Goal: Information Seeking & Learning: Learn about a topic

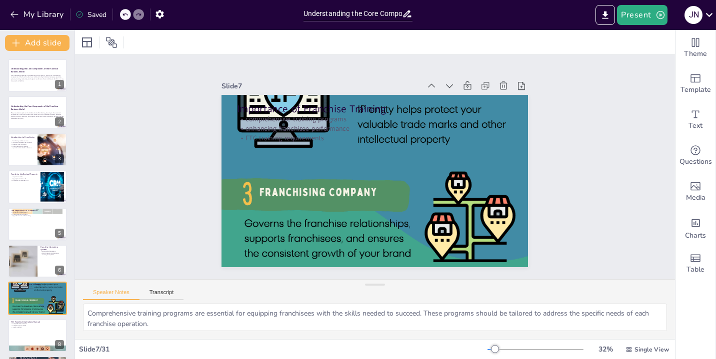
scroll to position [4, 0]
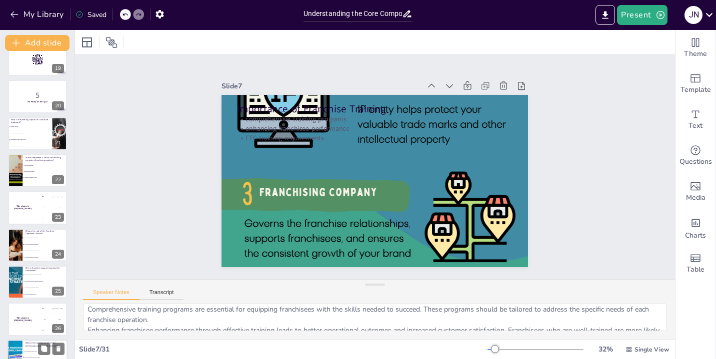
checkbox input "true"
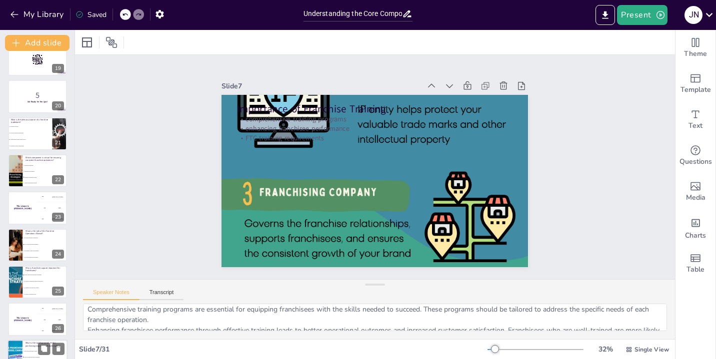
checkbox input "true"
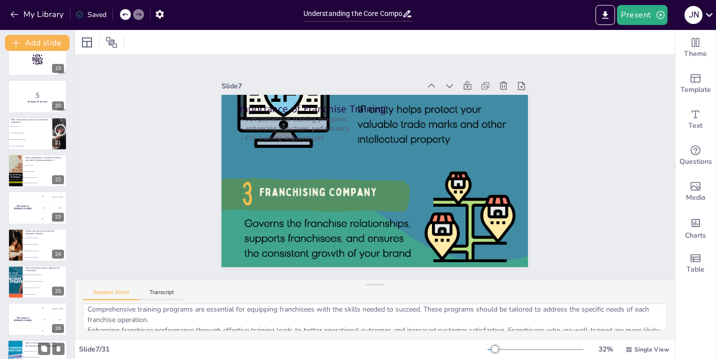
checkbox input "true"
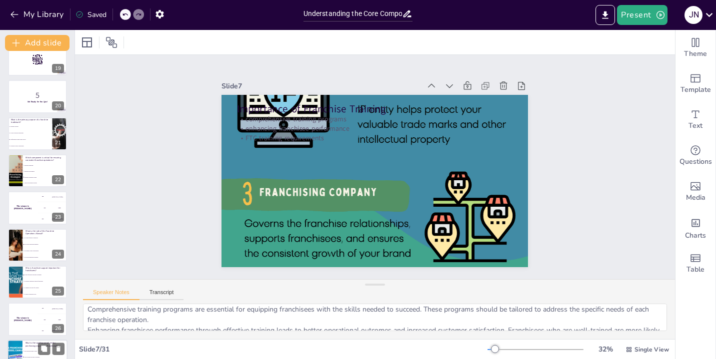
checkbox input "true"
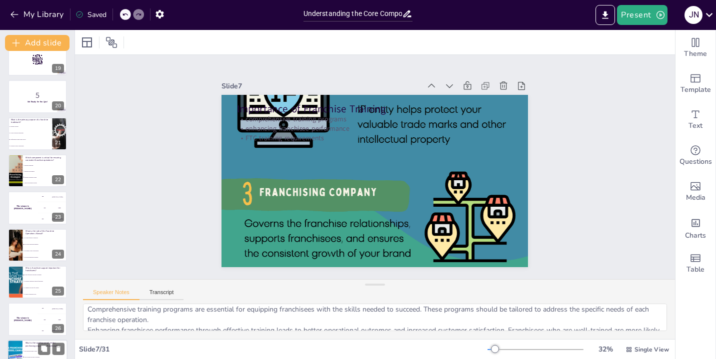
checkbox input "true"
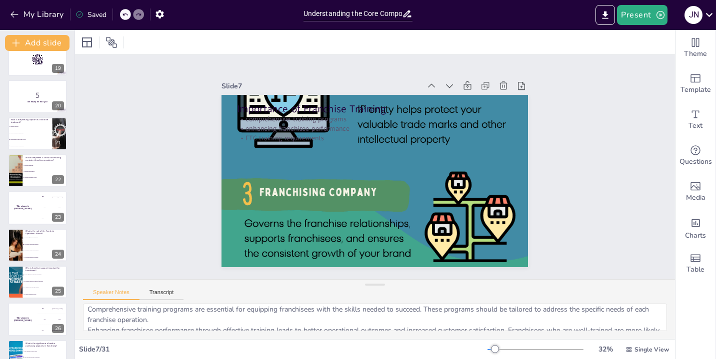
checkbox input "true"
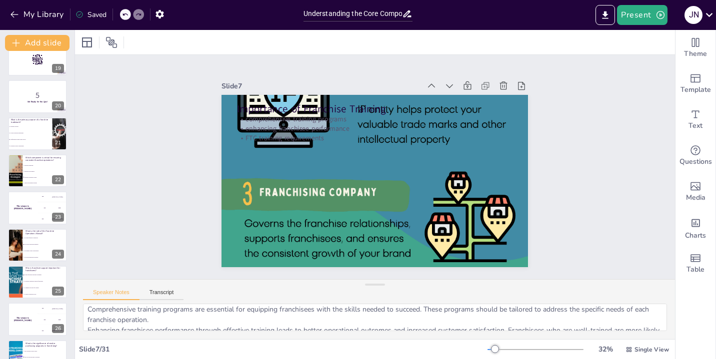
checkbox input "true"
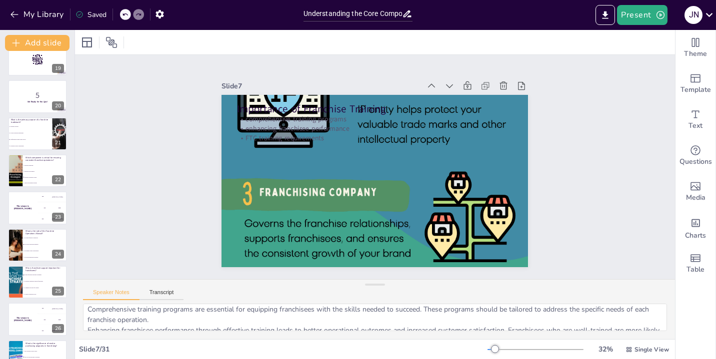
checkbox input "true"
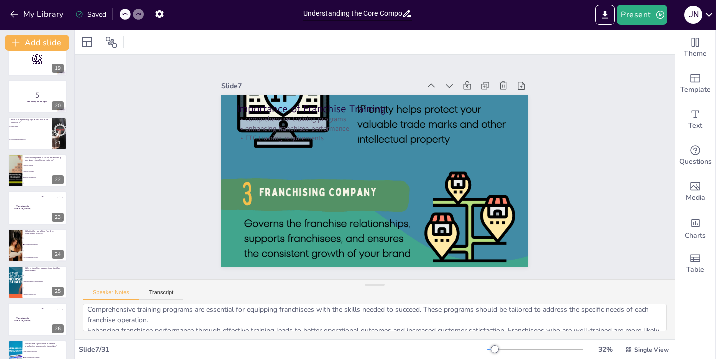
checkbox input "true"
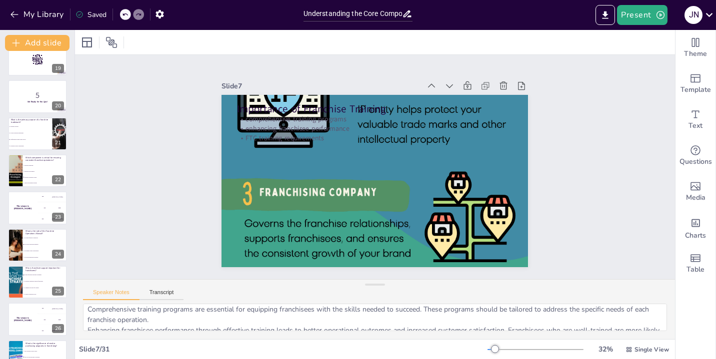
checkbox input "true"
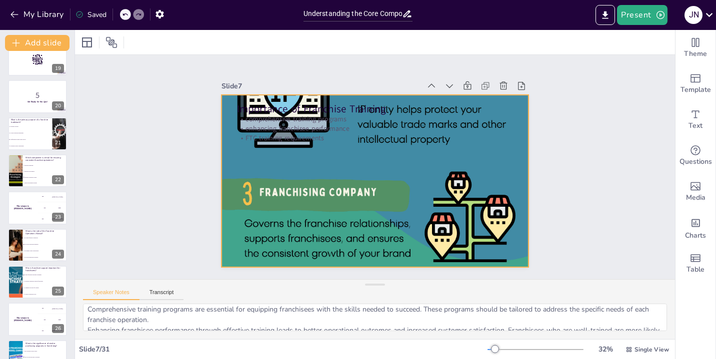
checkbox input "true"
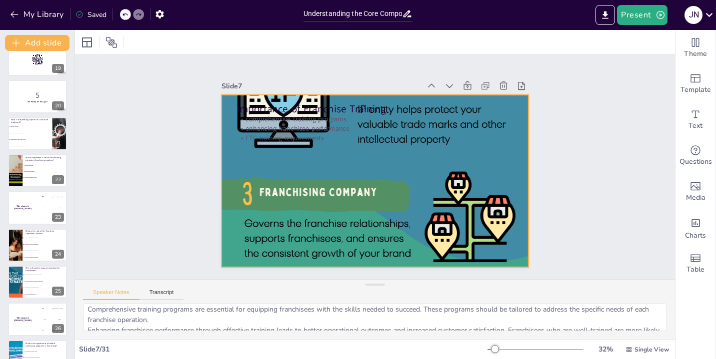
checkbox input "true"
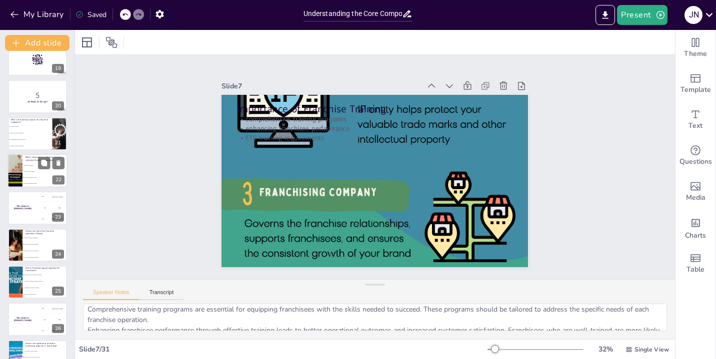
checkbox input "true"
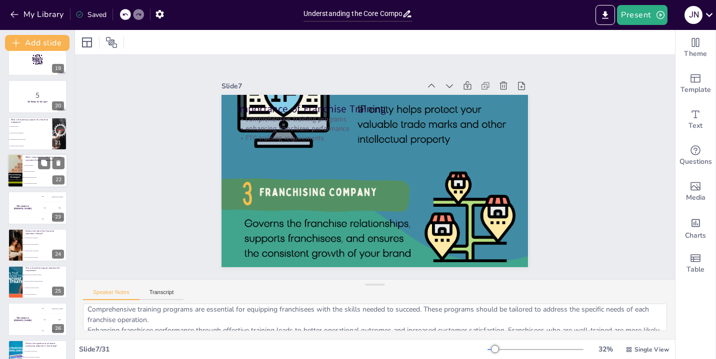
checkbox input "true"
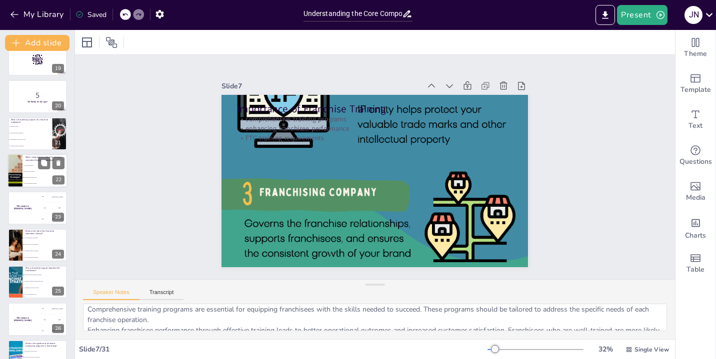
checkbox input "true"
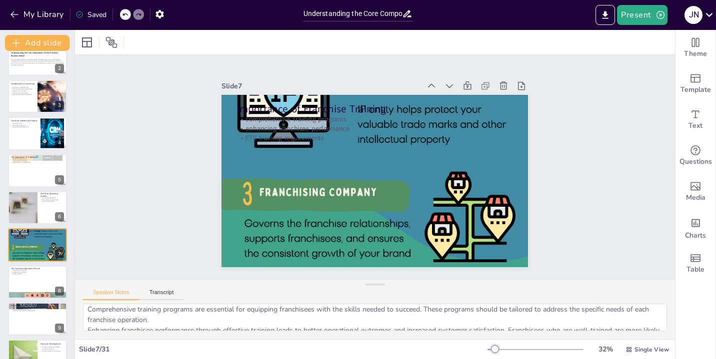
scroll to position [0, 0]
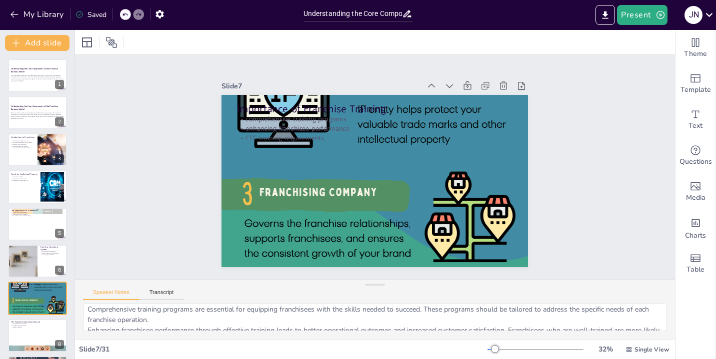
checkbox input "true"
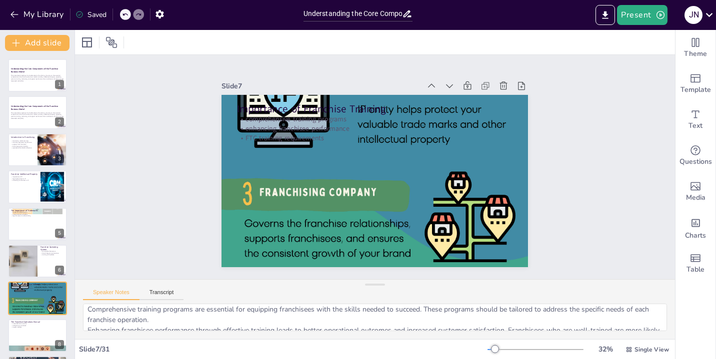
checkbox input "true"
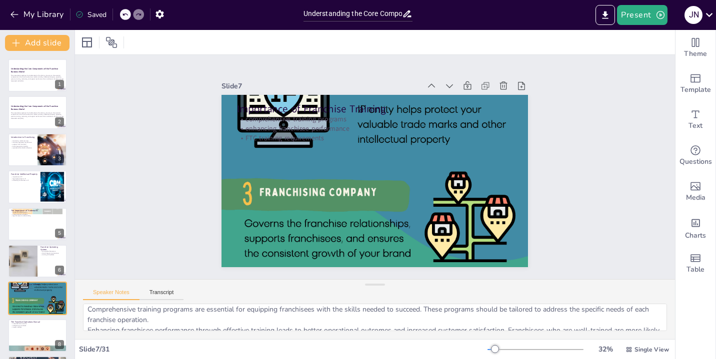
checkbox input "true"
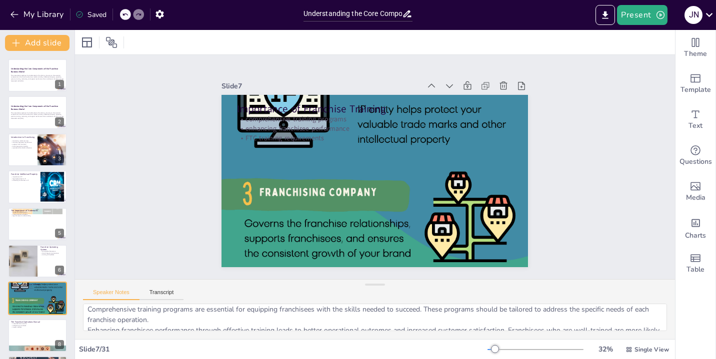
checkbox input "true"
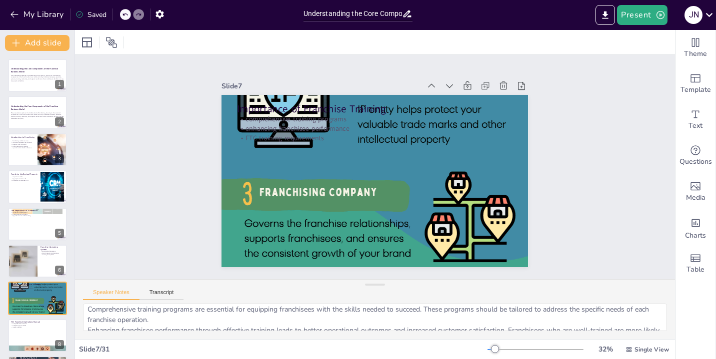
checkbox input "true"
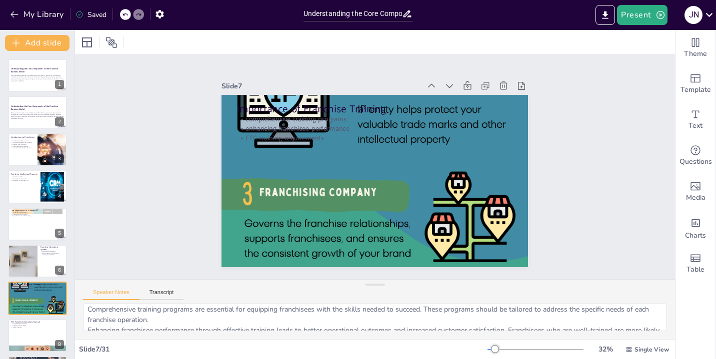
checkbox input "true"
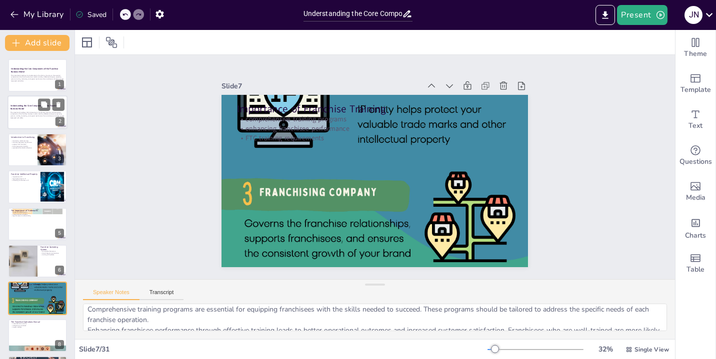
checkbox input "true"
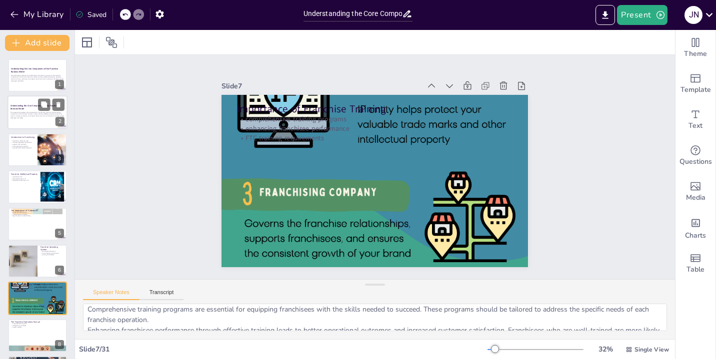
checkbox input "true"
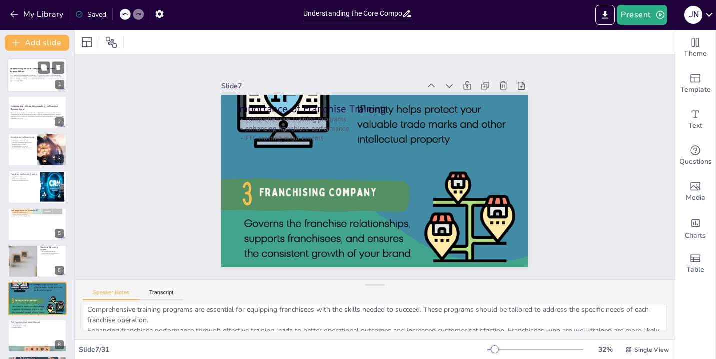
checkbox input "true"
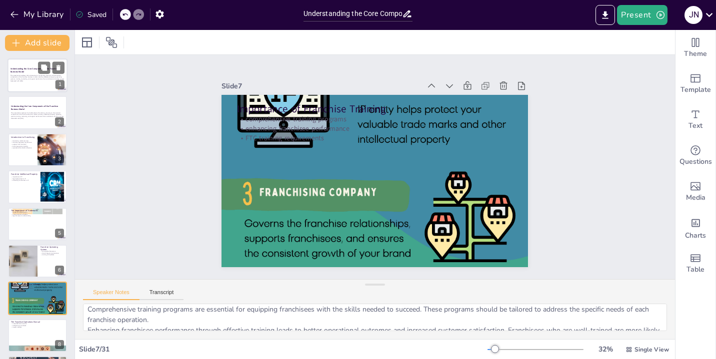
checkbox input "true"
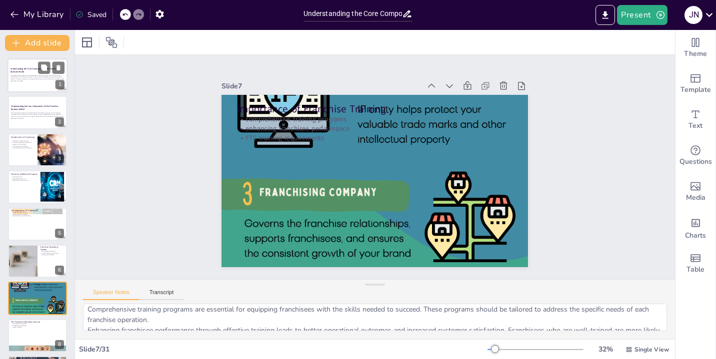
checkbox input "true"
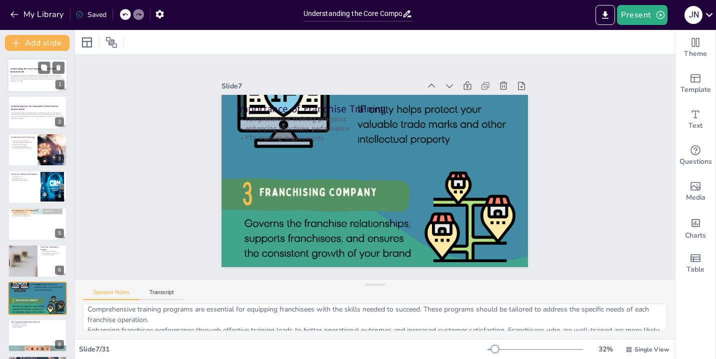
checkbox input "true"
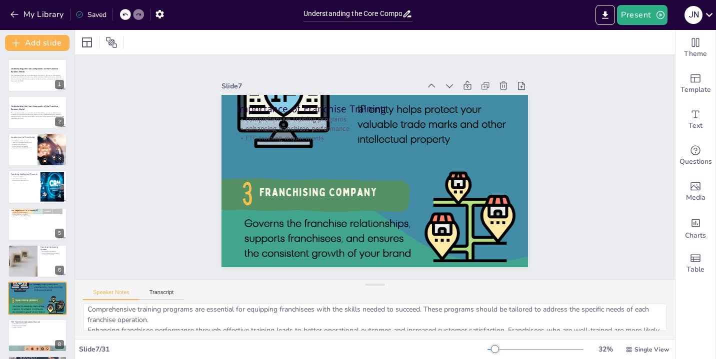
checkbox input "true"
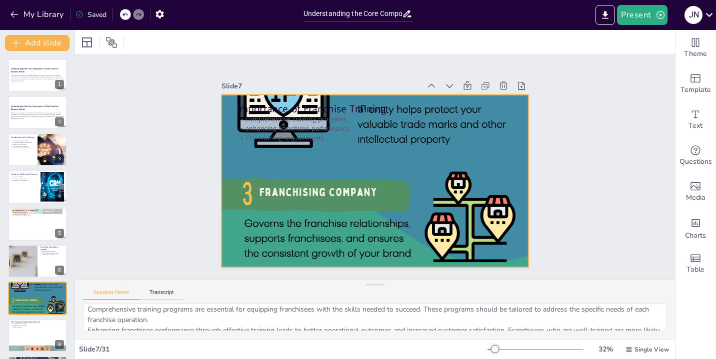
checkbox input "true"
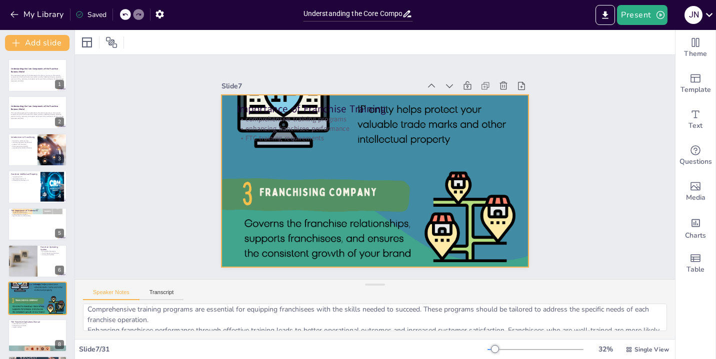
checkbox input "true"
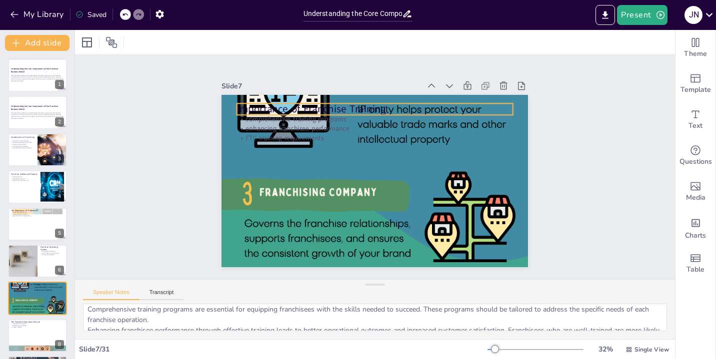
checkbox input "true"
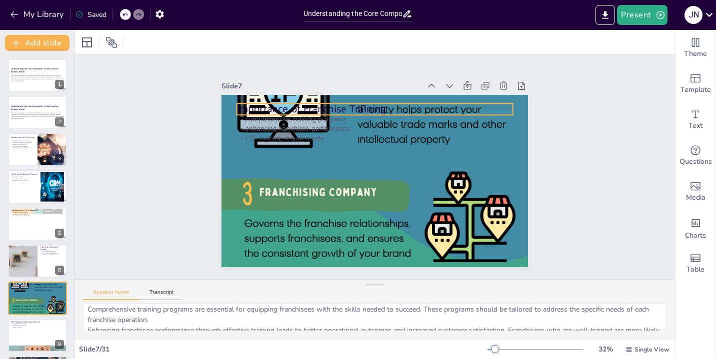
checkbox input "true"
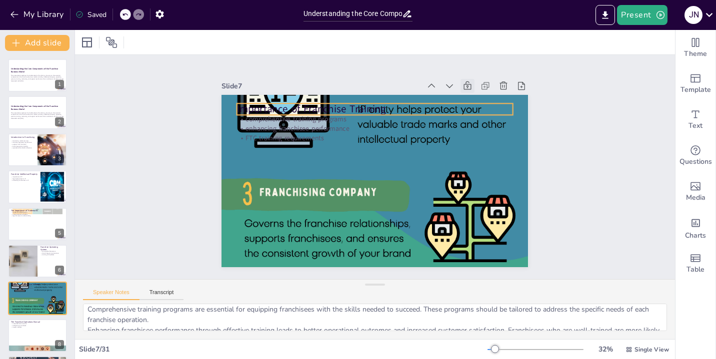
checkbox input "true"
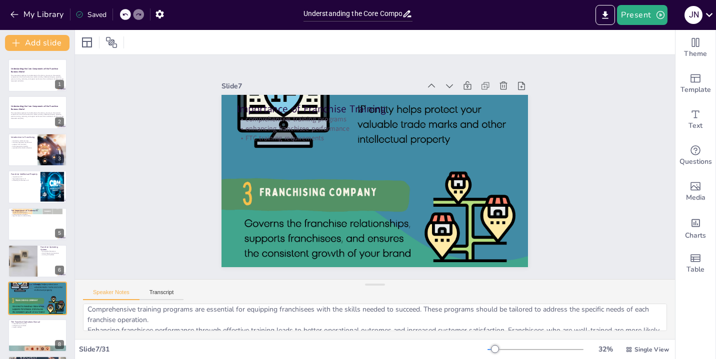
checkbox input "true"
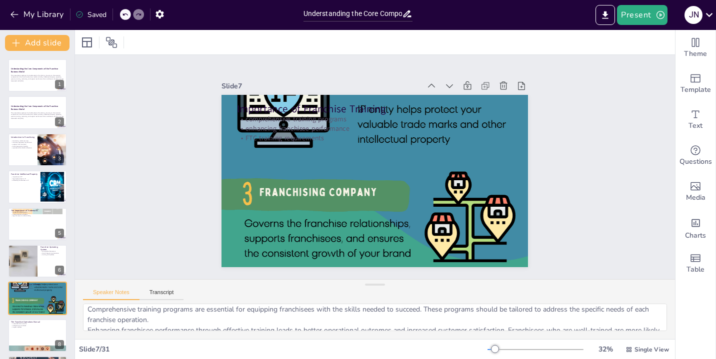
checkbox input "true"
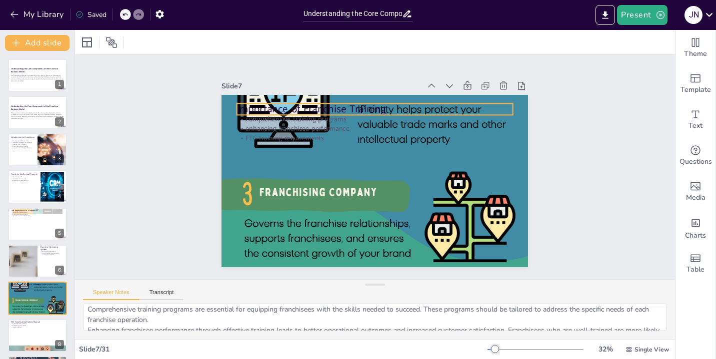
checkbox input "true"
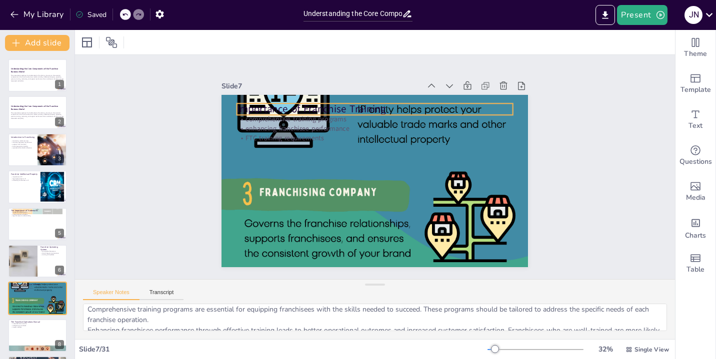
checkbox input "true"
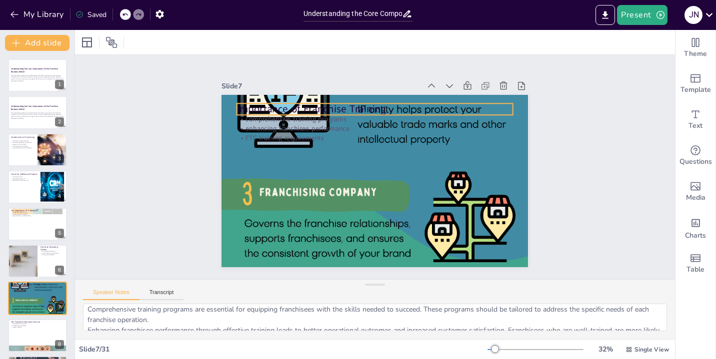
checkbox input "true"
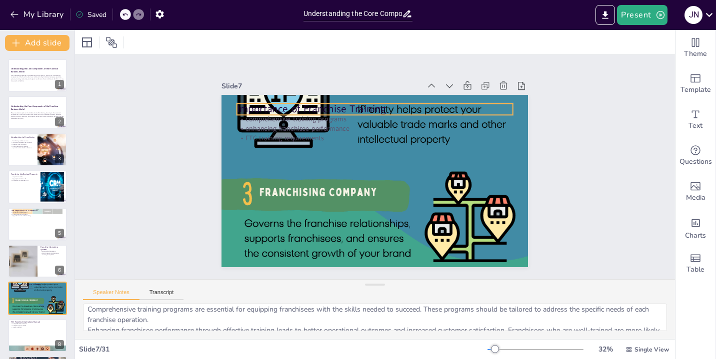
checkbox input "true"
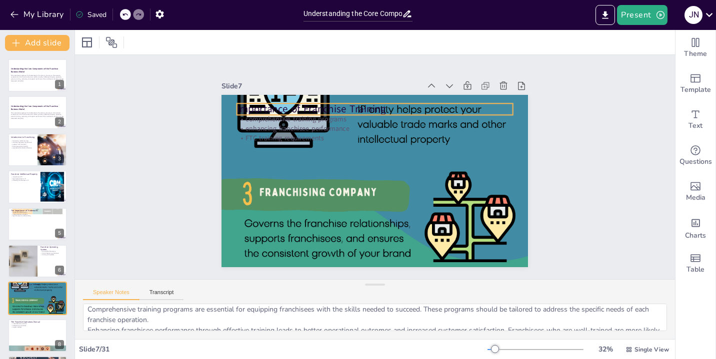
checkbox input "true"
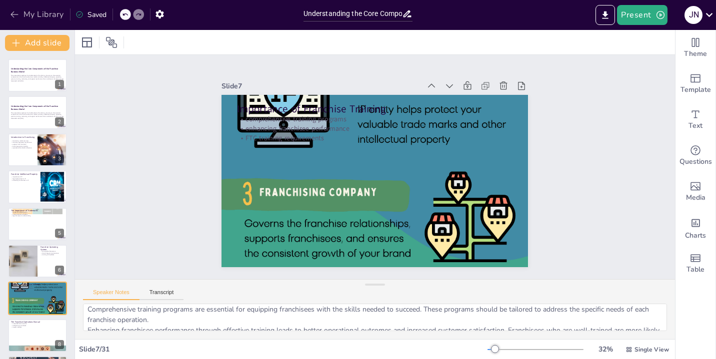
click at [33, 16] on button "My Library" at bounding box center [37, 14] width 60 height 16
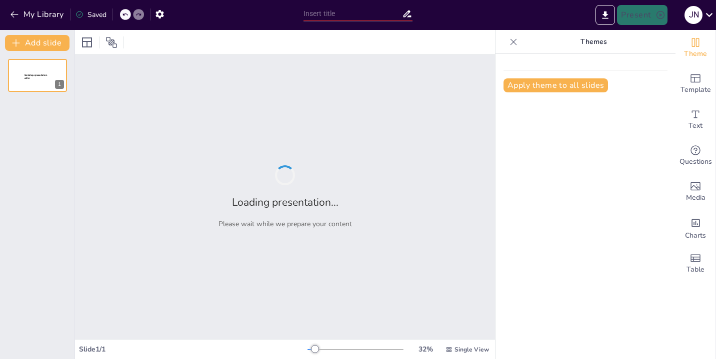
type input "Understanding the Core Components of the Franchise Business Model"
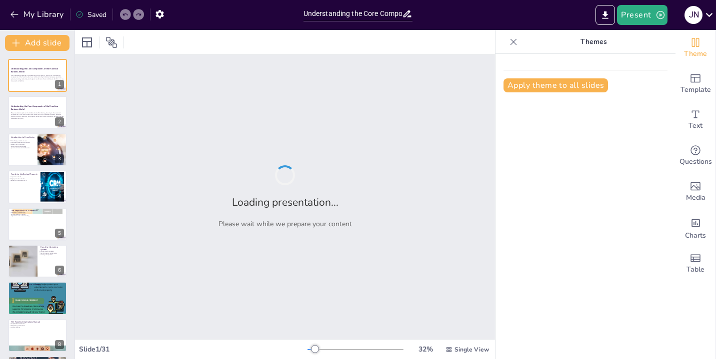
checkbox input "true"
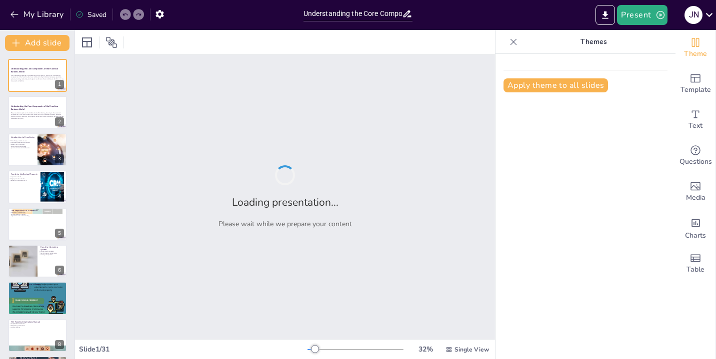
checkbox input "true"
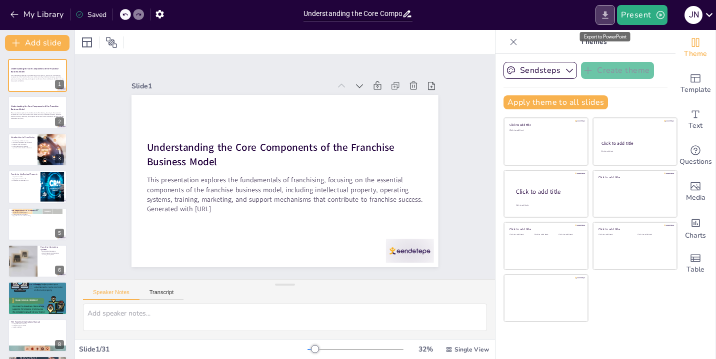
click at [605, 11] on icon "Export to PowerPoint" at bounding box center [605, 15] width 10 height 10
checkbox input "true"
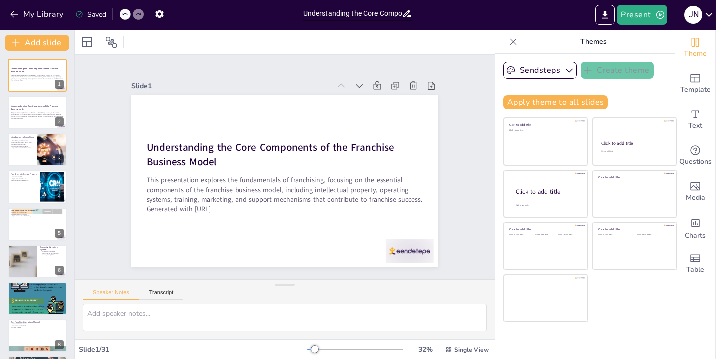
checkbox input "true"
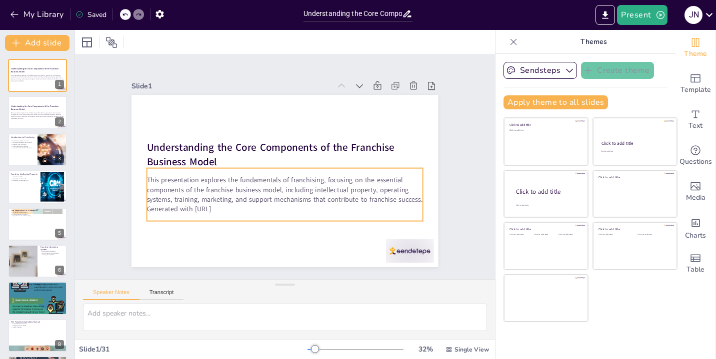
checkbox input "true"
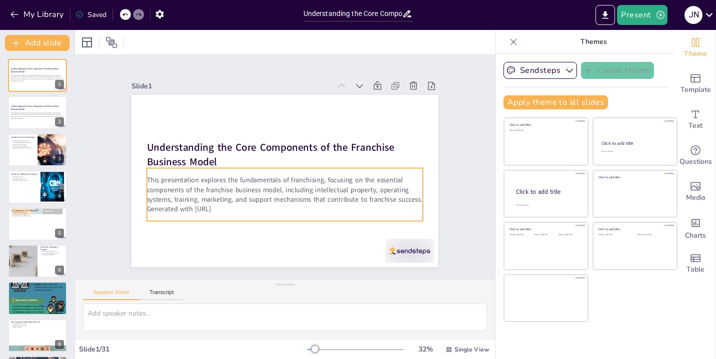
checkbox input "true"
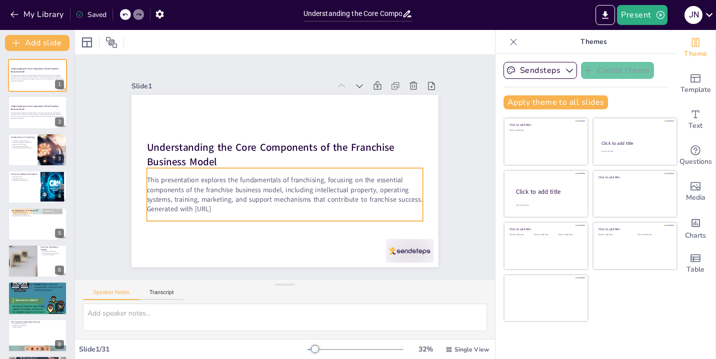
checkbox input "true"
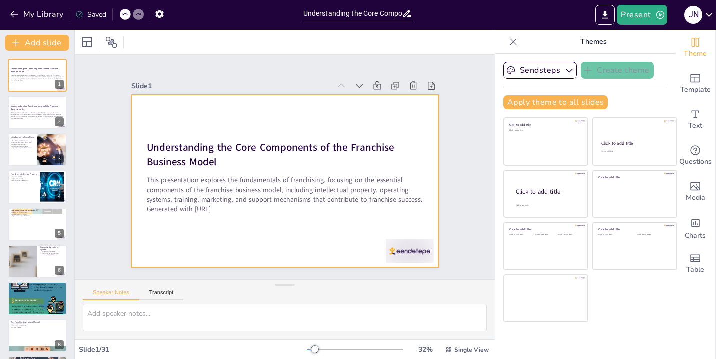
checkbox input "true"
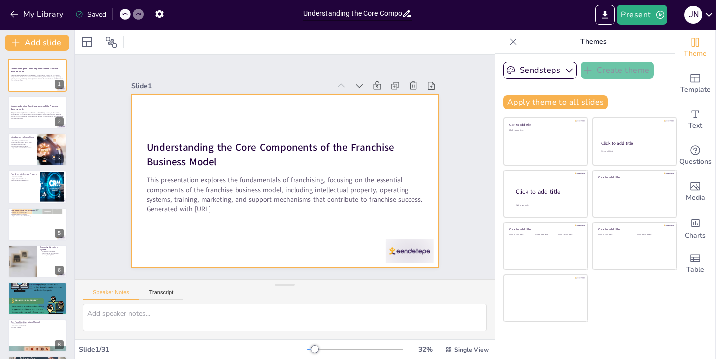
checkbox input "true"
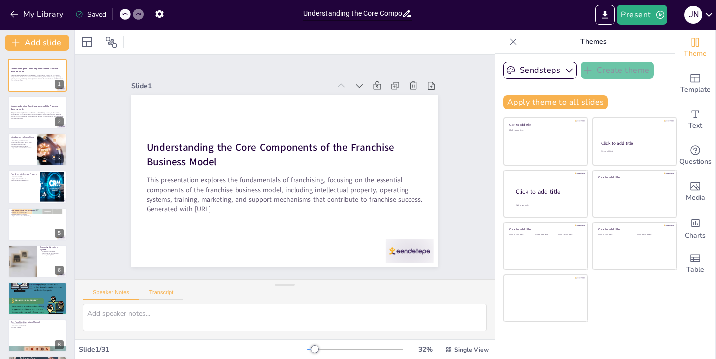
click at [167, 292] on button "Transcript" at bounding box center [161, 294] width 44 height 11
click at [112, 289] on button "Speaker Notes" at bounding box center [111, 294] width 56 height 11
checkbox input "true"
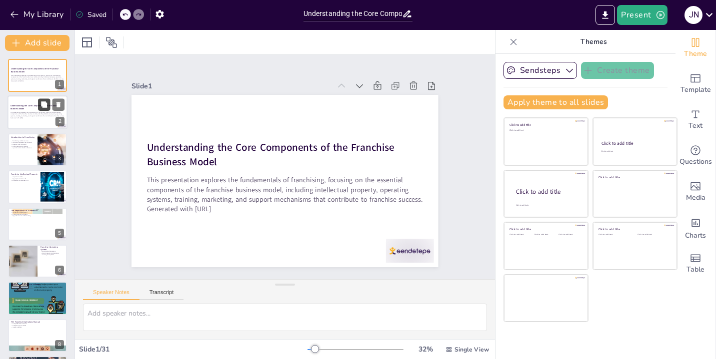
checkbox input "true"
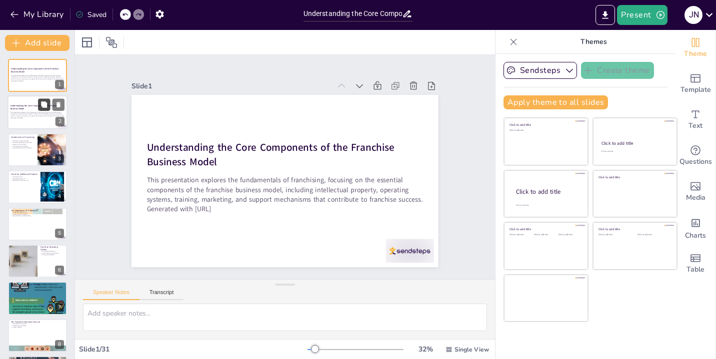
checkbox input "true"
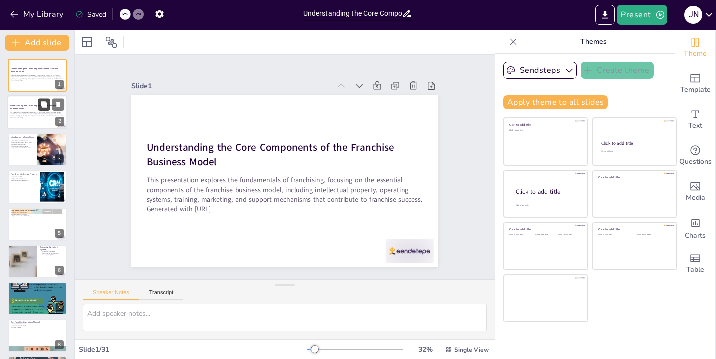
checkbox input "true"
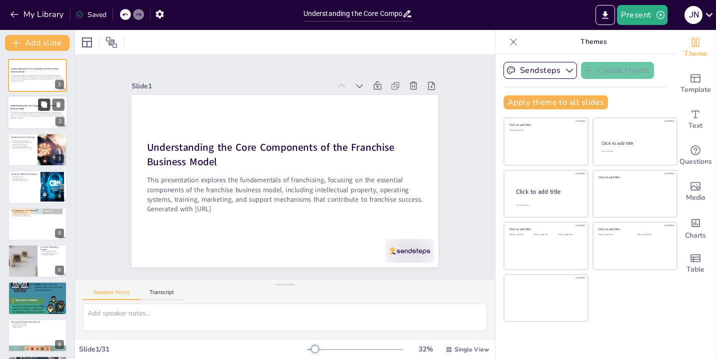
checkbox input "true"
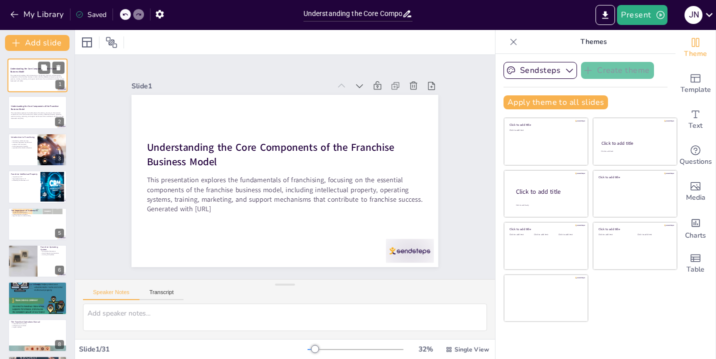
checkbox input "true"
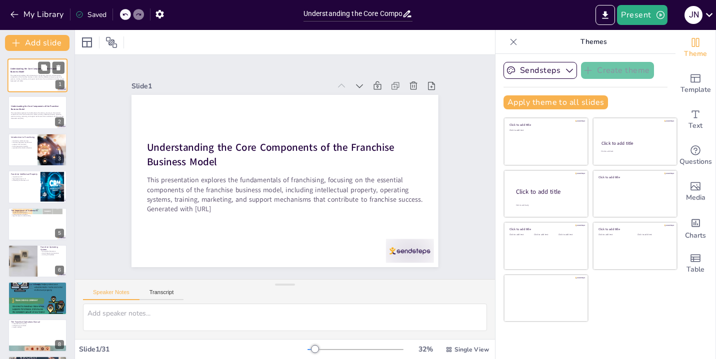
checkbox input "true"
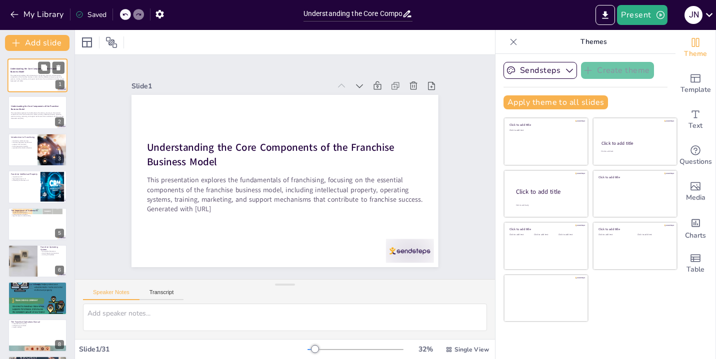
checkbox input "true"
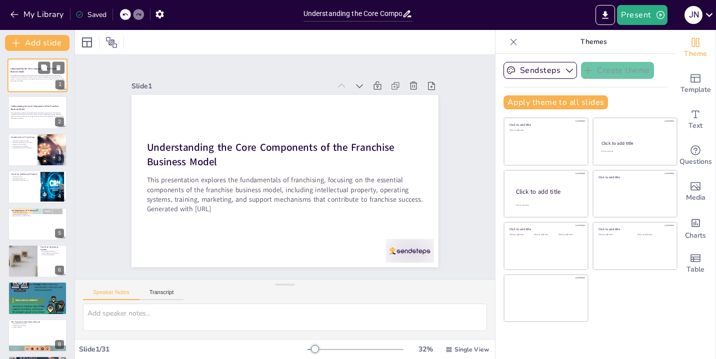
checkbox input "true"
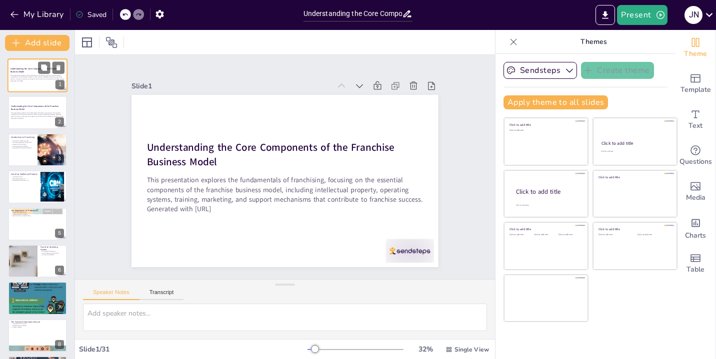
checkbox input "true"
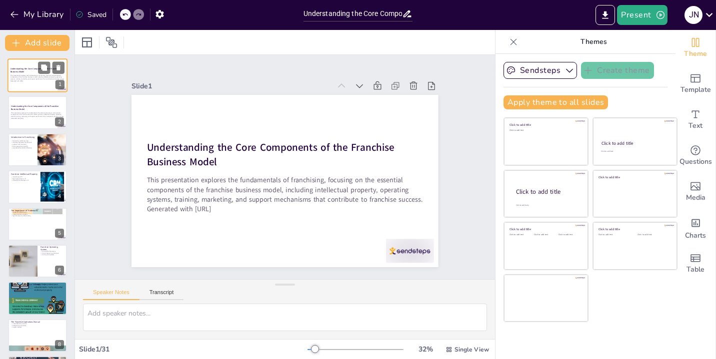
checkbox input "true"
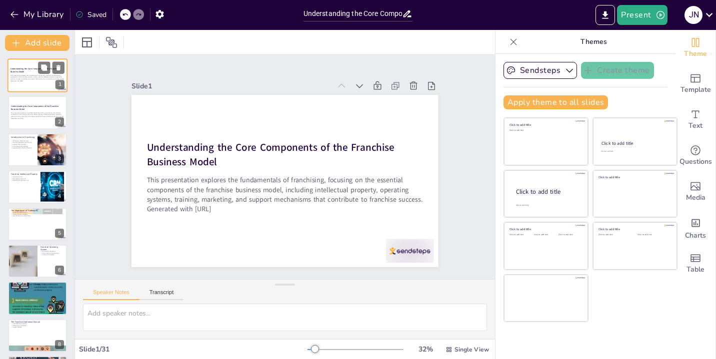
checkbox input "true"
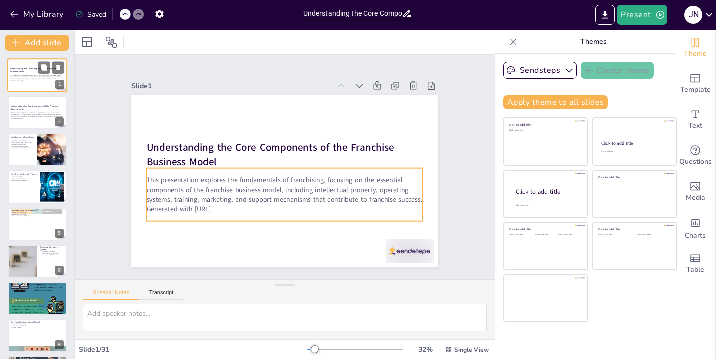
checkbox input "true"
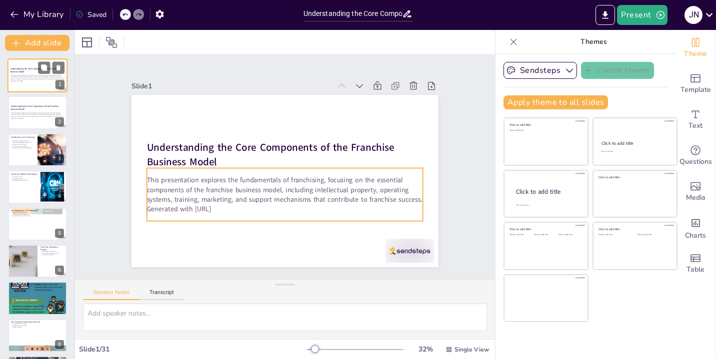
checkbox input "true"
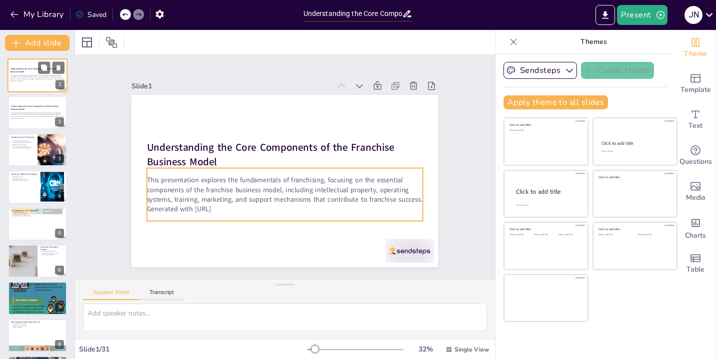
checkbox input "true"
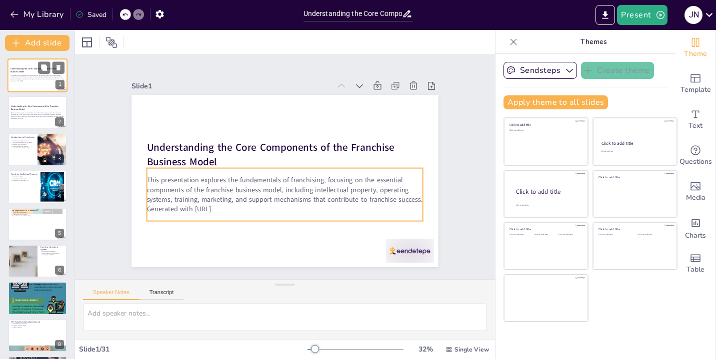
checkbox input "true"
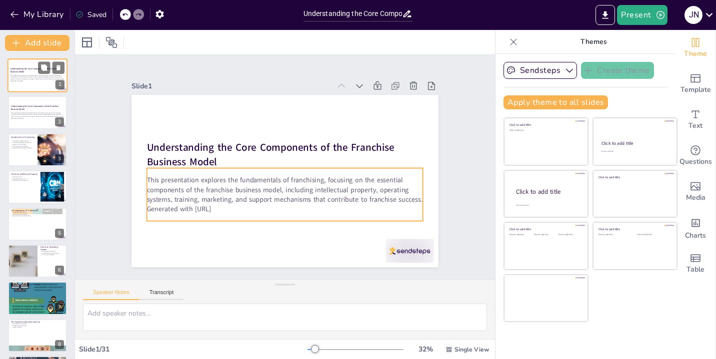
checkbox input "true"
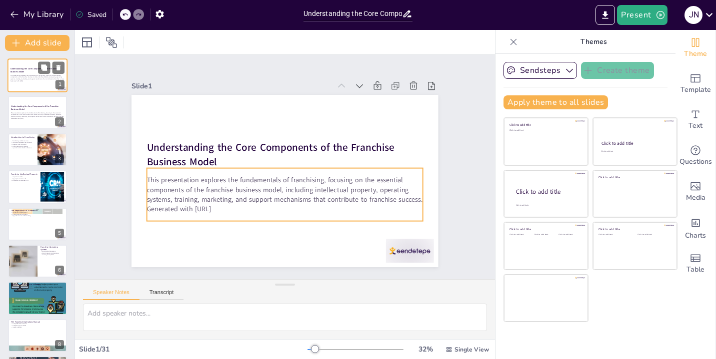
checkbox input "true"
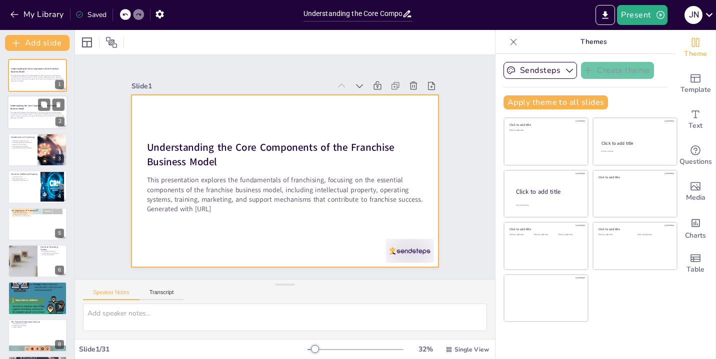
checkbox input "true"
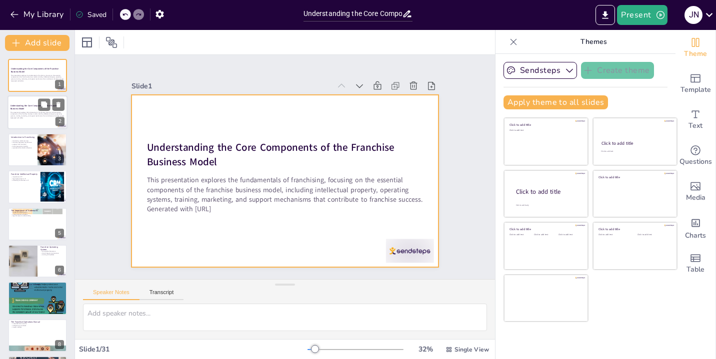
checkbox input "true"
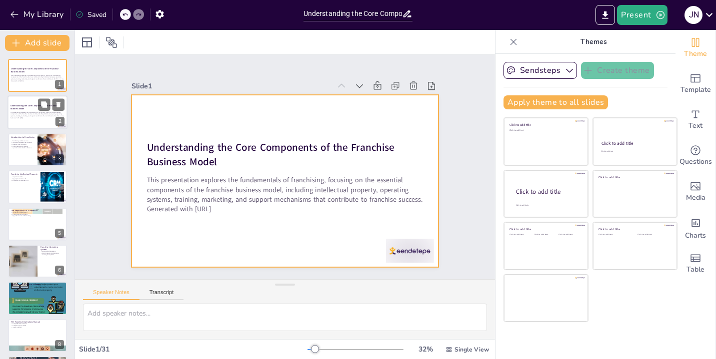
checkbox input "true"
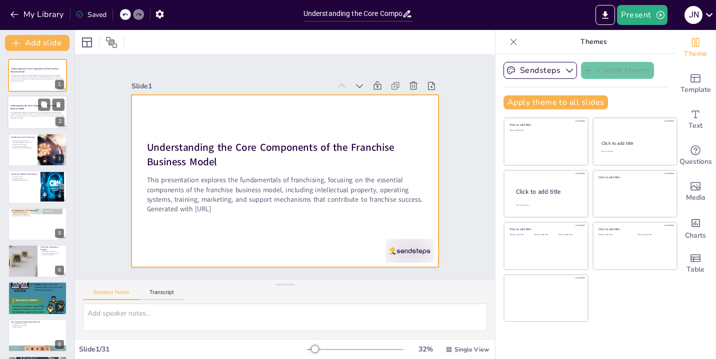
checkbox input "true"
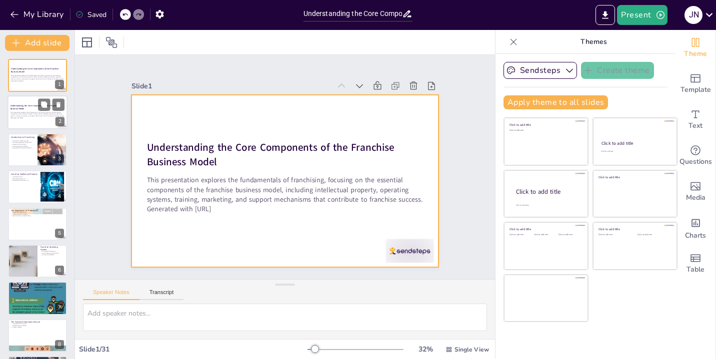
checkbox input "true"
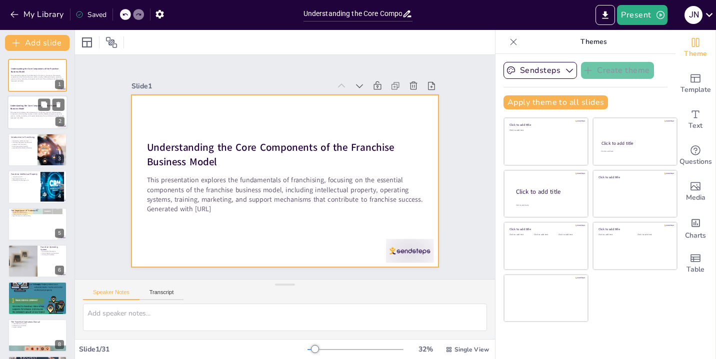
checkbox input "true"
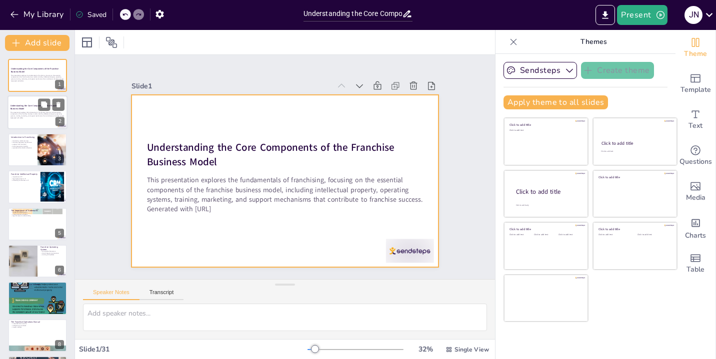
checkbox input "true"
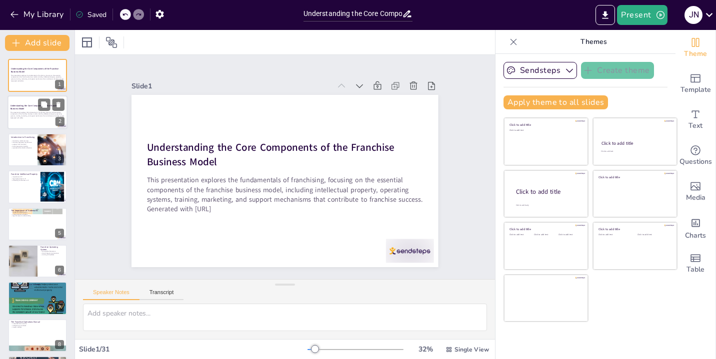
checkbox input "true"
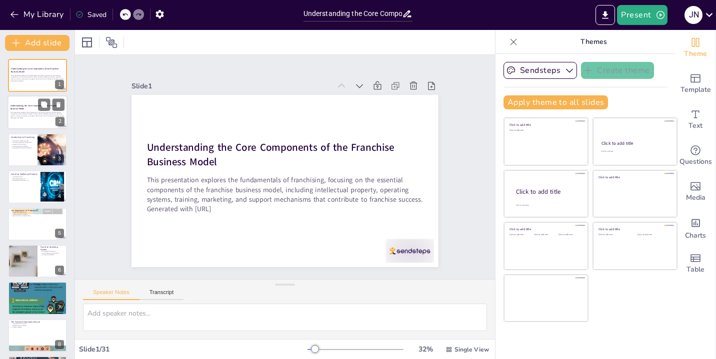
checkbox input "true"
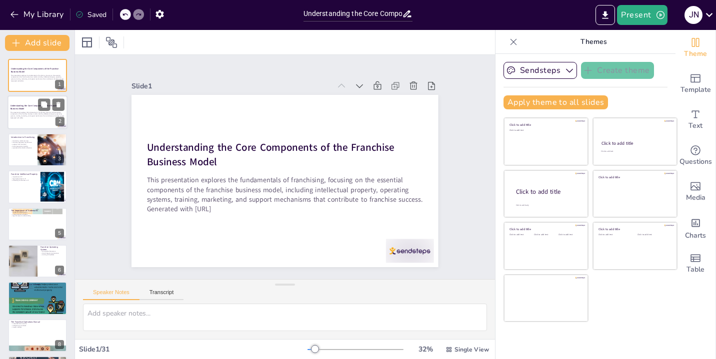
checkbox input "true"
click at [26, 120] on div "This presentation explores the fundamentals of franchising, focusing on the ess…" at bounding box center [37, 115] width 54 height 10
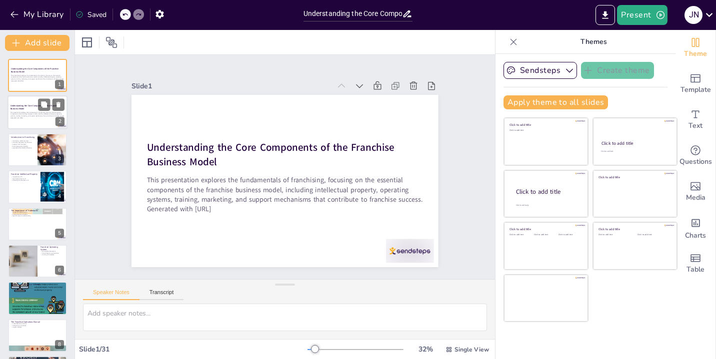
checkbox input "true"
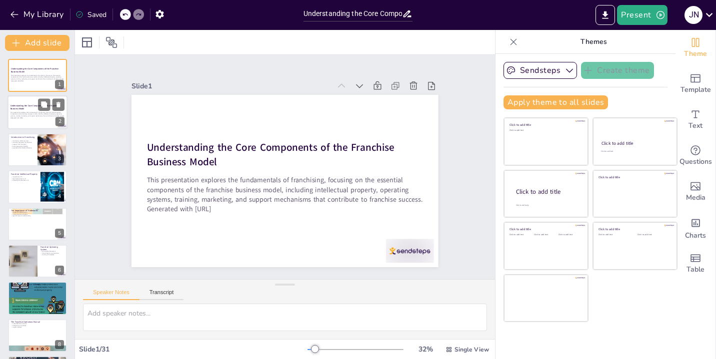
checkbox input "true"
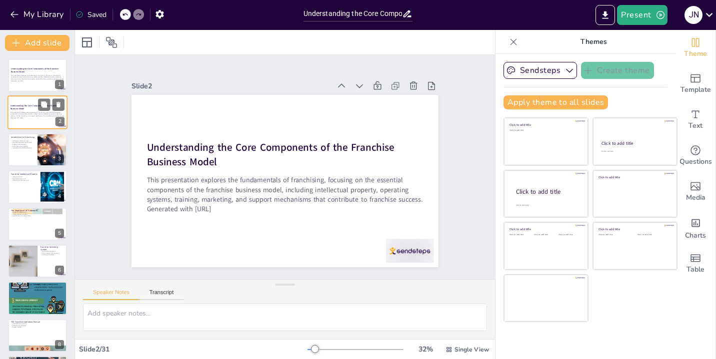
checkbox input "true"
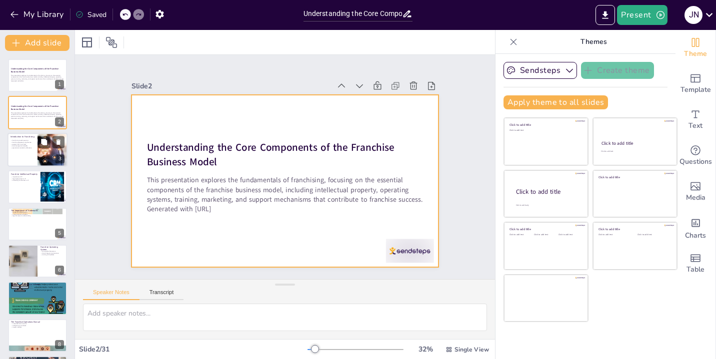
checkbox input "true"
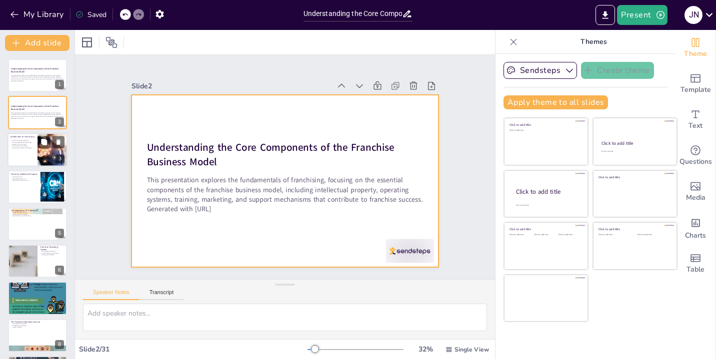
checkbox input "true"
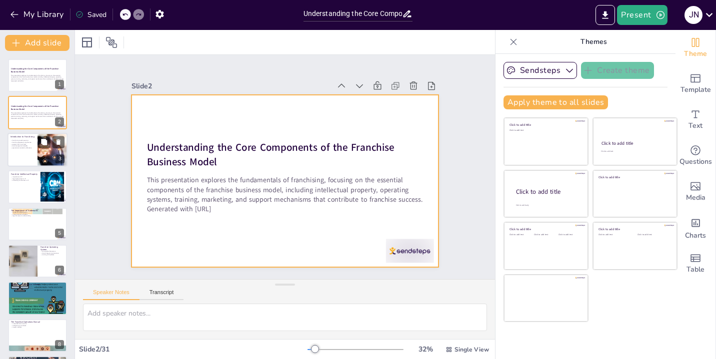
checkbox input "true"
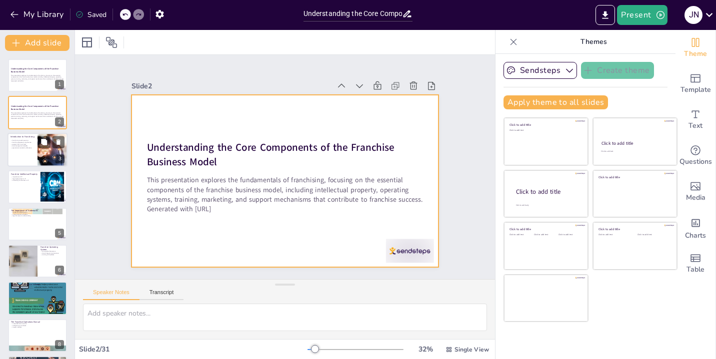
checkbox input "true"
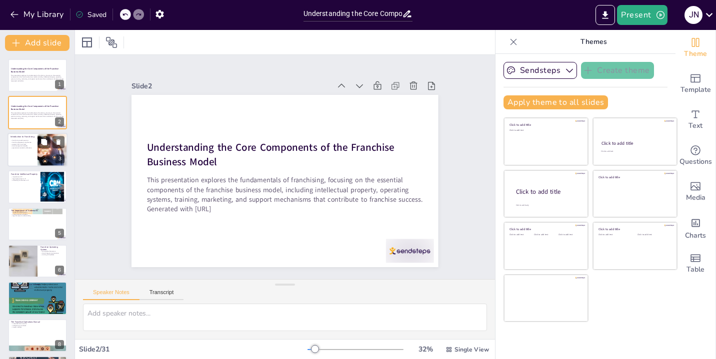
click at [24, 156] on div at bounding box center [37, 150] width 60 height 34
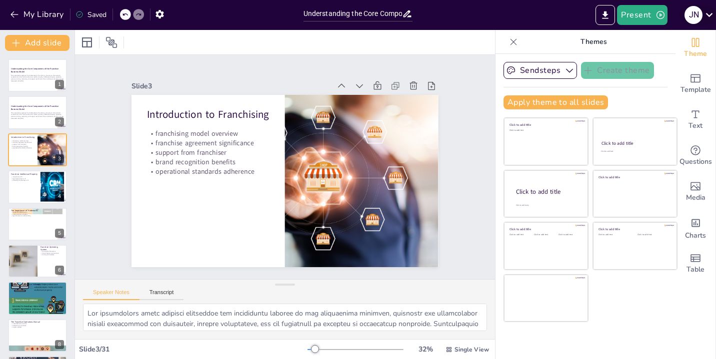
click at [709, 13] on icon at bounding box center [708, 14] width 13 height 13
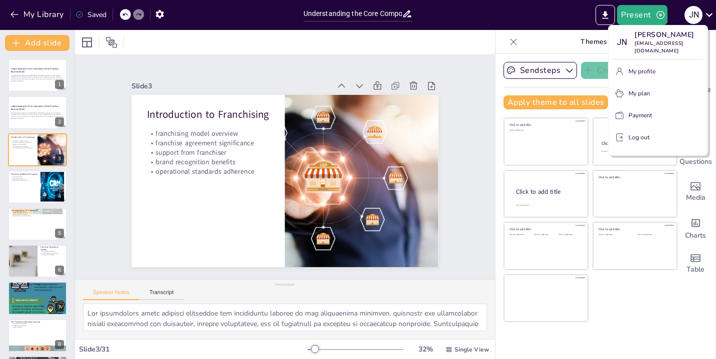
click at [90, 92] on div at bounding box center [358, 179] width 716 height 359
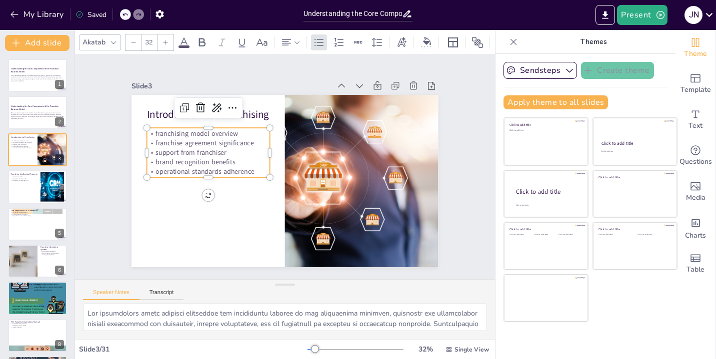
click at [277, 191] on p "franchise agreement significance" at bounding box center [325, 235] width 97 height 89
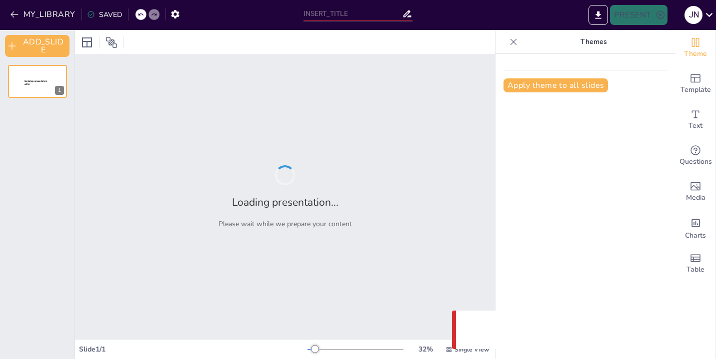
type input "Understanding the Core Components of the Franchise Business Model"
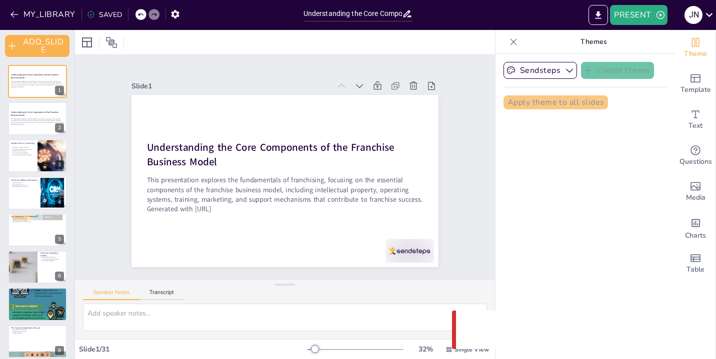
checkbox input "true"
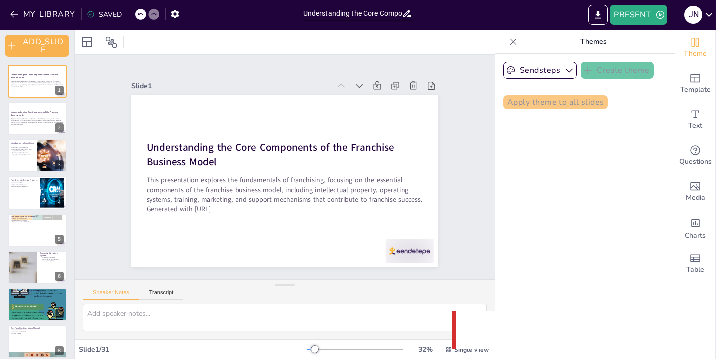
checkbox input "true"
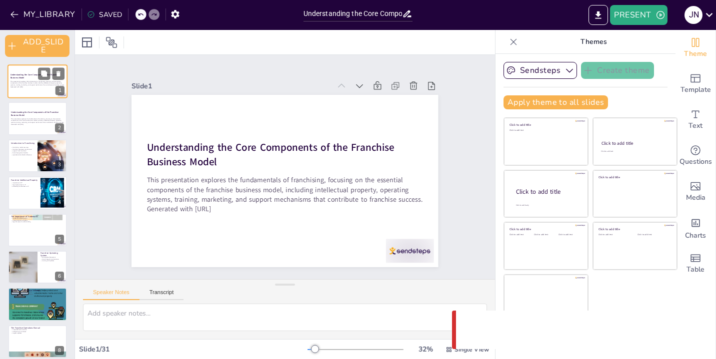
checkbox input "true"
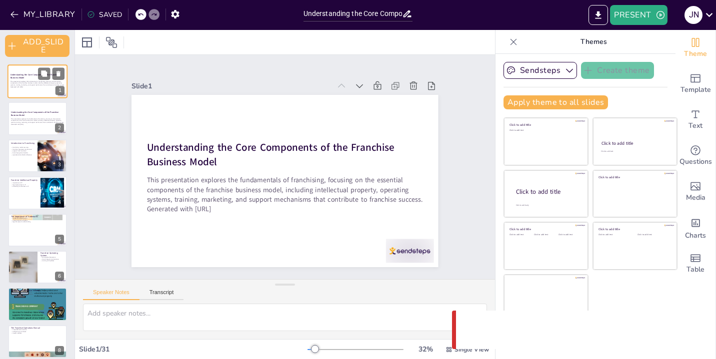
checkbox input "true"
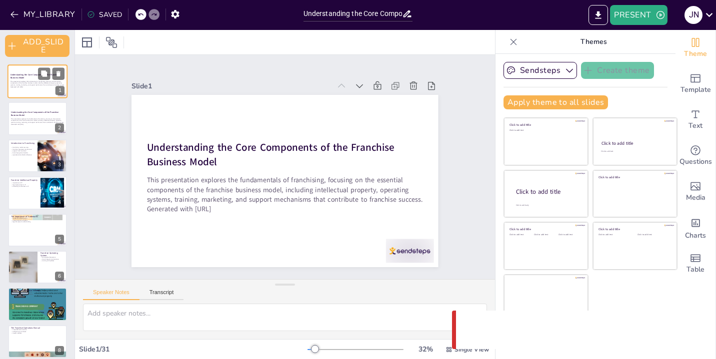
checkbox input "true"
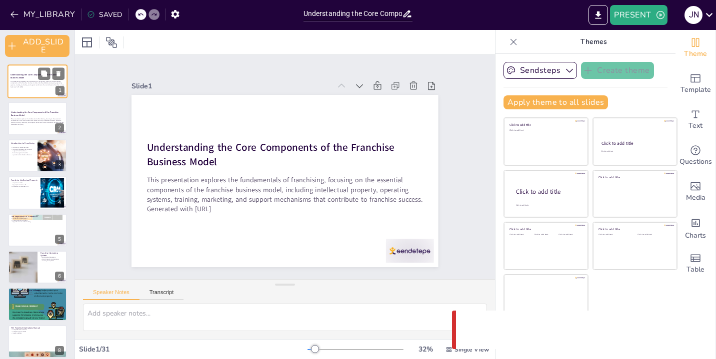
checkbox input "true"
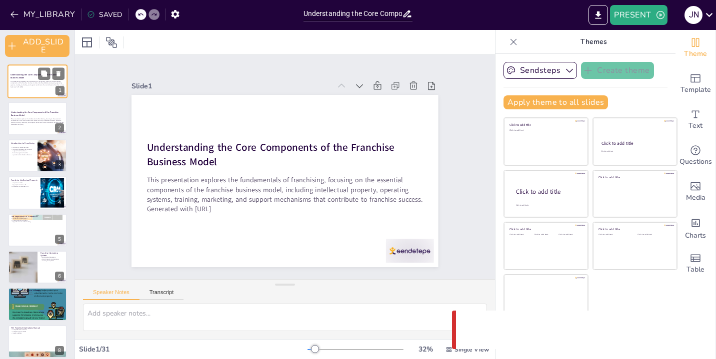
checkbox input "true"
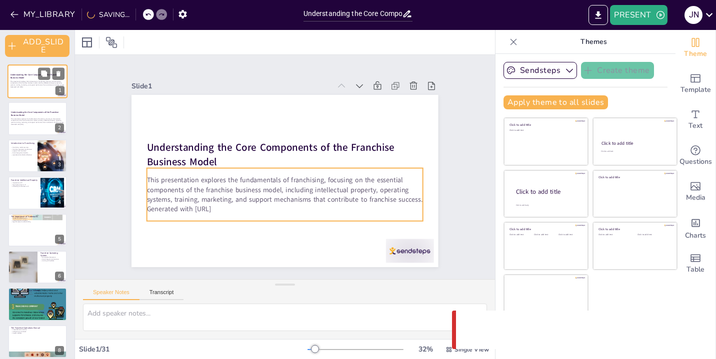
checkbox input "true"
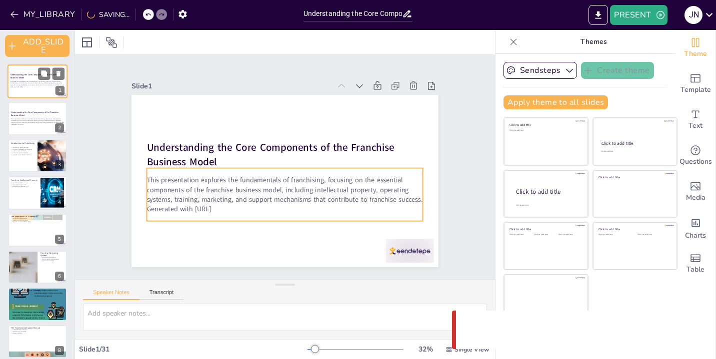
checkbox input "true"
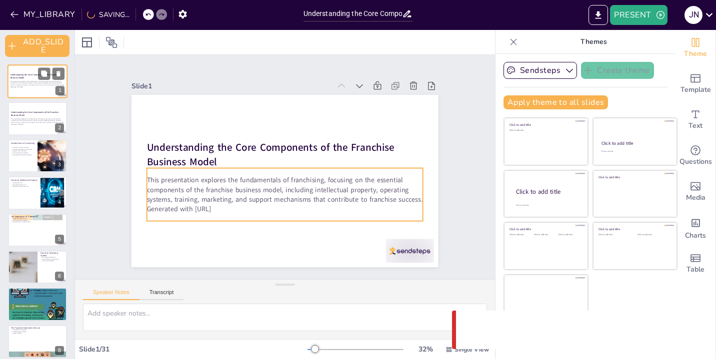
checkbox input "true"
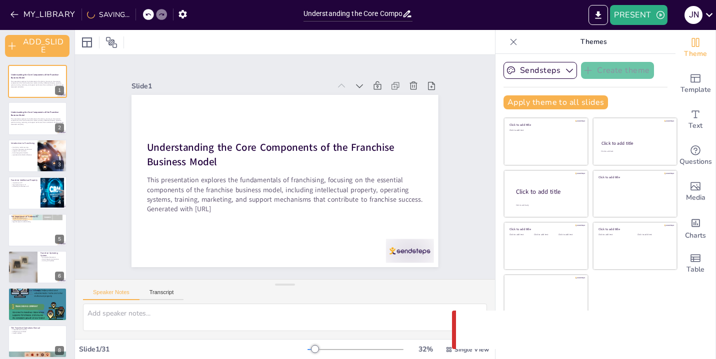
checkbox input "true"
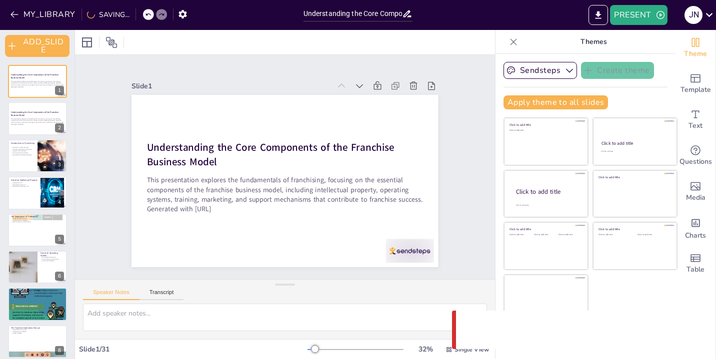
checkbox input "true"
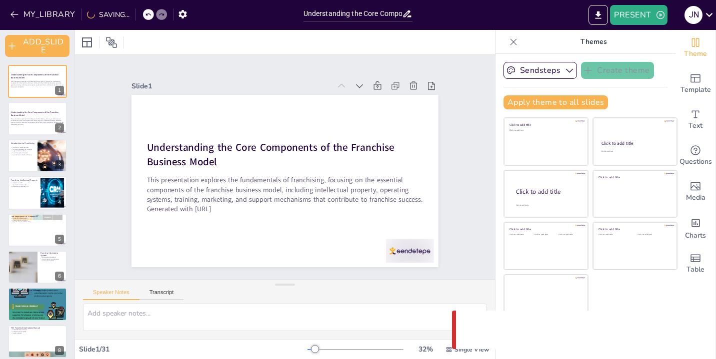
checkbox input "true"
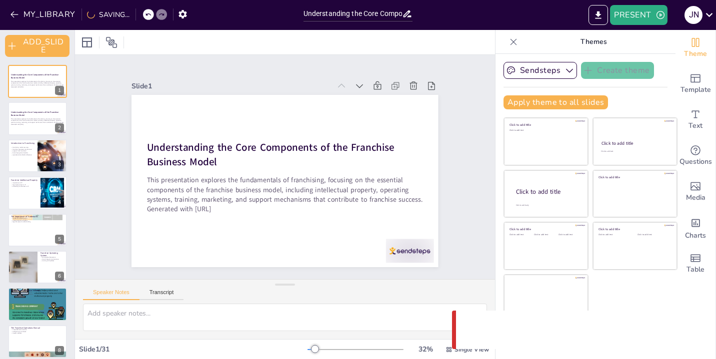
checkbox input "true"
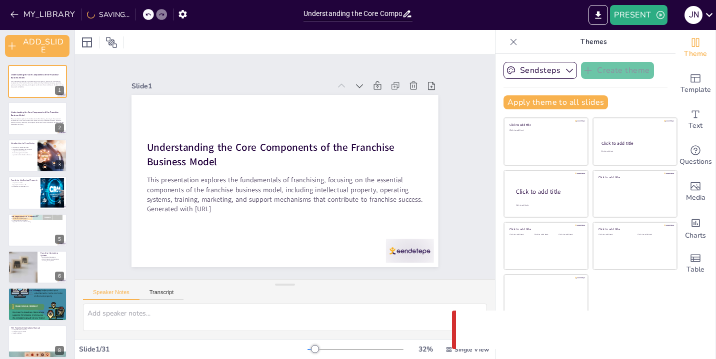
checkbox input "true"
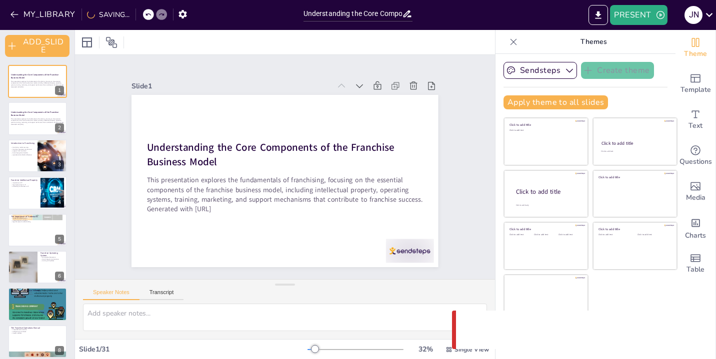
checkbox input "true"
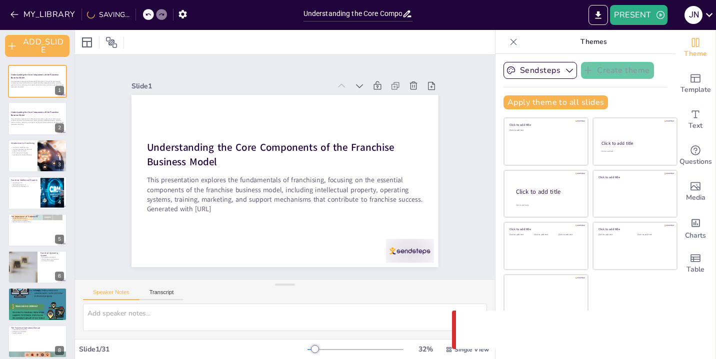
checkbox input "true"
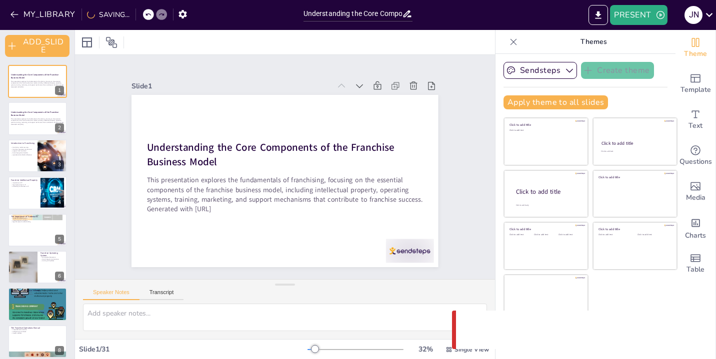
checkbox input "true"
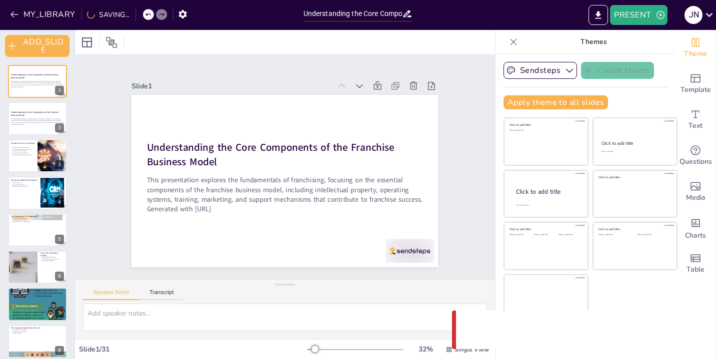
checkbox input "true"
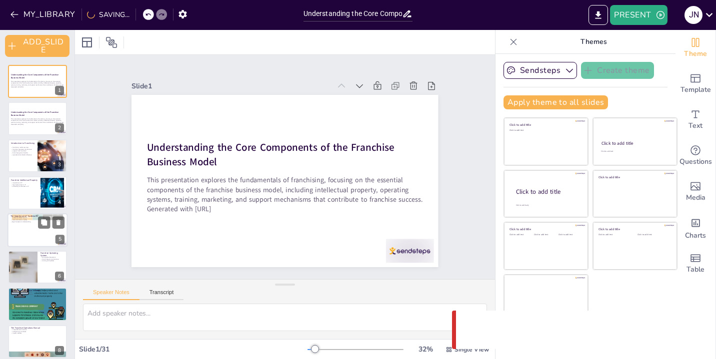
checkbox input "true"
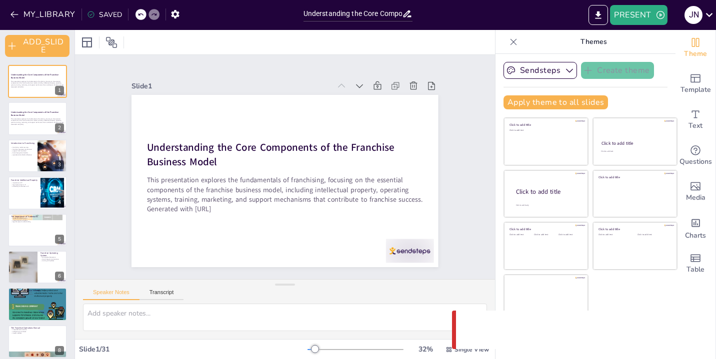
checkbox input "true"
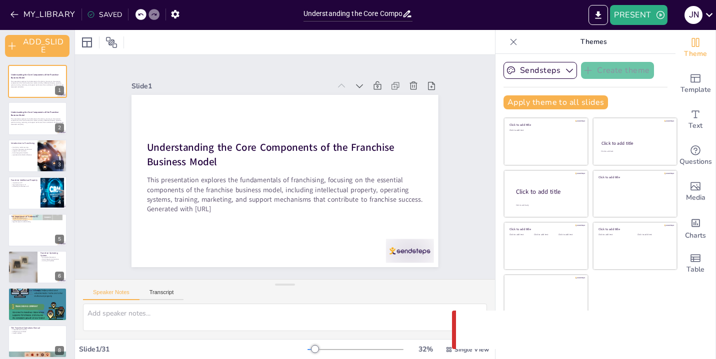
checkbox input "true"
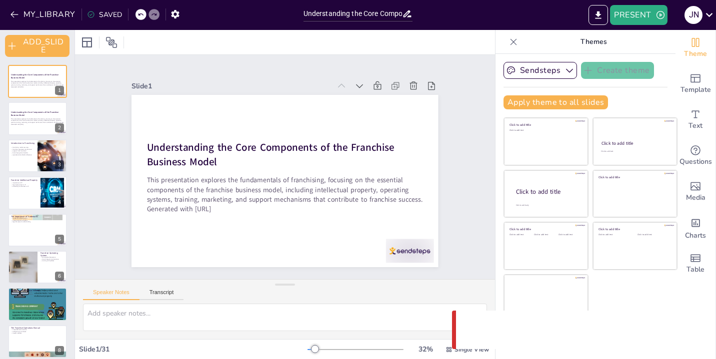
checkbox input "true"
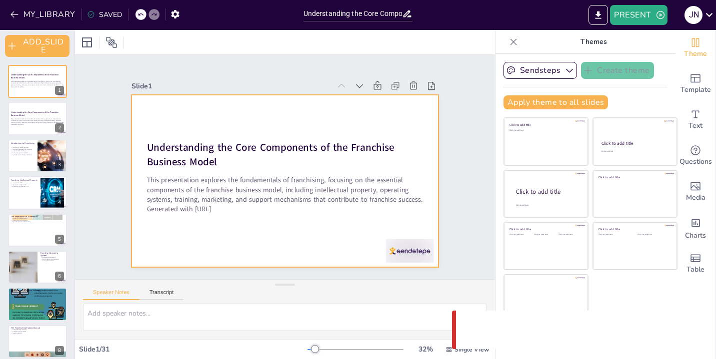
checkbox input "true"
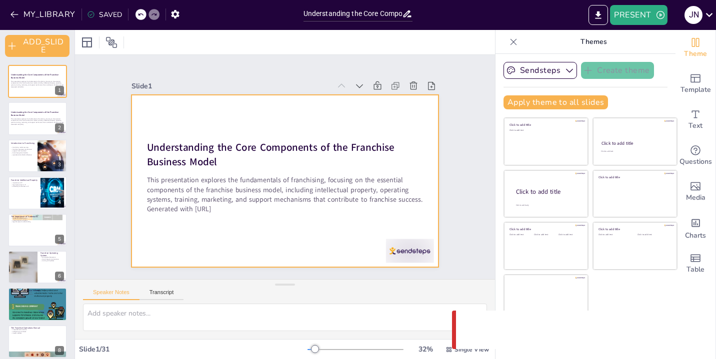
checkbox input "true"
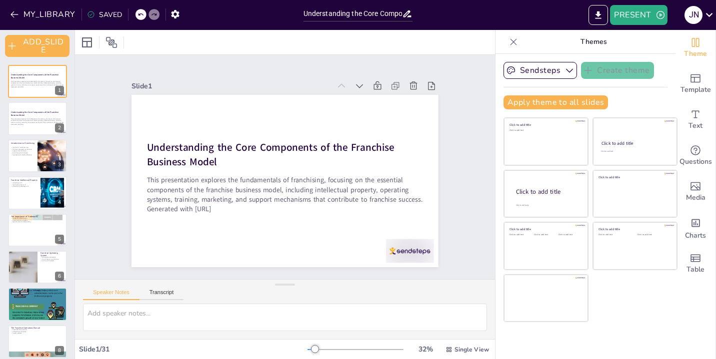
checkbox input "true"
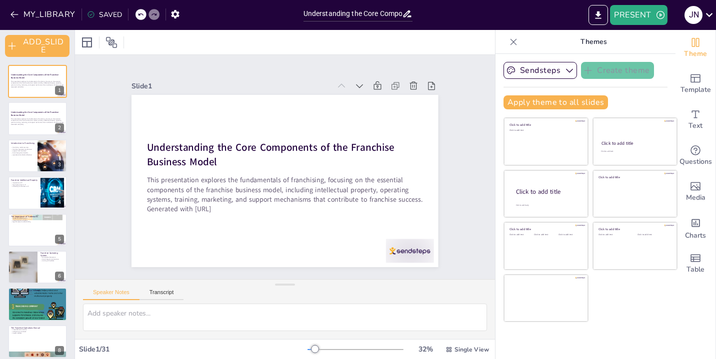
checkbox input "true"
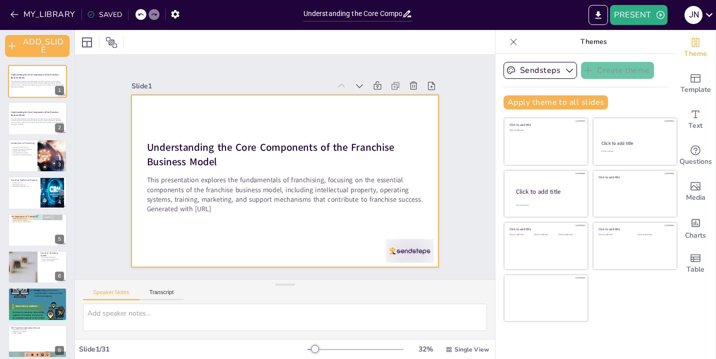
checkbox input "true"
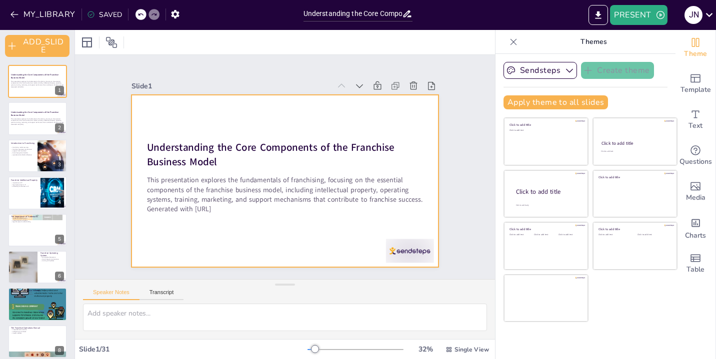
checkbox input "true"
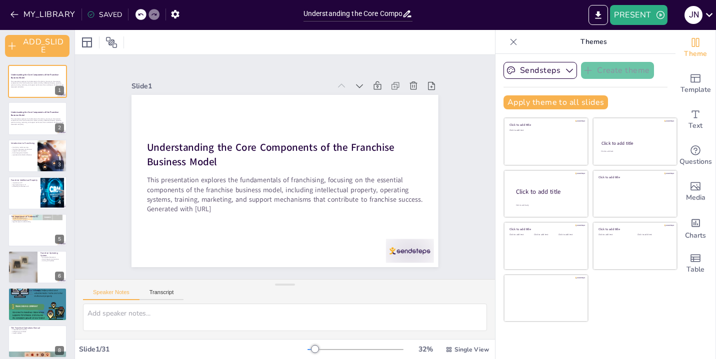
checkbox input "true"
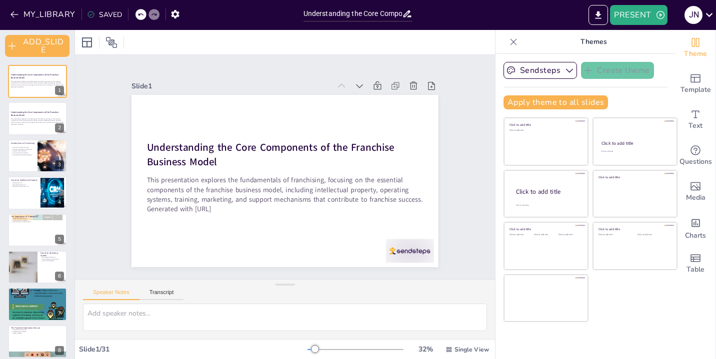
checkbox input "true"
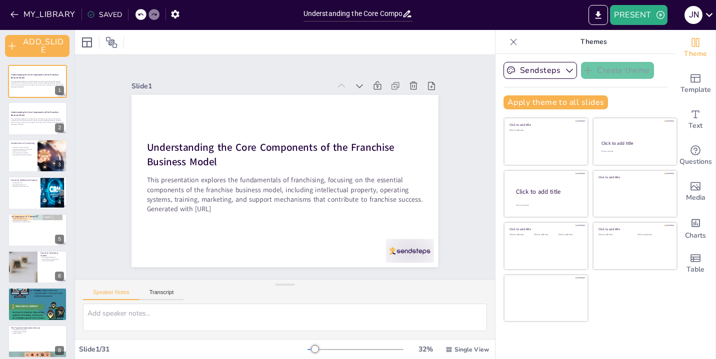
checkbox input "true"
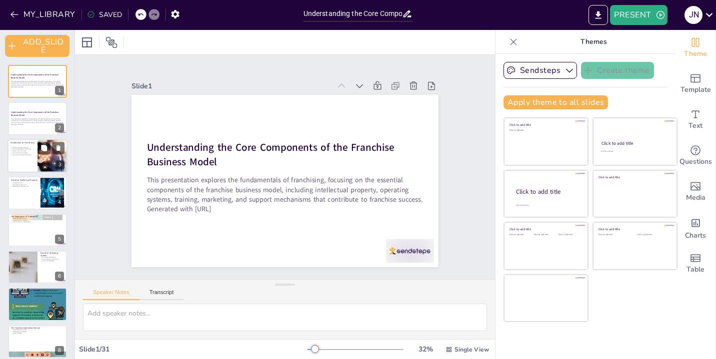
checkbox input "true"
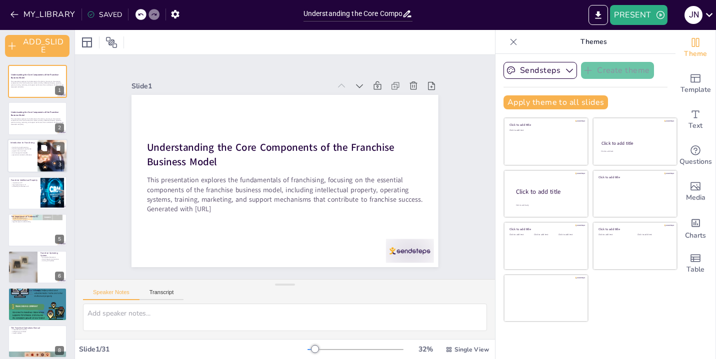
checkbox input "true"
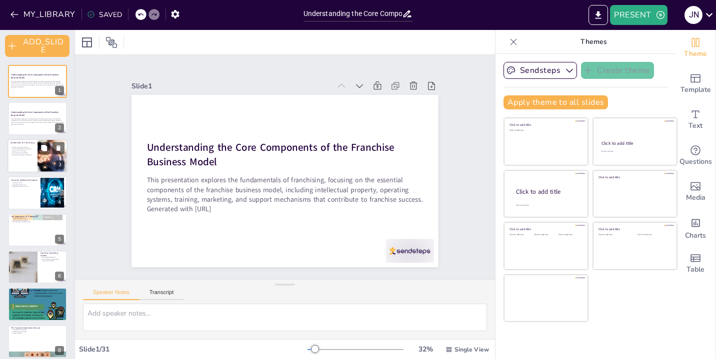
checkbox input "true"
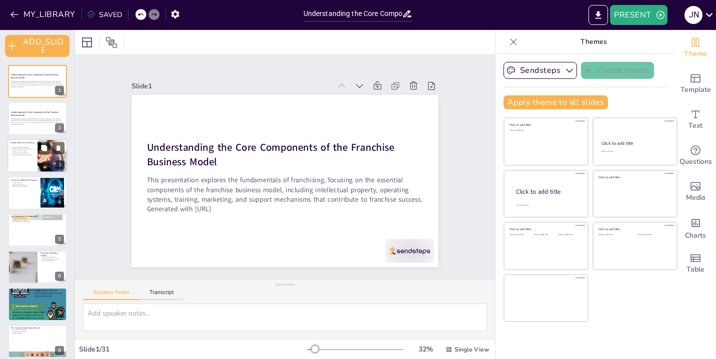
checkbox input "true"
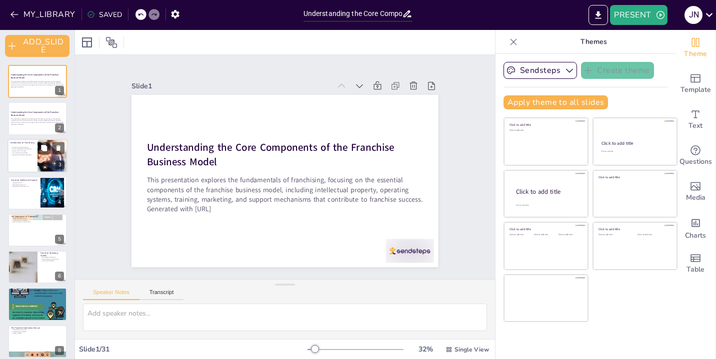
checkbox input "true"
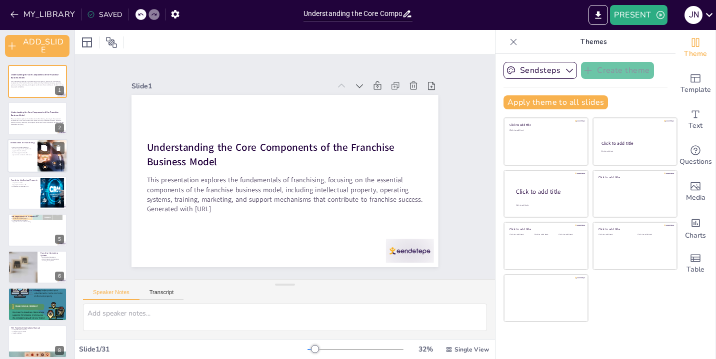
checkbox input "true"
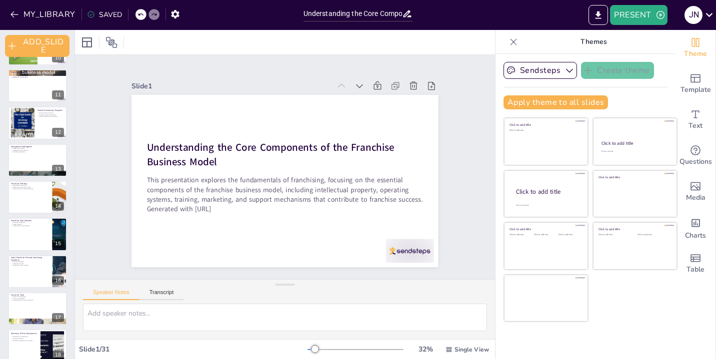
checkbox input "true"
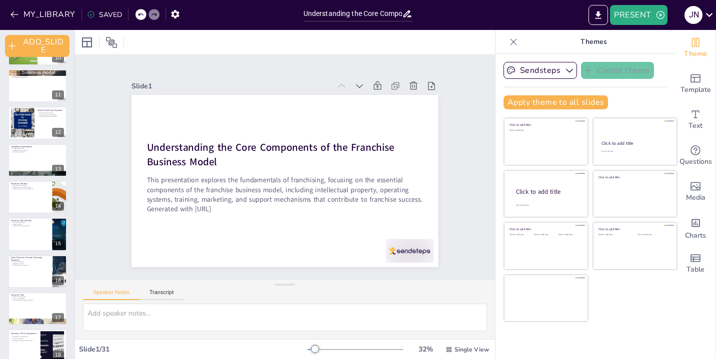
checkbox input "true"
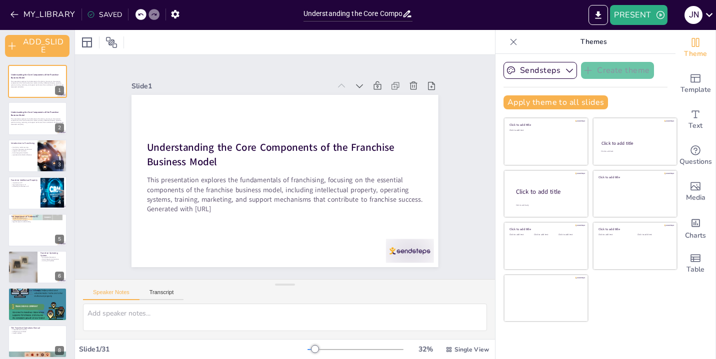
checkbox input "true"
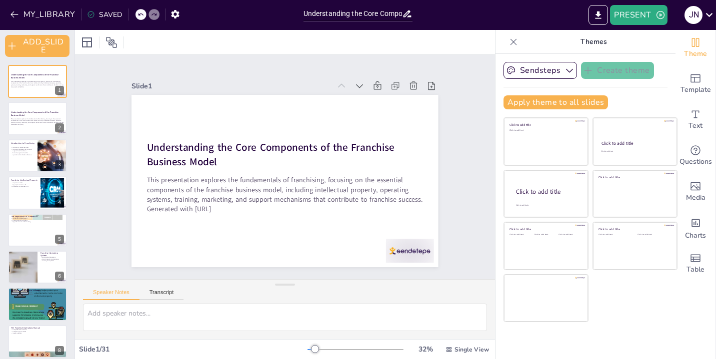
checkbox input "true"
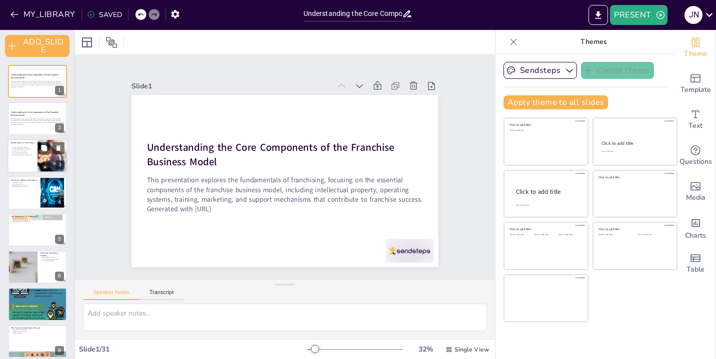
checkbox input "true"
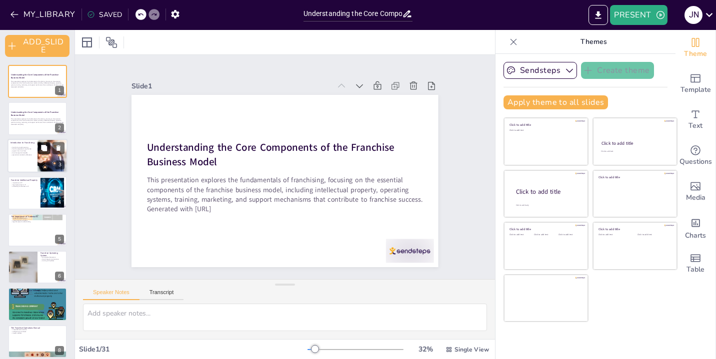
checkbox input "true"
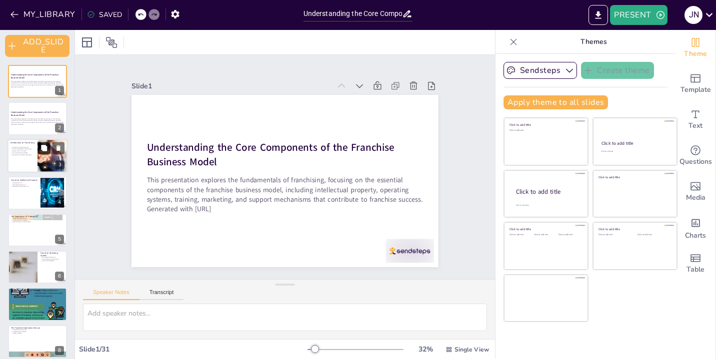
checkbox input "true"
click at [660, 12] on icon "button" at bounding box center [660, 15] width 10 height 10
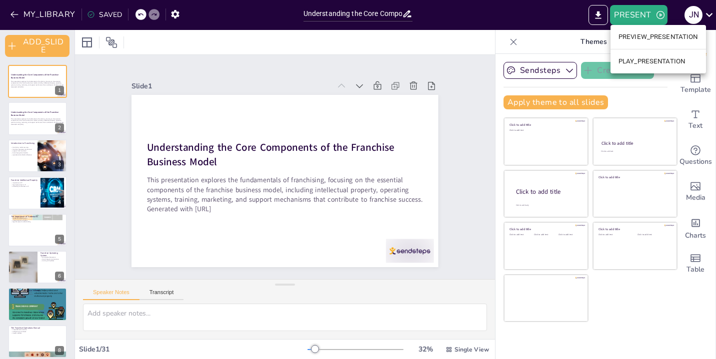
click at [635, 61] on li "PLAY_PRESENTATION" at bounding box center [657, 61] width 95 height 16
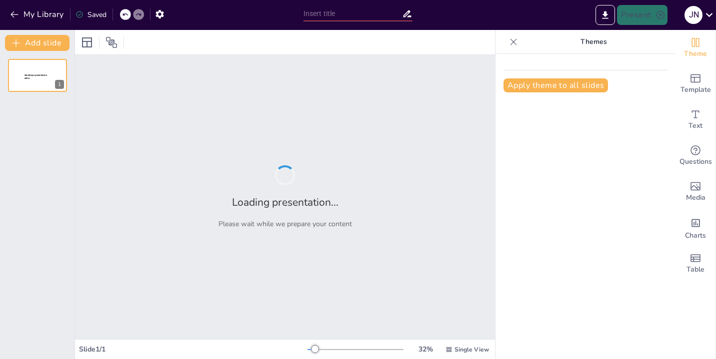
type input "Understanding the Core Components of the Franchise Business Model"
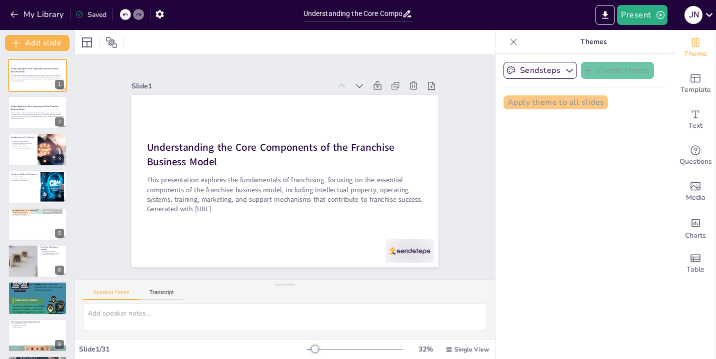
checkbox input "true"
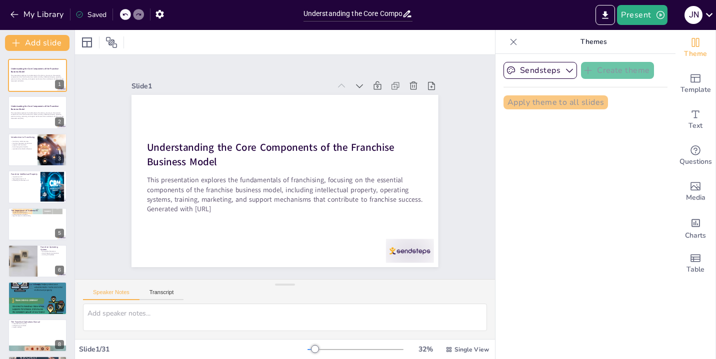
checkbox input "true"
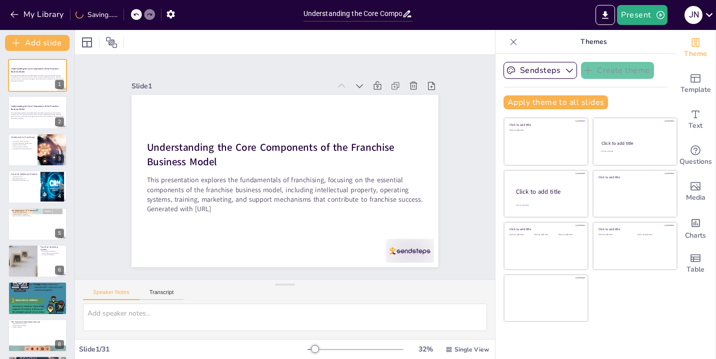
checkbox input "true"
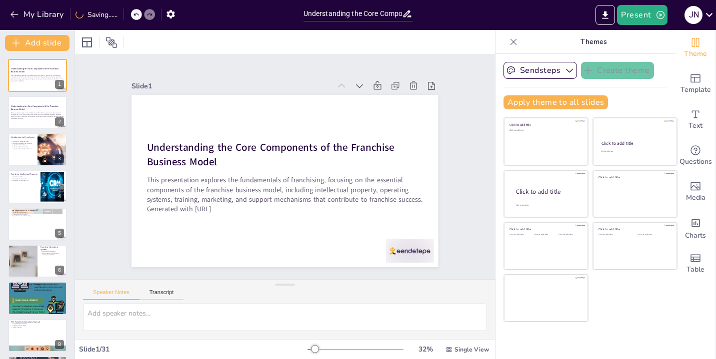
checkbox input "true"
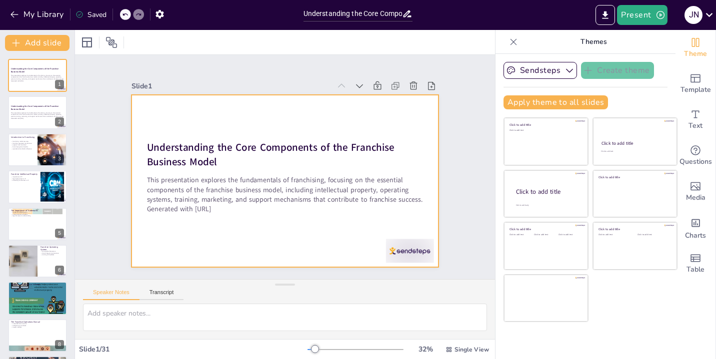
checkbox input "true"
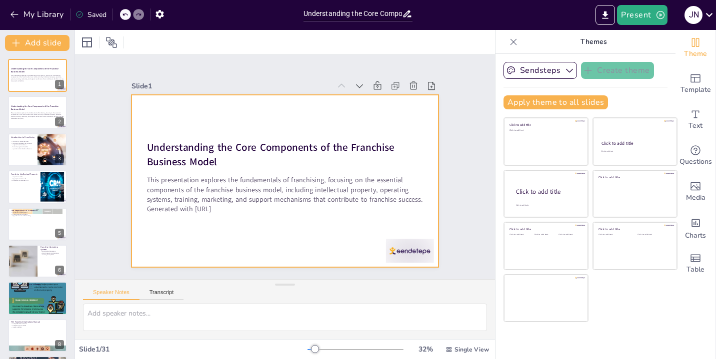
checkbox input "true"
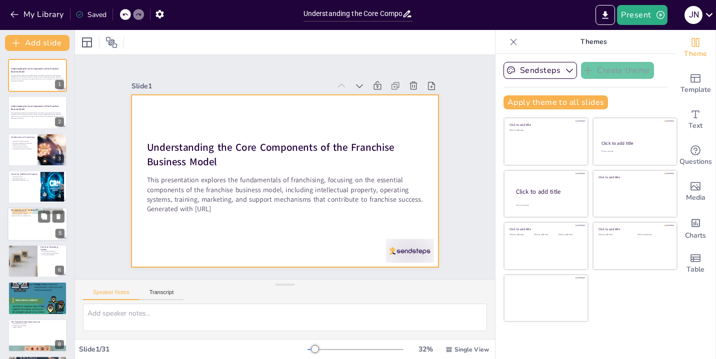
checkbox input "true"
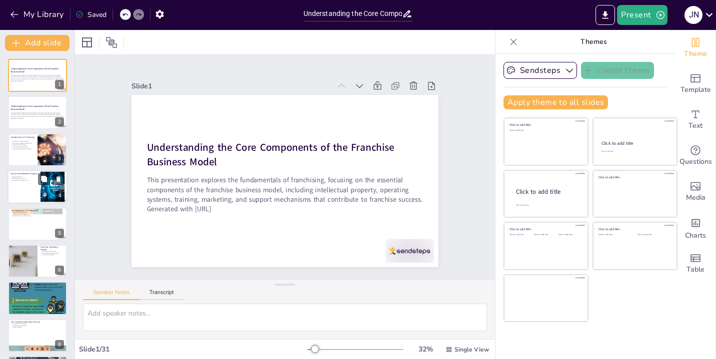
checkbox input "true"
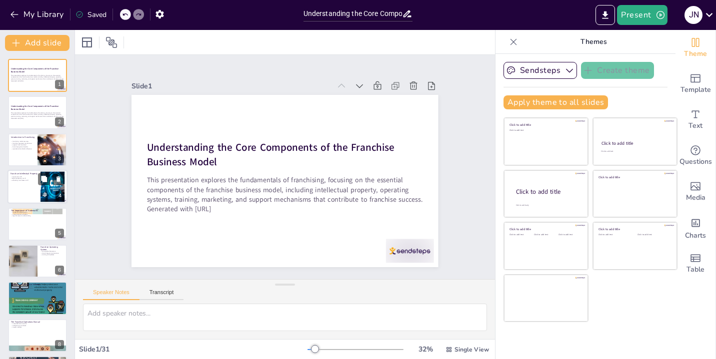
checkbox input "true"
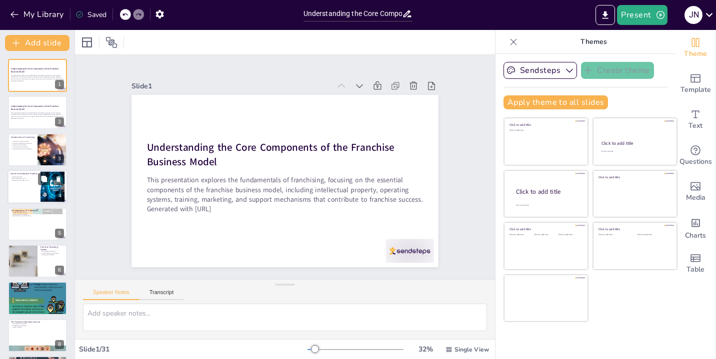
checkbox input "true"
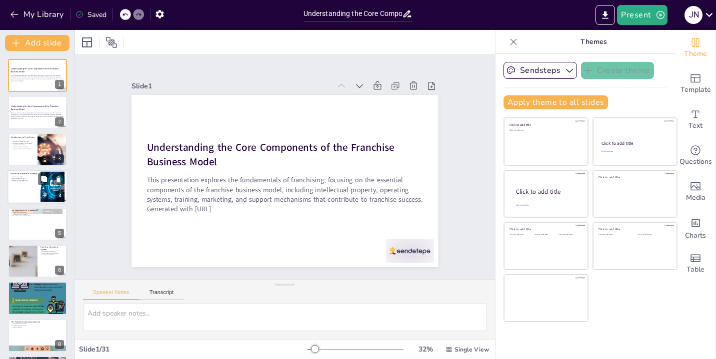
checkbox input "true"
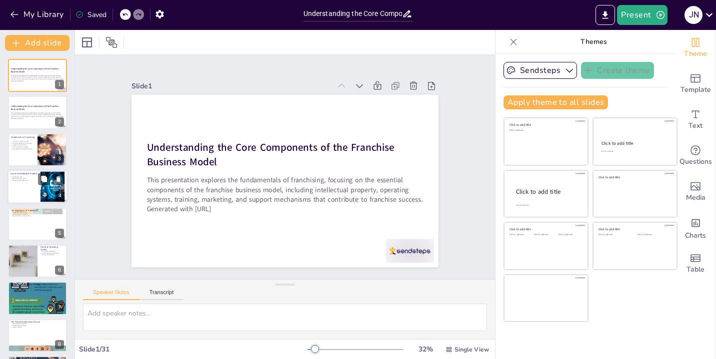
checkbox input "true"
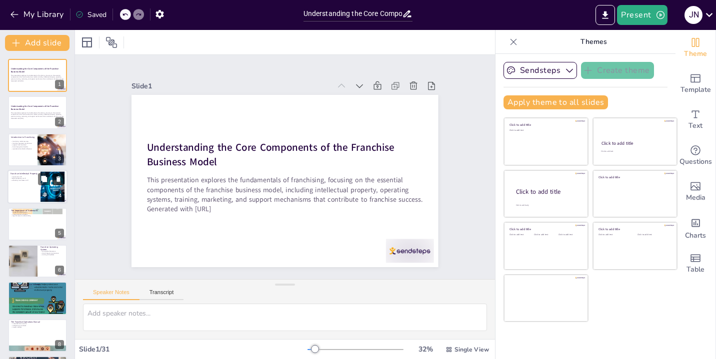
checkbox input "true"
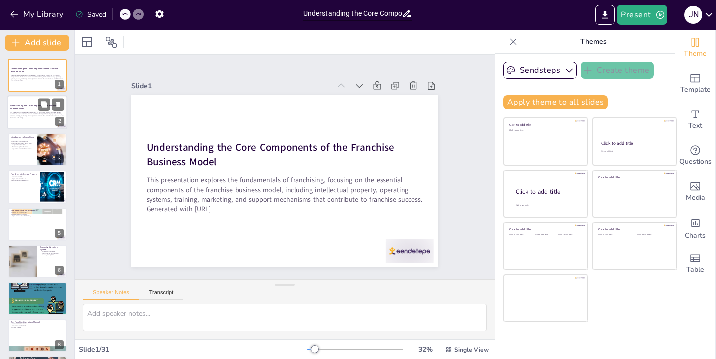
checkbox input "true"
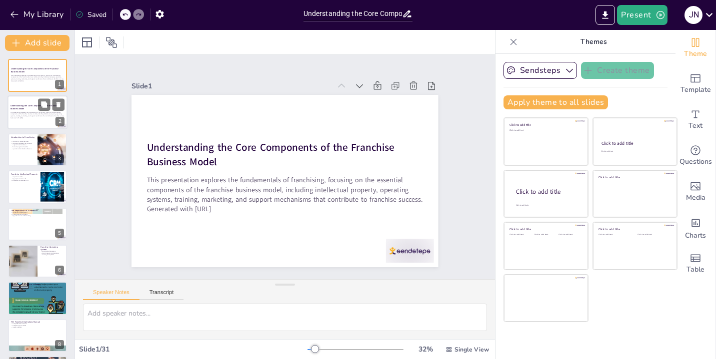
checkbox input "true"
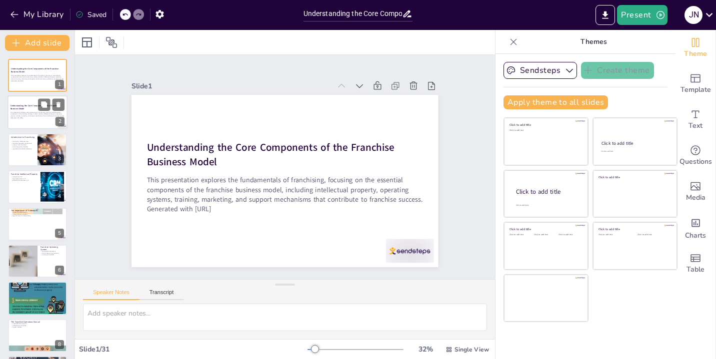
checkbox input "true"
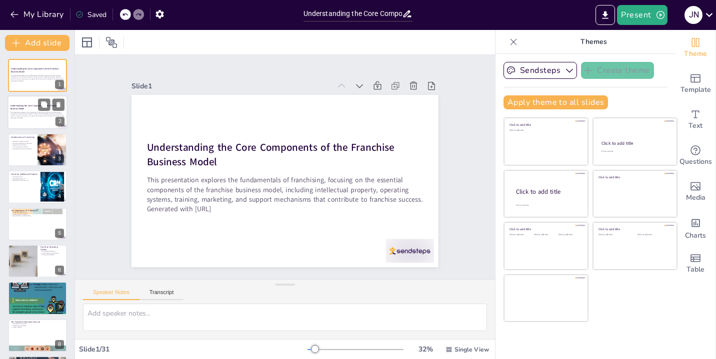
checkbox input "true"
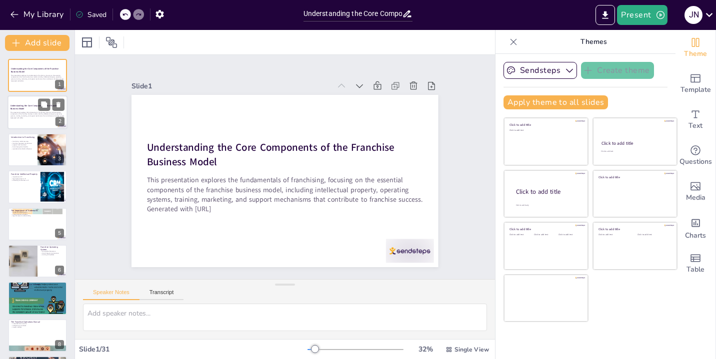
checkbox input "true"
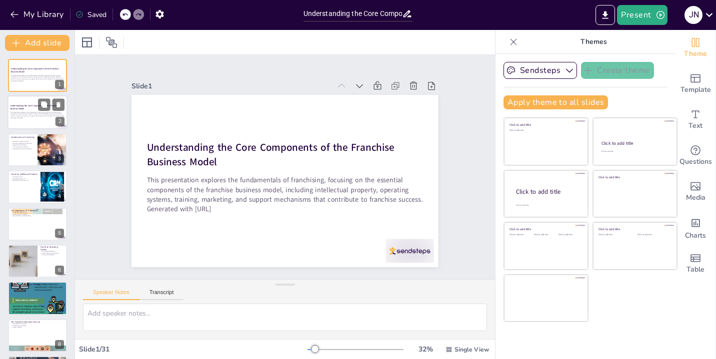
checkbox input "true"
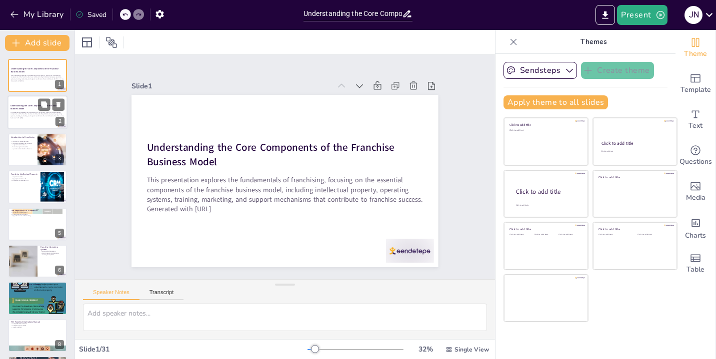
checkbox input "true"
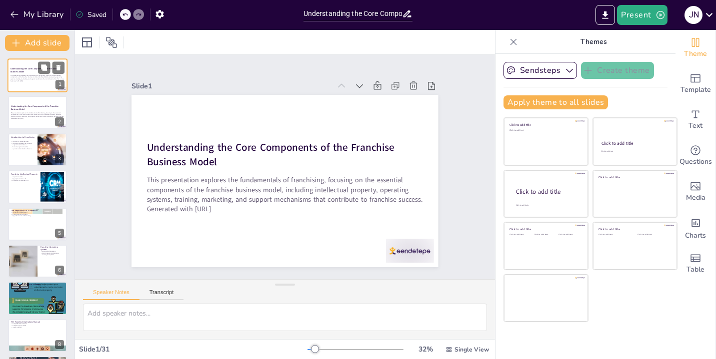
checkbox input "true"
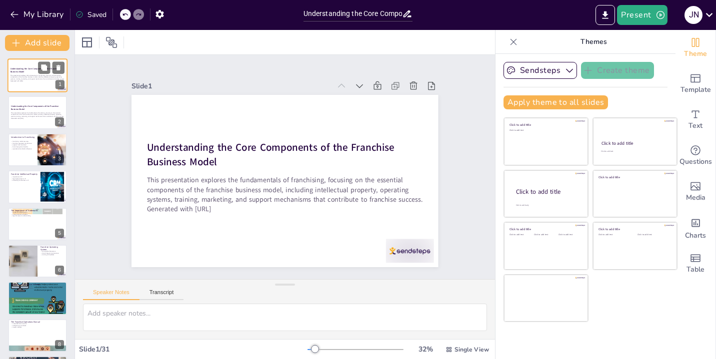
checkbox input "true"
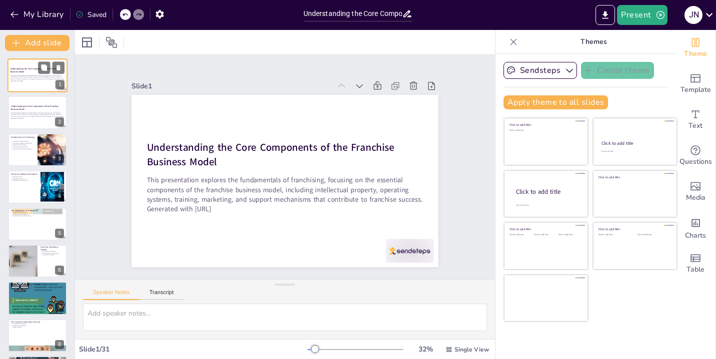
checkbox input "true"
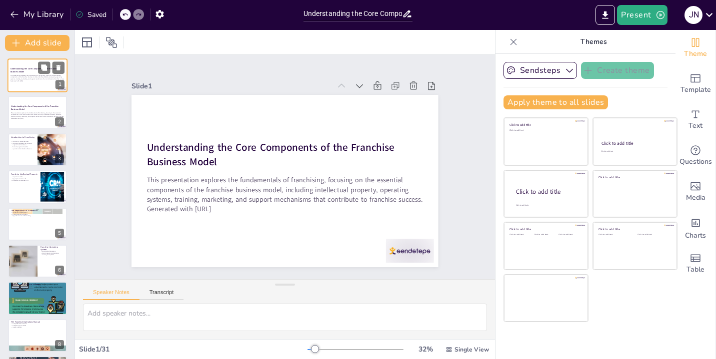
checkbox input "true"
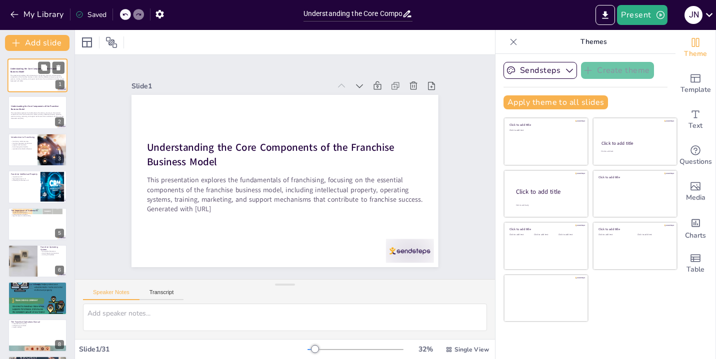
checkbox input "true"
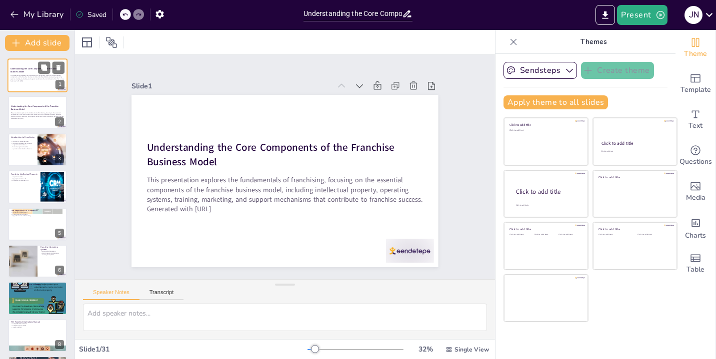
checkbox input "true"
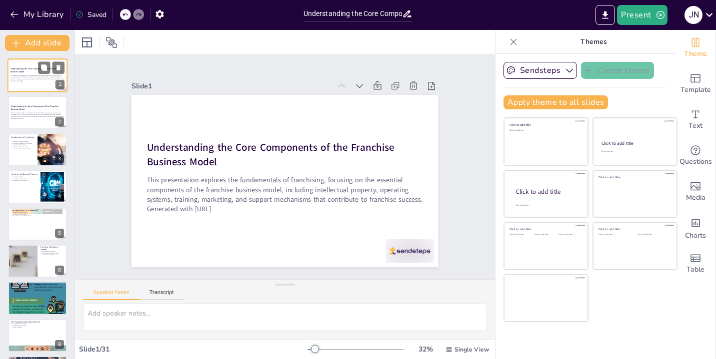
checkbox input "true"
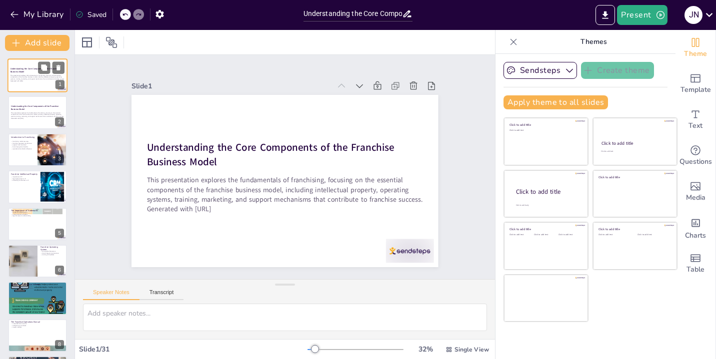
checkbox input "true"
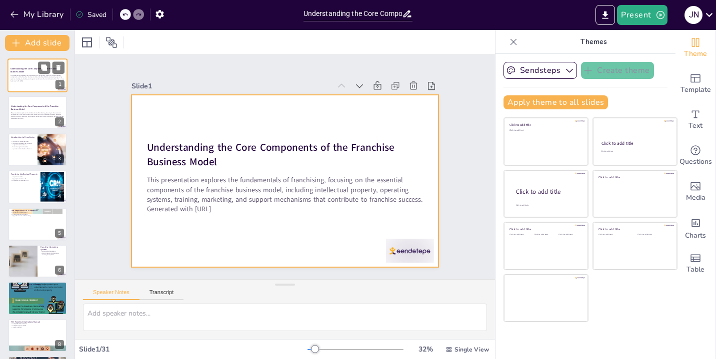
checkbox input "true"
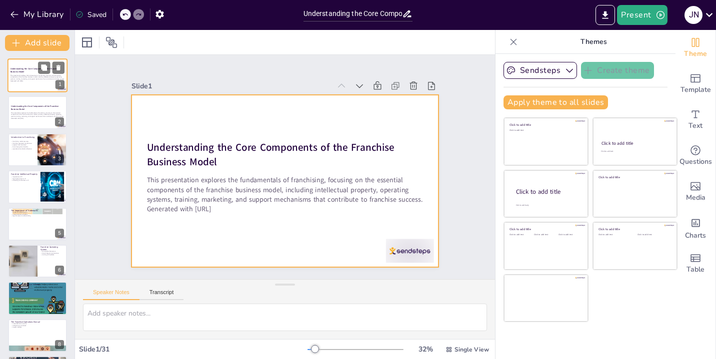
checkbox input "true"
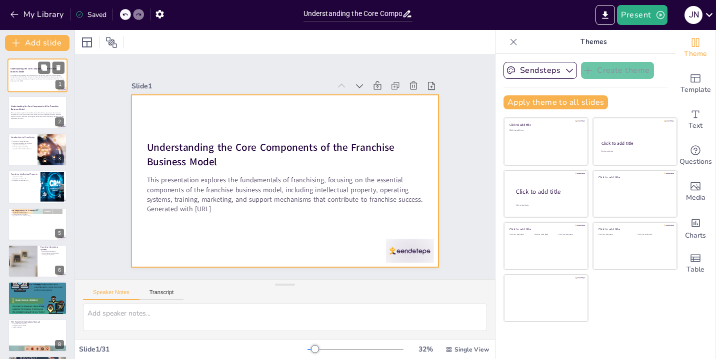
checkbox input "true"
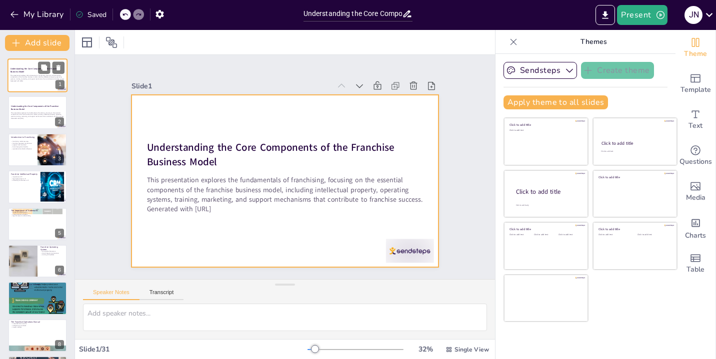
checkbox input "true"
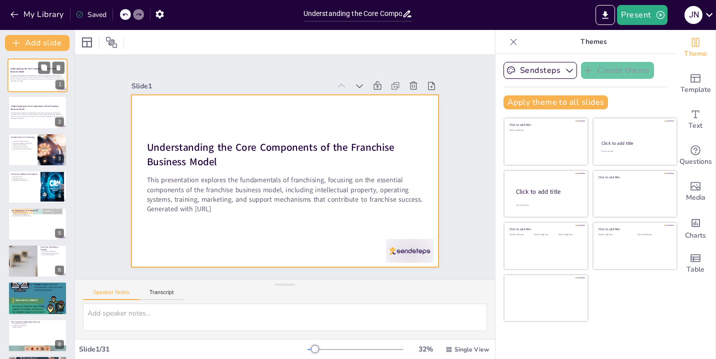
checkbox input "true"
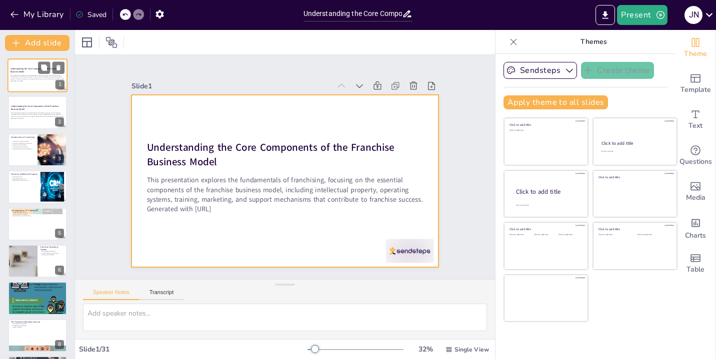
checkbox input "true"
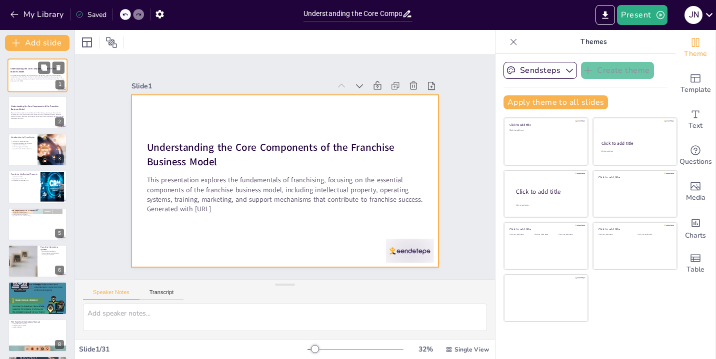
checkbox input "true"
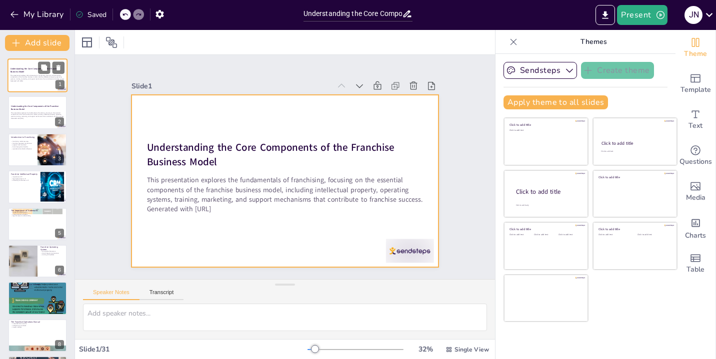
checkbox input "true"
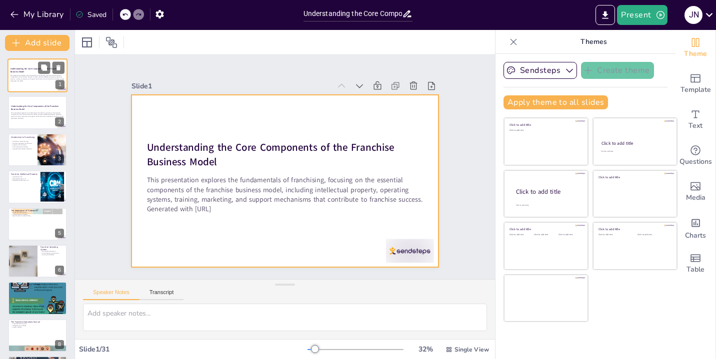
checkbox input "true"
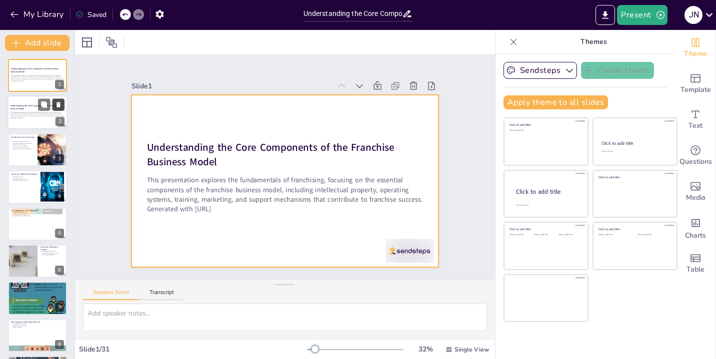
checkbox input "true"
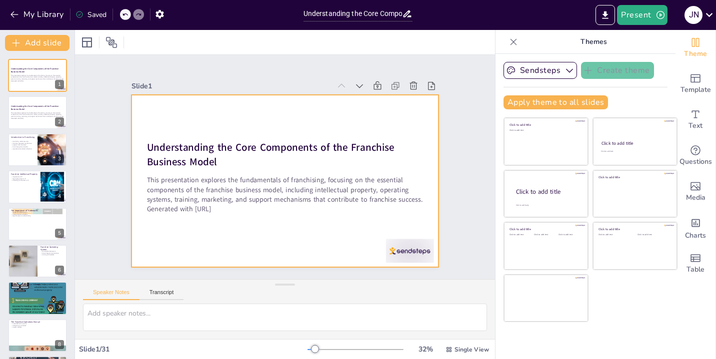
checkbox input "true"
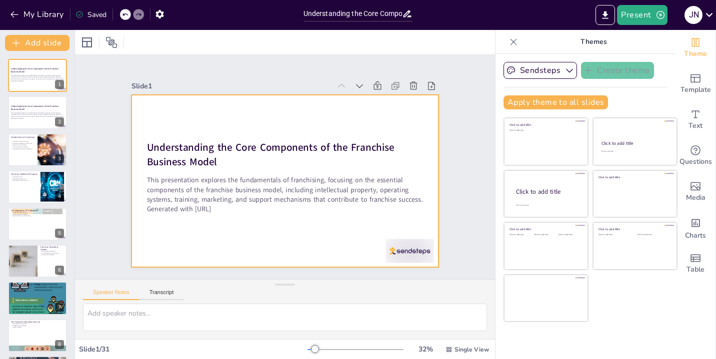
checkbox input "true"
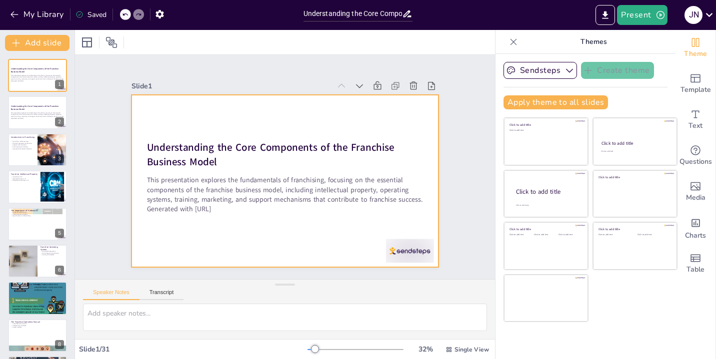
checkbox input "true"
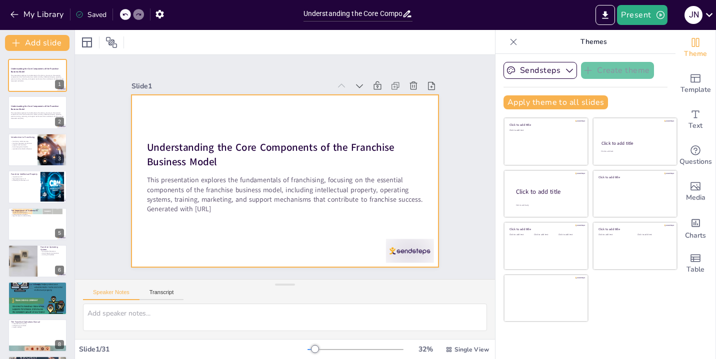
checkbox input "true"
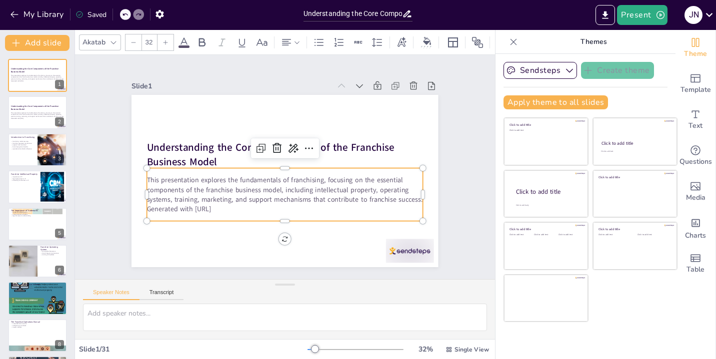
click at [174, 187] on p "This presentation explores the fundamentals of franchising, focusing on the ess…" at bounding box center [266, 154] width 185 height 240
click at [149, 177] on p "This presentation explores the fundamentals of franchising, focusing on the ess…" at bounding box center [276, 188] width 264 height 138
click at [149, 177] on p "This presentation explores the fundamentals of franchising, focusing on the ess…" at bounding box center [282, 189] width 277 height 57
drag, startPoint x: 149, startPoint y: 177, endPoint x: 236, endPoint y: 212, distance: 94.0
click at [236, 212] on div "This presentation explores the fundamentals of franchising, focusing on the ess…" at bounding box center [298, 143] width 258 height 171
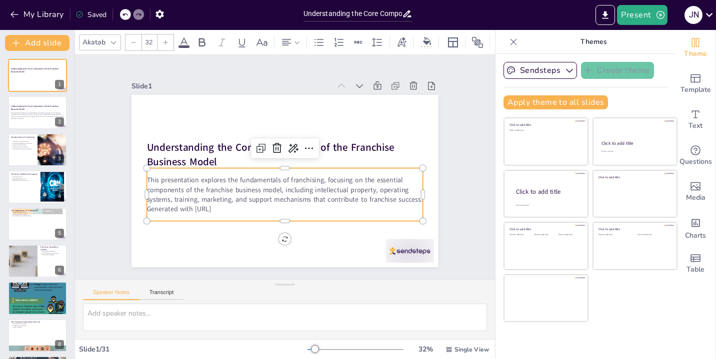
copy div "his presentation explores the fundamentals of franchising, focusing on the esse…"
click at [241, 301] on div "Speaker Notes Transcript" at bounding box center [285, 292] width 420 height 24
click at [241, 313] on textarea at bounding box center [285, 317] width 404 height 27
click at [25, 118] on p "Generated with [URL]" at bounding box center [37, 118] width 54 height 2
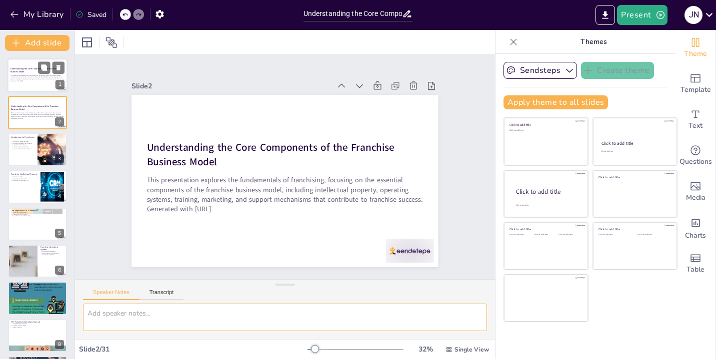
click at [24, 79] on p "This presentation explores the fundamentals of franchising, focusing on the ess…" at bounding box center [37, 76] width 54 height 5
click at [34, 113] on p "This presentation explores the fundamentals of franchising, focusing on the ess…" at bounding box center [37, 113] width 54 height 5
click at [27, 80] on p "Generated with [URL]" at bounding box center [37, 81] width 54 height 2
click at [40, 121] on div at bounding box center [37, 113] width 60 height 34
click at [25, 150] on div at bounding box center [37, 150] width 60 height 34
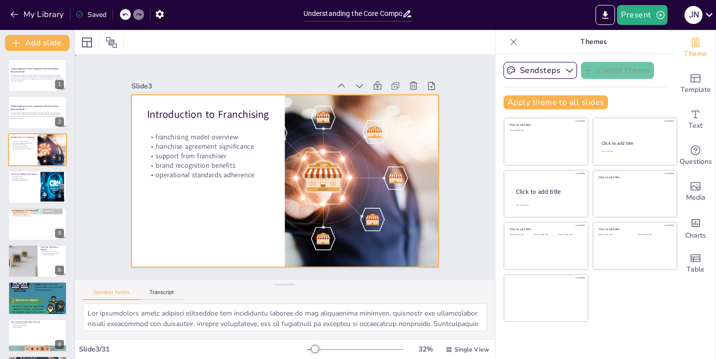
click at [255, 191] on div at bounding box center [275, 177] width 343 height 333
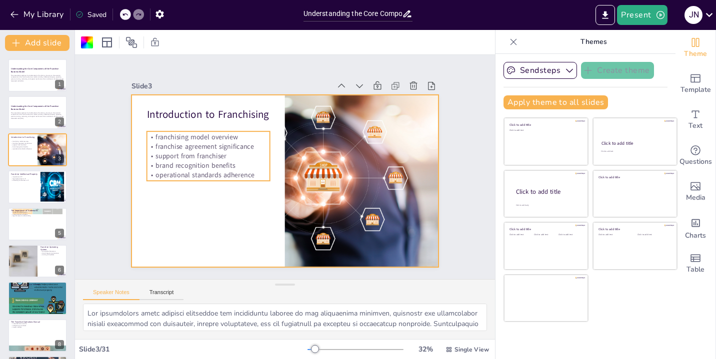
click at [245, 175] on p "operational standards adherence" at bounding box center [208, 174] width 122 height 9
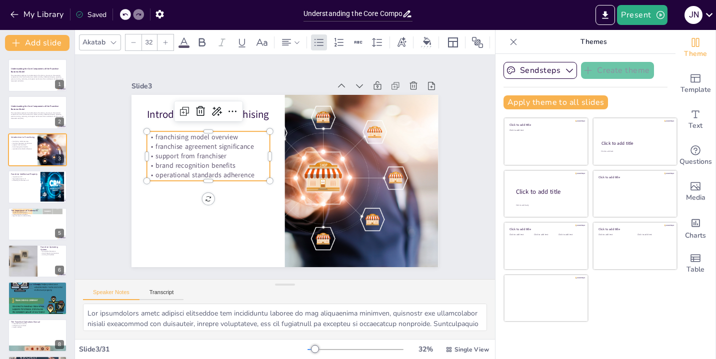
click at [255, 156] on p "operational standards adherence" at bounding box center [253, 96] width 47 height 119
click at [259, 183] on p "operational standards adherence" at bounding box center [276, 244] width 35 height 122
click at [256, 175] on p "operational standards adherence" at bounding box center [208, 151] width 119 height 47
click at [314, 136] on p "franchising model overview" at bounding box center [348, 115] width 69 height 111
click at [281, 136] on p "franchising model overview" at bounding box center [298, 86] width 35 height 122
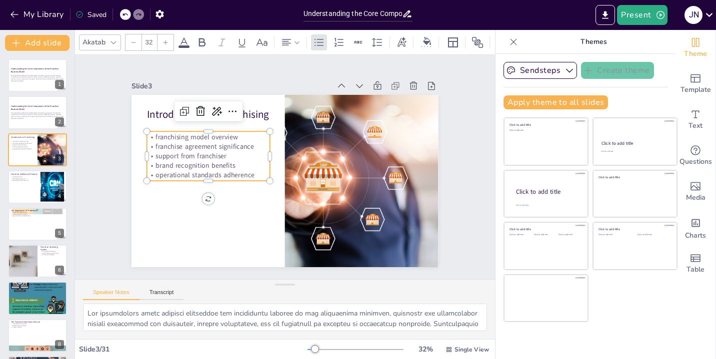
click at [158, 132] on div "franchising model overview franchise agreement significance support from franch…" at bounding box center [223, 119] width 131 height 104
click at [314, 136] on p "franchising model overview" at bounding box center [348, 115] width 69 height 111
click at [313, 136] on p "franchising model overview" at bounding box center [330, 98] width 35 height 122
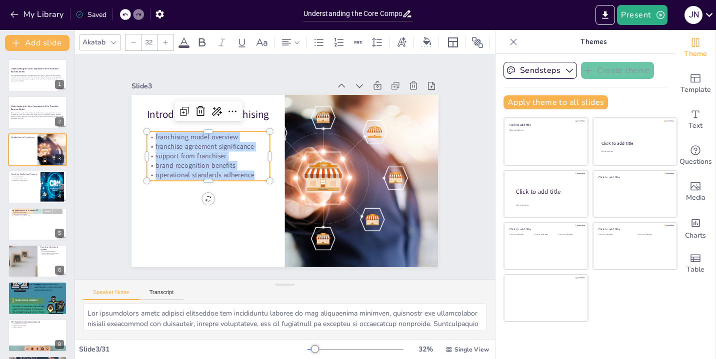
drag, startPoint x: 154, startPoint y: 136, endPoint x: 256, endPoint y: 177, distance: 109.5
click at [256, 173] on div "franchising model overview franchise agreement significance support from franch…" at bounding box center [218, 125] width 131 height 93
copy div "franchising model overview franchise agreement significance support from franch…"
click at [257, 118] on p "Introduction to Franchising" at bounding box center [291, 74] width 73 height 113
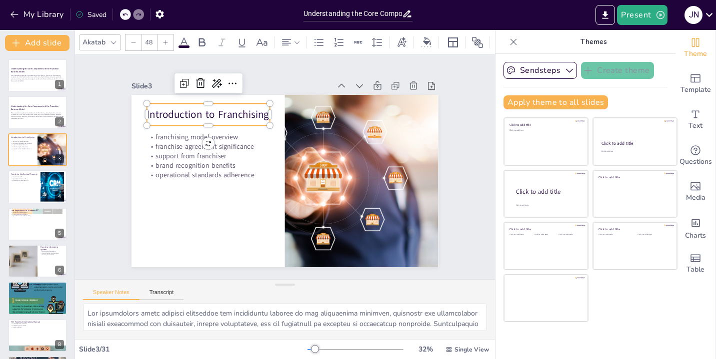
click at [274, 215] on p "Introduction to Franchising" at bounding box center [333, 246] width 118 height 63
click at [156, 102] on div at bounding box center [208, 99] width 122 height 8
click at [333, 114] on p "Introduction to Franchising" at bounding box center [358, 110] width 51 height 121
click at [287, 215] on p "Introduction to Franchising" at bounding box center [348, 234] width 123 height 39
drag, startPoint x: 153, startPoint y: 113, endPoint x: 271, endPoint y: 116, distance: 118.5
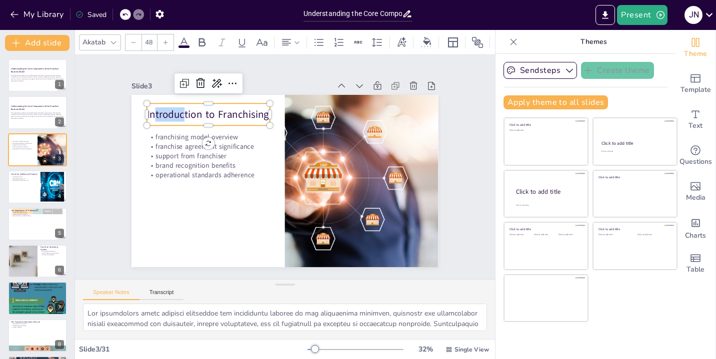
click at [271, 116] on div "franchising model overview franchise agreement significance support from franch…" at bounding box center [274, 157] width 333 height 343
click at [313, 168] on p "Introduction to Franchising" at bounding box center [373, 193] width 121 height 51
drag, startPoint x: 265, startPoint y: 117, endPoint x: 125, endPoint y: 113, distance: 139.5
click at [184, 113] on div "Slide 1 Understanding the Core Components of the Franchise Business Model This …" at bounding box center [284, 167] width 200 height 363
copy p "Introduction to Franchisin"
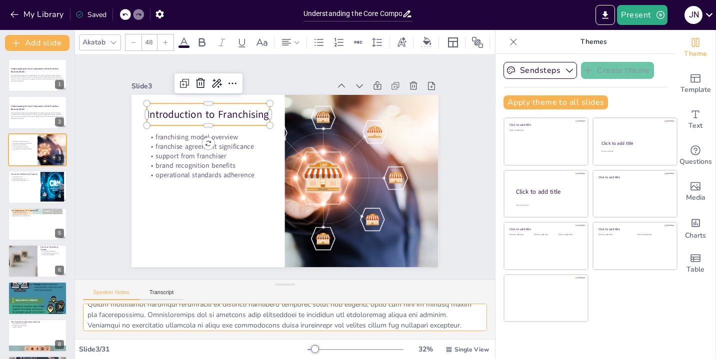
scroll to position [107, 0]
drag, startPoint x: 87, startPoint y: 314, endPoint x: 296, endPoint y: 349, distance: 212.4
click at [296, 349] on div "Akatab 48 Slide 1 Understanding the Core Components of the Franchise Business M…" at bounding box center [285, 194] width 420 height 329
click at [20, 187] on div at bounding box center [37, 187] width 60 height 34
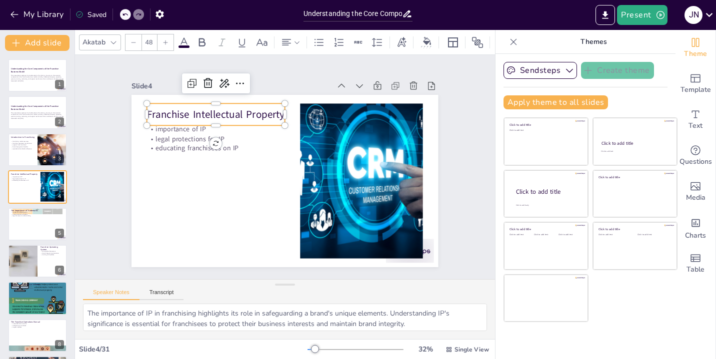
click at [328, 114] on p "Franchise Intellectual Property" at bounding box center [356, 117] width 56 height 135
click at [326, 112] on p "Franchise Intellectual Property" at bounding box center [360, 125] width 69 height 132
click at [260, 209] on p "Franchise Intellectual Property" at bounding box center [326, 243] width 132 height 69
click at [308, 137] on p "Franchise Intellectual Property" at bounding box center [371, 177] width 126 height 81
click at [316, 111] on p "Franchise Intellectual Property" at bounding box center [330, 92] width 28 height 138
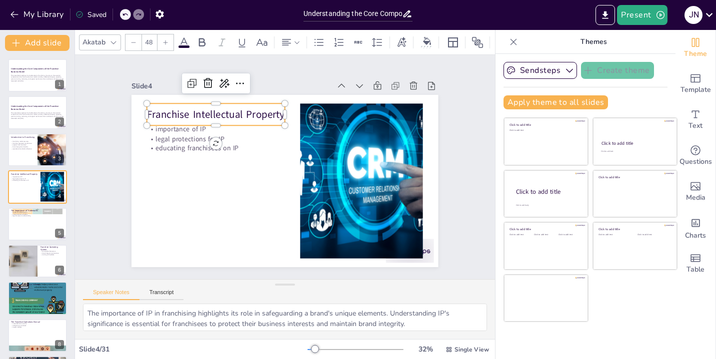
click at [301, 114] on p "Franchise Intellectual Property" at bounding box center [322, 89] width 42 height 138
click at [228, 181] on p "Franchise Intellectual Property" at bounding box center [256, 248] width 56 height 135
click at [316, 114] on p "Franchise Intellectual Property" at bounding box center [330, 92] width 28 height 138
click at [319, 114] on p "Franchise Intellectual Property" at bounding box center [370, 151] width 103 height 112
click at [330, 114] on p "Franchise Intellectual Property" at bounding box center [337, 98] width 14 height 138
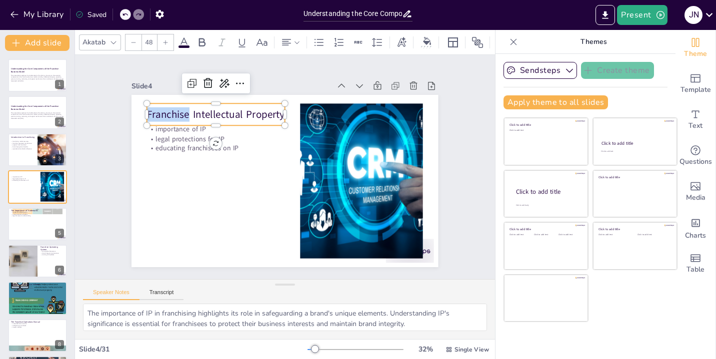
click at [200, 113] on p "Franchise Intellectual Property" at bounding box center [260, 83] width 120 height 92
click at [294, 183] on p "Franchise Intellectual Property" at bounding box center [363, 204] width 138 height 42
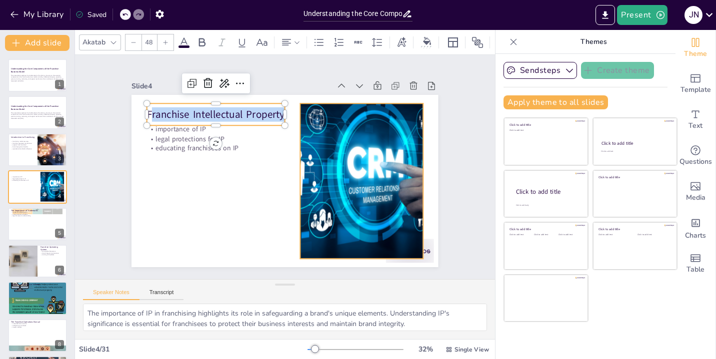
drag, startPoint x: 151, startPoint y: 113, endPoint x: 400, endPoint y: 116, distance: 249.0
click at [400, 116] on div "importance of IP legal protections for IP educating franchisees on IP Franchise…" at bounding box center [275, 156] width 343 height 333
copy p "ranchise Intellectual Property"
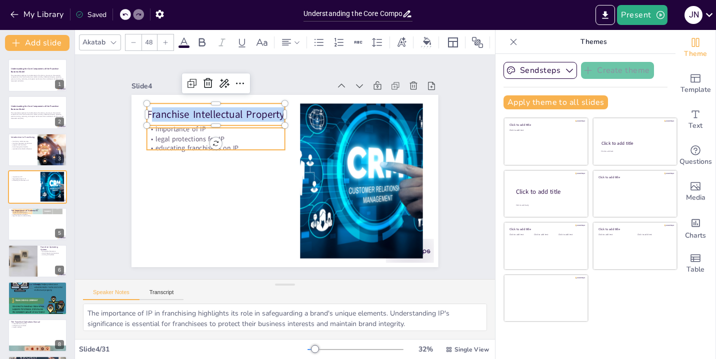
click at [297, 147] on p "educating franchisees on IP" at bounding box center [335, 116] width 77 height 124
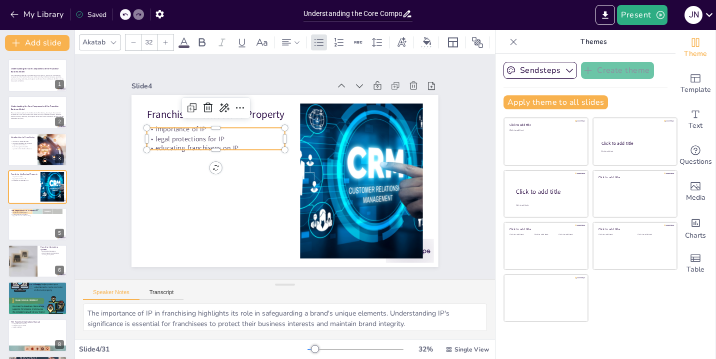
click at [177, 127] on div at bounding box center [221, 117] width 138 height 22
click at [259, 189] on p "importance of IP" at bounding box center [313, 238] width 109 height 99
click at [155, 132] on p "importance of IP" at bounding box center [216, 132] width 138 height 9
click at [300, 132] on p "importance of IP" at bounding box center [312, 95] width 24 height 138
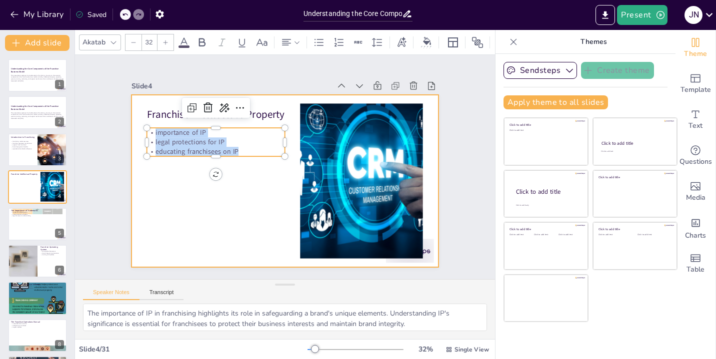
drag, startPoint x: 155, startPoint y: 131, endPoint x: 266, endPoint y: 178, distance: 119.9
click at [266, 178] on div "Franchise Intellectual Property importance of IP legal protections for IP educa…" at bounding box center [270, 168] width 203 height 323
copy div "importance of IP legal protections for IP educating franchisees on IP"
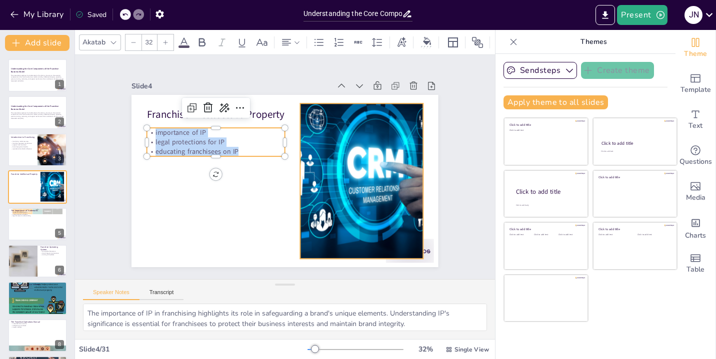
click at [338, 184] on div at bounding box center [353, 203] width 245 height 211
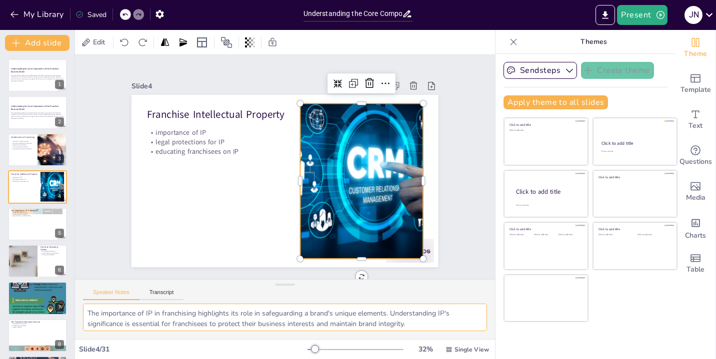
click at [194, 318] on textarea "The importance of IP in franchising highlights its role in safeguarding a brand…" at bounding box center [285, 317] width 404 height 27
click at [87, 311] on textarea "The importance of IP in franchising highlights its role in safeguarding a brand…" at bounding box center [285, 317] width 404 height 27
drag, startPoint x: 87, startPoint y: 311, endPoint x: 263, endPoint y: 393, distance: 194.1
click at [263, 359] on html "My Library Saved Understanding the Core Components of the Franchise Business Mo…" at bounding box center [358, 179] width 716 height 359
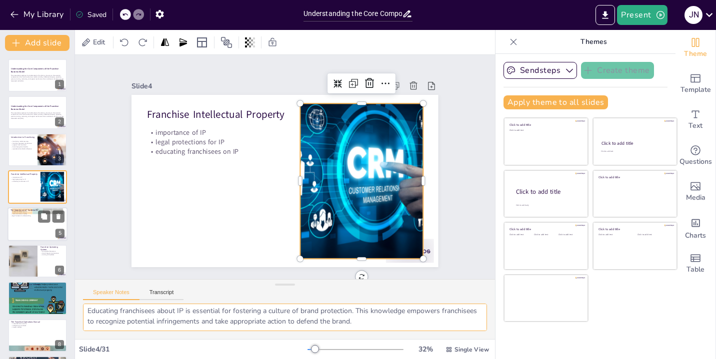
click at [31, 221] on div at bounding box center [37, 224] width 60 height 34
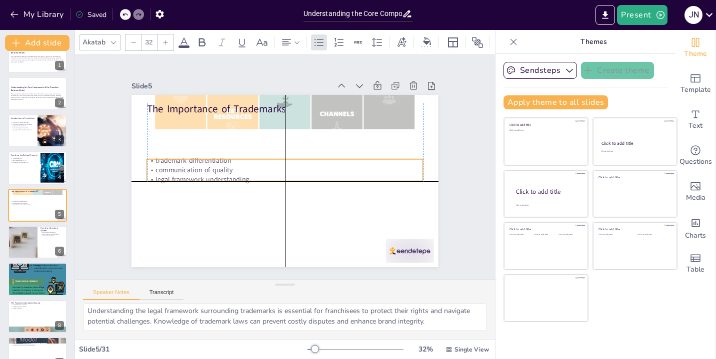
drag, startPoint x: 211, startPoint y: 118, endPoint x: 212, endPoint y: 161, distance: 43.0
click at [272, 161] on p "trademark differentiation" at bounding box center [291, 167] width 38 height 275
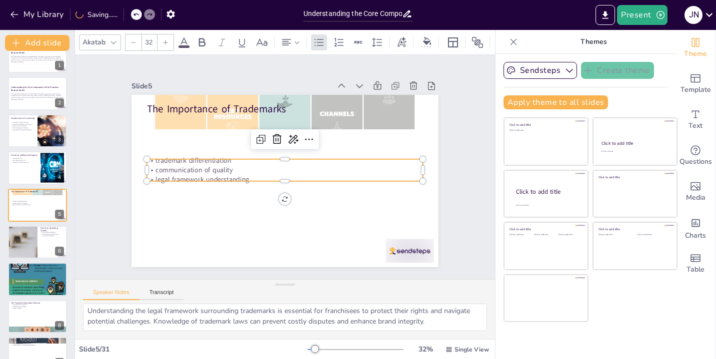
click at [197, 165] on p "communication of quality" at bounding box center [282, 168] width 170 height 229
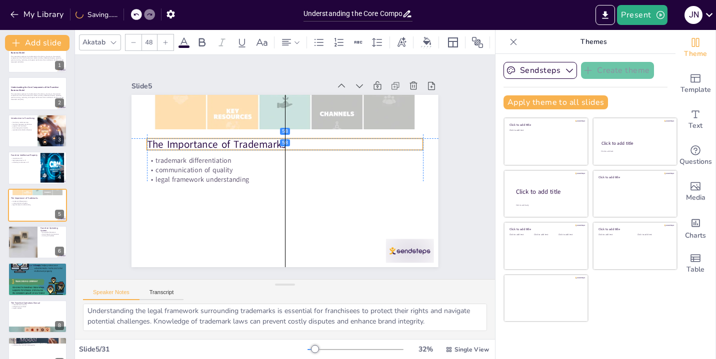
drag, startPoint x: 190, startPoint y: 108, endPoint x: 190, endPoint y: 139, distance: 31.0
click at [190, 139] on p "The Importance of Trademarks" at bounding box center [287, 144] width 276 height 43
click at [237, 144] on p "The Importance of Trademarks" at bounding box center [301, 151] width 195 height 215
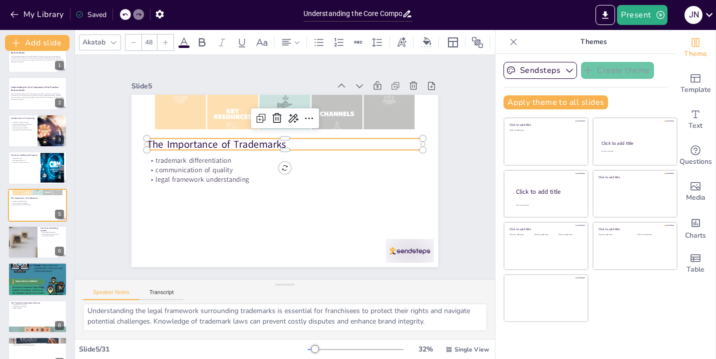
click at [229, 145] on p "The Importance of Trademarks" at bounding box center [304, 178] width 150 height 246
click at [150, 144] on p "The Importance of Trademarks" at bounding box center [285, 144] width 276 height 14
click at [182, 144] on p "The Importance of Trademarks" at bounding box center [297, 149] width 231 height 174
drag, startPoint x: 150, startPoint y: 144, endPoint x: 313, endPoint y: 142, distance: 163.0
click at [313, 142] on p "The Importance of Trademarks" at bounding box center [270, 186] width 231 height 174
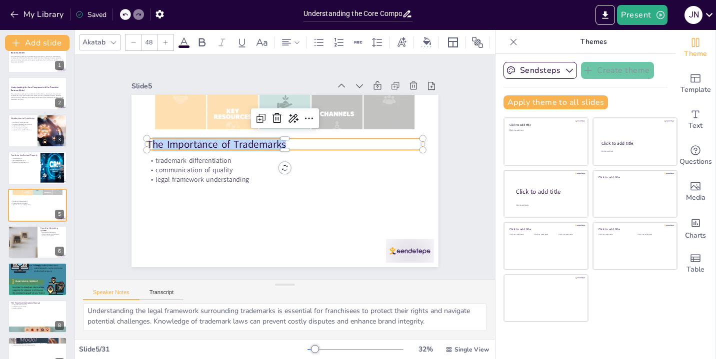
copy p "he Importance of Trademarks"
click at [18, 170] on div at bounding box center [37, 168] width 60 height 34
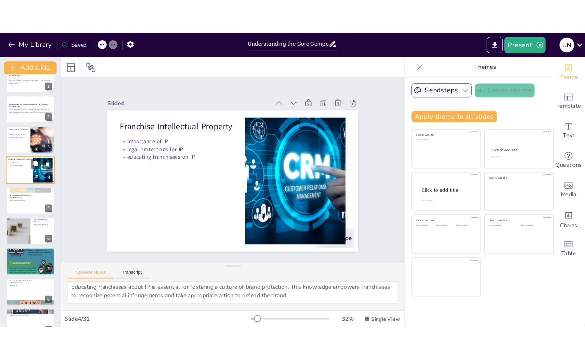
scroll to position [0, 0]
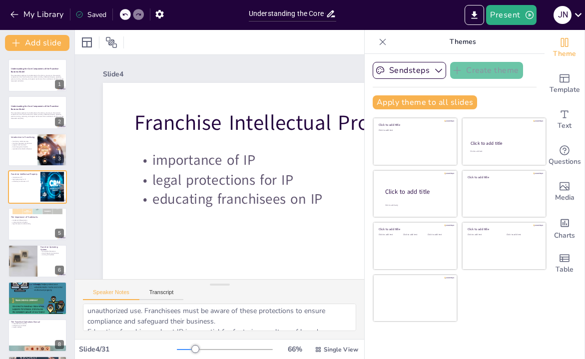
click at [381, 41] on icon at bounding box center [383, 42] width 10 height 10
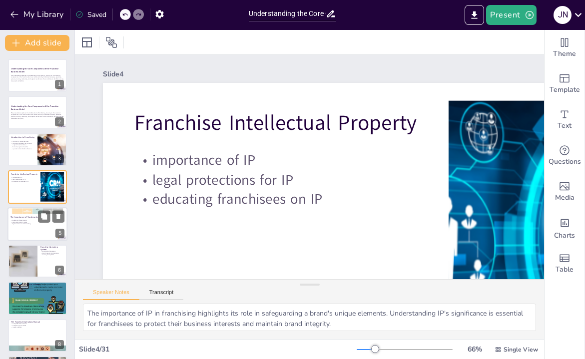
click at [21, 221] on p "communication of quality" at bounding box center [37, 222] width 54 height 2
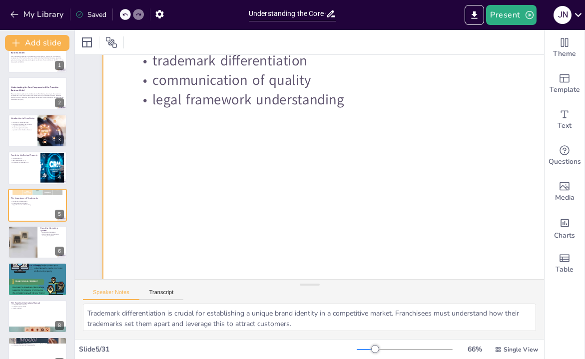
scroll to position [154, 0]
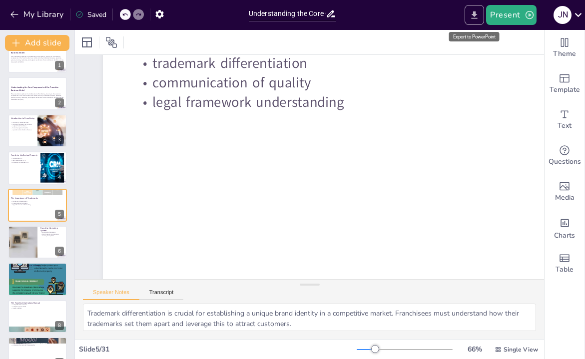
click at [481, 13] on button "Export to PowerPoint" at bounding box center [474, 15] width 19 height 20
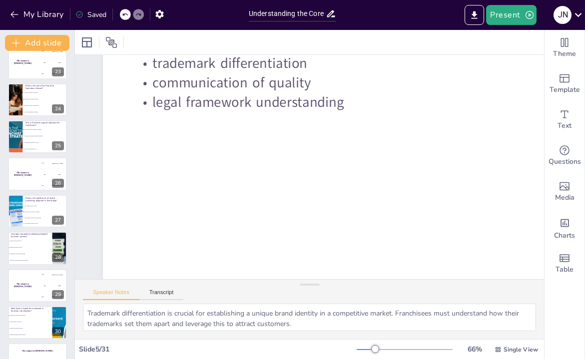
scroll to position [856, 0]
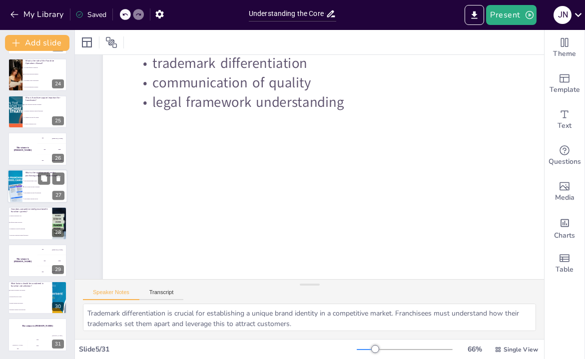
click at [25, 180] on span "They increase product variety" at bounding box center [45, 180] width 43 height 1
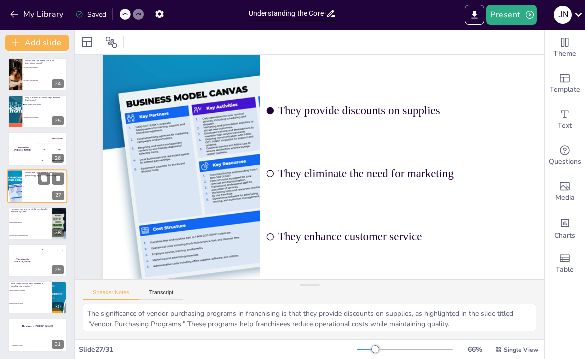
scroll to position [0, 0]
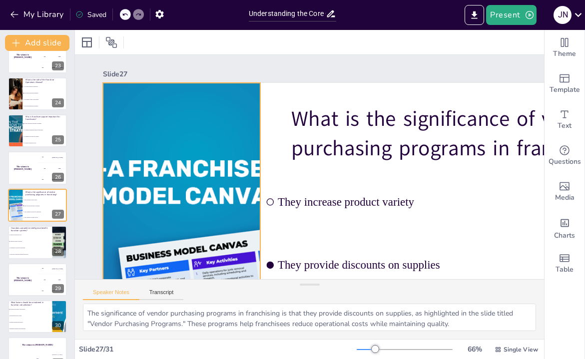
click at [394, 192] on div "Document fonts Akatab Recently used Mulish Akatab Popular fonts Lato Montserrat…" at bounding box center [292, 194] width 585 height 329
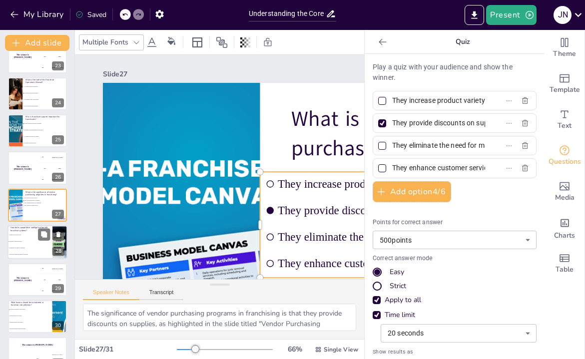
click at [25, 248] on span "It eliminates the need for marketing" at bounding box center [30, 248] width 43 height 1
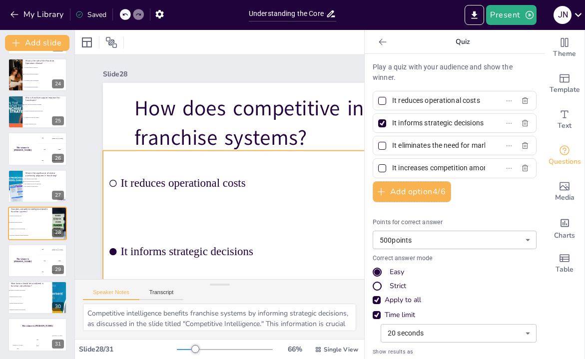
click at [202, 193] on ul "It reduces operational costs It informs strategic decisions It eliminates the n…" at bounding box center [176, 3] width 545 height 473
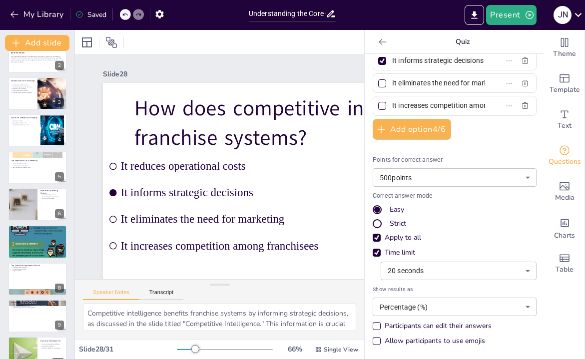
scroll to position [0, 0]
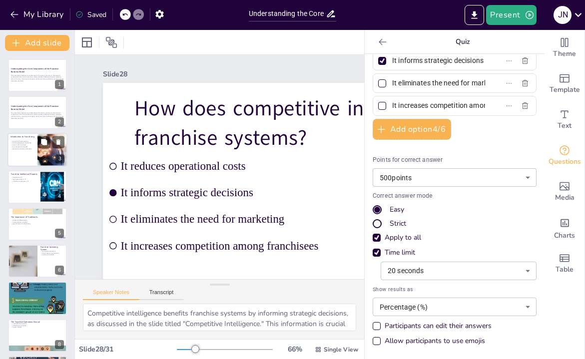
click at [30, 155] on div at bounding box center [37, 150] width 60 height 34
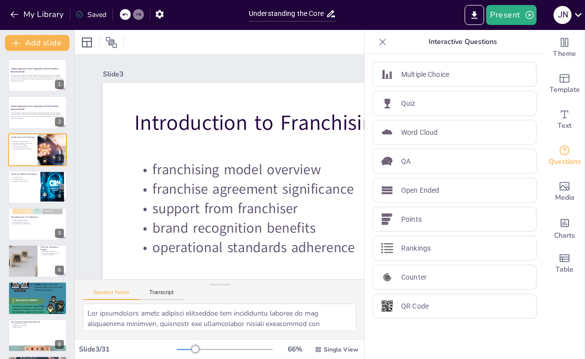
click at [384, 42] on icon at bounding box center [383, 41] width 6 height 6
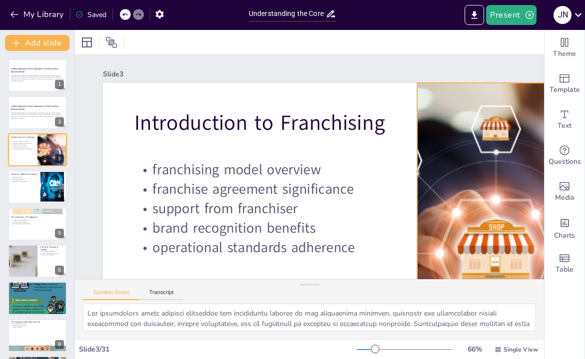
click at [522, 166] on div at bounding box center [549, 313] width 601 height 458
click at [27, 182] on div at bounding box center [37, 187] width 60 height 34
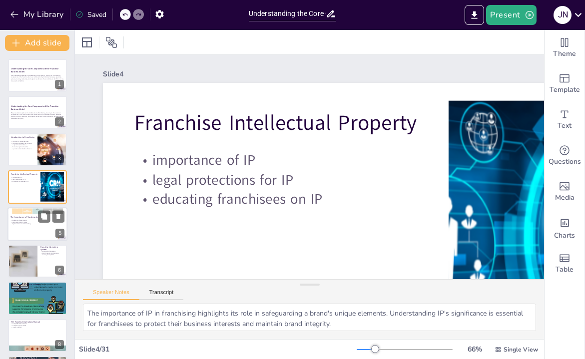
click at [22, 224] on p "legal framework understanding" at bounding box center [37, 224] width 54 height 2
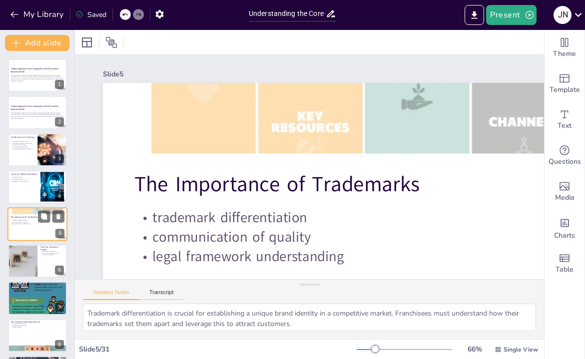
scroll to position [19, 0]
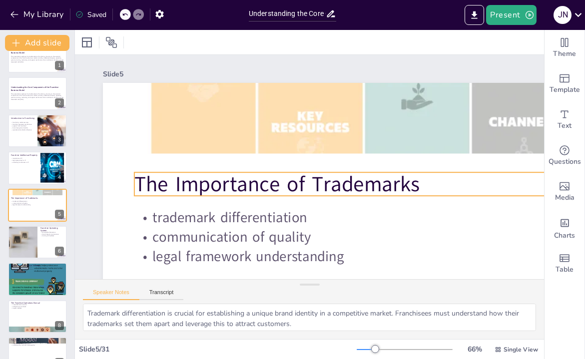
click at [312, 165] on p "The Importance of Trademarks" at bounding box center [202, 149] width 566 height 29
click at [427, 182] on p "The Importance of Trademarks" at bounding box center [225, 99] width 505 height 308
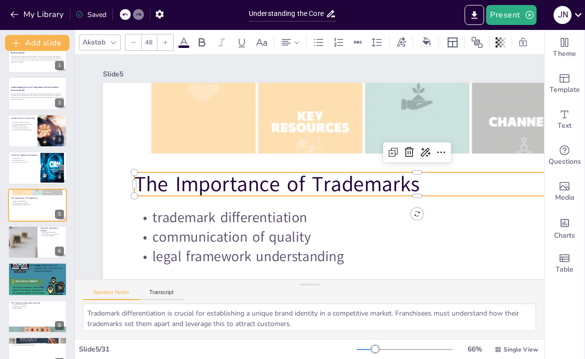
click at [417, 183] on p "The Importance of Trademarks" at bounding box center [417, 183] width 566 height 29
click at [144, 181] on p "The Importance of Trademarks" at bounding box center [406, 216] width 547 height 203
click at [158, 181] on p "The Importance of Trademarks" at bounding box center [378, 252] width 440 height 400
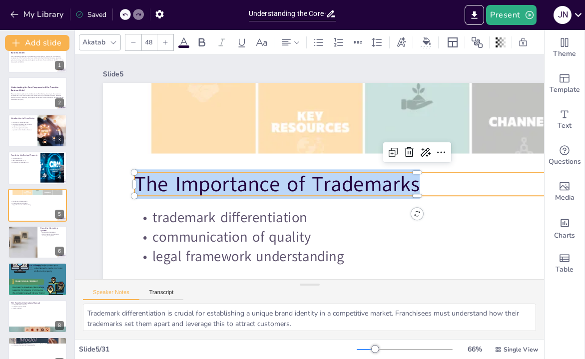
drag, startPoint x: 138, startPoint y: 181, endPoint x: 426, endPoint y: 191, distance: 287.6
click at [426, 191] on p "The Importance of Trademarks" at bounding box center [386, 244] width 475 height 356
copy p "The Importance of Trademarks"
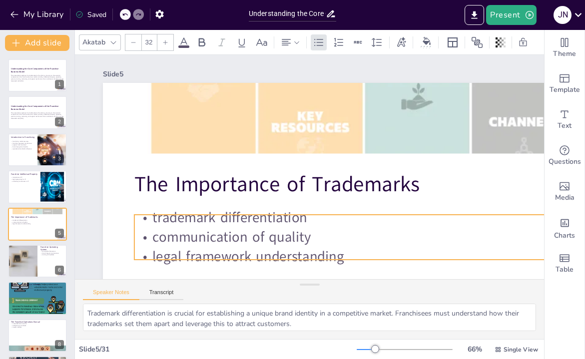
click at [171, 227] on p "communication of quality" at bounding box center [181, 174] width 469 height 349
click at [156, 182] on p "trademark differentiation" at bounding box center [223, 85] width 544 height 193
click at [152, 217] on p "trademark differentiation" at bounding box center [377, 265] width 500 height 300
click at [152, 217] on p "trademark differentiation" at bounding box center [287, 50] width 349 height 469
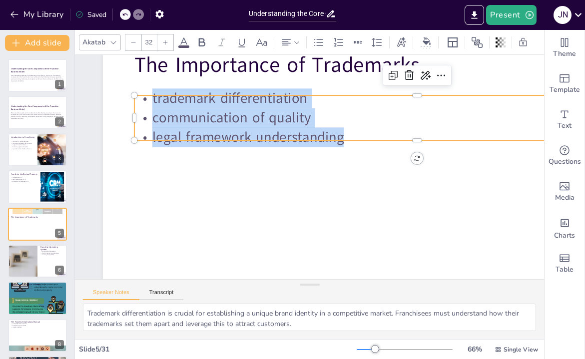
scroll to position [157, 0]
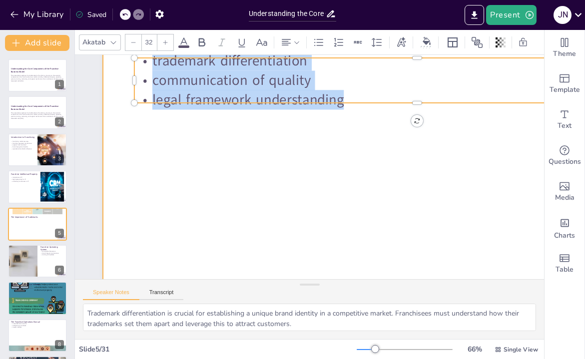
drag, startPoint x: 152, startPoint y: 217, endPoint x: 344, endPoint y: 259, distance: 196.0
click at [344, 260] on div "The Importance of Trademarks trademark differentiation communication of quality…" at bounding box center [425, 216] width 656 height 717
copy div "trademark differentiation communication of quality legal framework understanding"
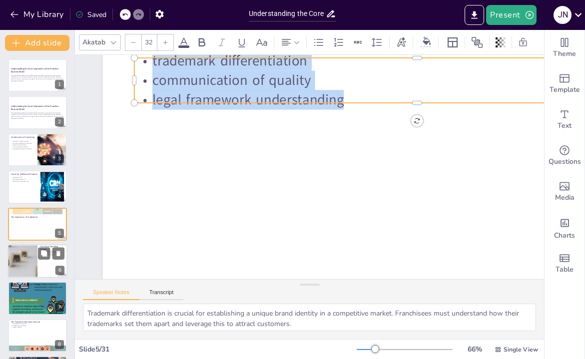
click at [45, 277] on div "Franchise Operating System standardized processes brand integrity maintenance t…" at bounding box center [37, 261] width 60 height 34
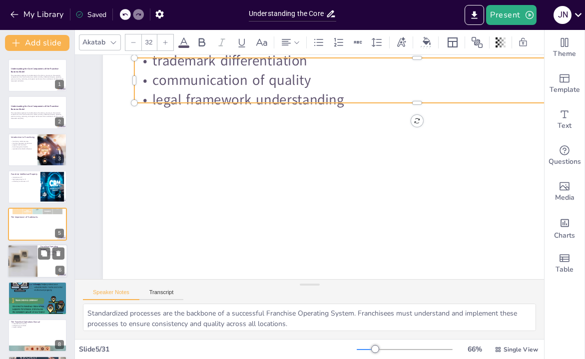
scroll to position [0, 0]
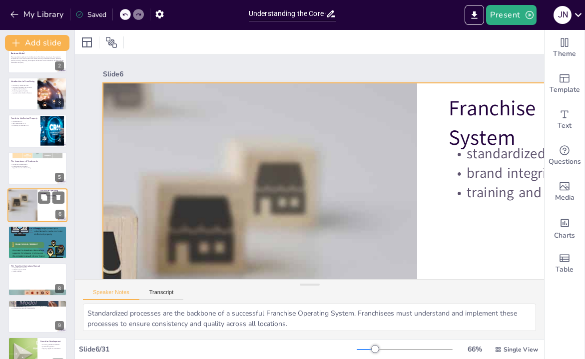
click at [51, 214] on div at bounding box center [37, 205] width 60 height 34
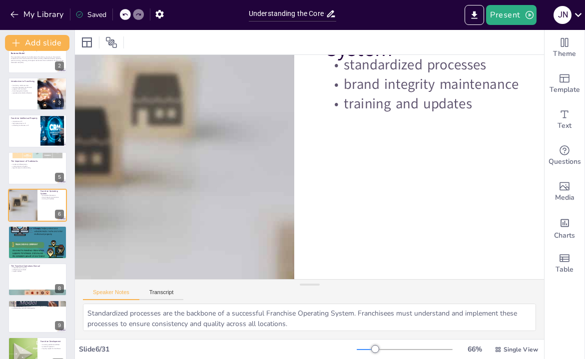
scroll to position [0, 123]
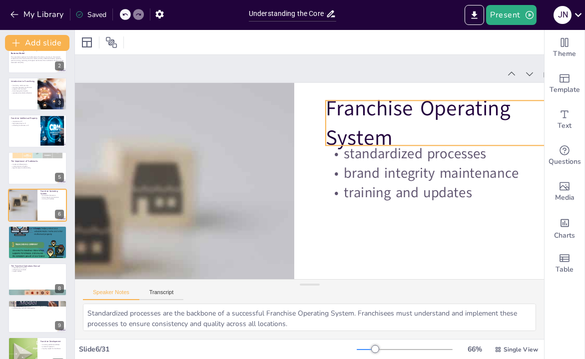
click at [377, 94] on p "Franchise Operating System" at bounding box center [398, 48] width 238 height 195
click at [394, 137] on p "Franchise Operating System" at bounding box center [454, 199] width 247 height 176
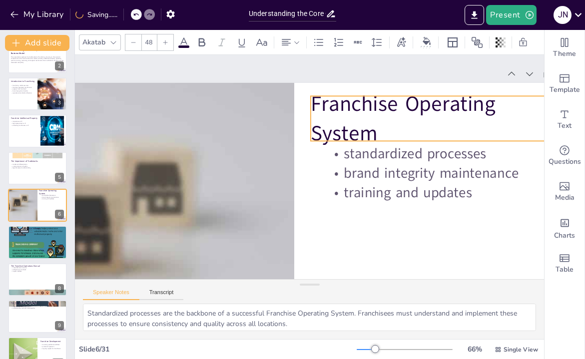
click at [389, 137] on p "Franchise Operating System" at bounding box center [406, 262] width 156 height 253
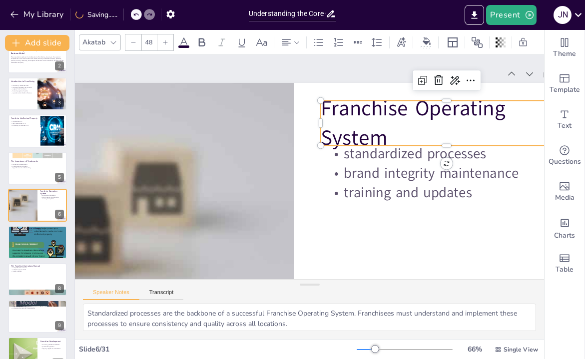
click at [372, 183] on p "Franchise Operating System" at bounding box center [294, 309] width 156 height 253
click at [380, 101] on p "Franchise Operating System" at bounding box center [446, 123] width 251 height 58
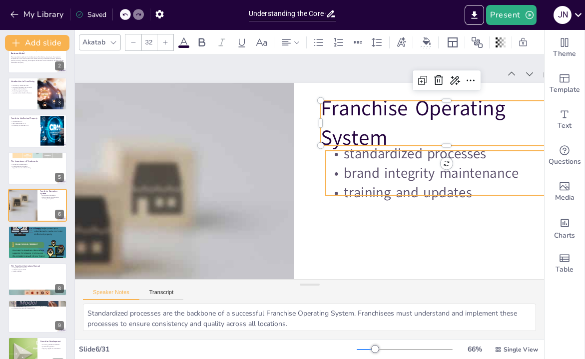
click at [387, 175] on p "brand integrity maintenance" at bounding box center [451, 172] width 251 height 19
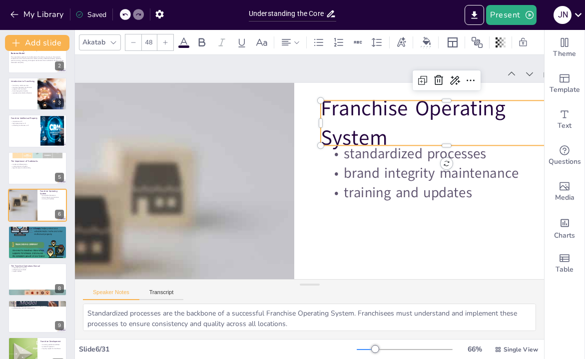
click at [376, 182] on p "Franchise Operating System" at bounding box center [308, 310] width 133 height 257
click at [291, 137] on p "Franchise Operating System" at bounding box center [185, 95] width 212 height 226
click at [293, 137] on p "Franchise Operating System" at bounding box center [166, 152] width 253 height 156
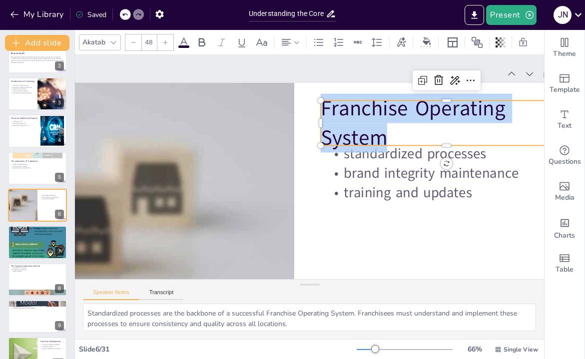
click at [383, 178] on p "Franchise Operating System" at bounding box center [353, 303] width 58 height 251
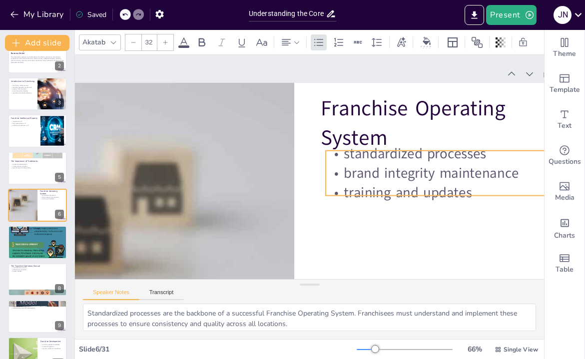
click at [387, 186] on p "training and updates" at bounding box center [439, 103] width 215 height 163
click at [347, 153] on p "standardized processes" at bounding box center [445, 212] width 238 height 120
click at [345, 163] on p "standardized processes" at bounding box center [414, 263] width 183 height 200
click at [345, 155] on p "standardized processes" at bounding box center [451, 153] width 251 height 19
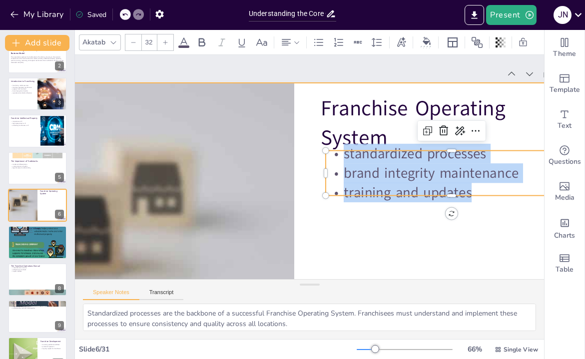
copy div "standardized processes brand integrity maintenance training and updates"
drag, startPoint x: 345, startPoint y: 155, endPoint x: 470, endPoint y: 224, distance: 142.8
click at [471, 225] on div "Franchise Operating System standardized processes brand integrity maintenance t…" at bounding box center [222, 200] width 621 height 721
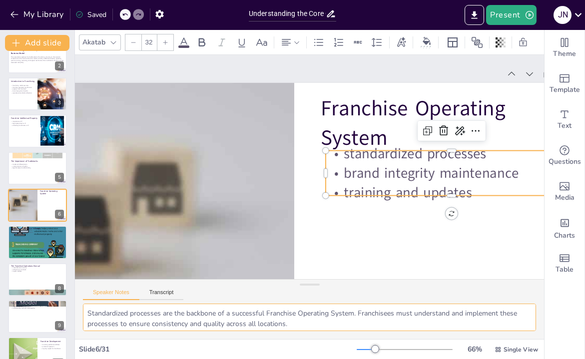
click at [201, 321] on textarea "Standardized processes are the backbone of a successful Franchise Operating Sys…" at bounding box center [309, 317] width 453 height 27
drag, startPoint x: 296, startPoint y: 327, endPoint x: 219, endPoint y: 322, distance: 76.7
click at [219, 322] on textarea "Standardized processes are the backbone of a successful Franchise Operating Sys…" at bounding box center [309, 317] width 453 height 27
click at [272, 321] on textarea "Standardized processes are the backbone of a successful Franchise Operating Sys…" at bounding box center [309, 317] width 453 height 27
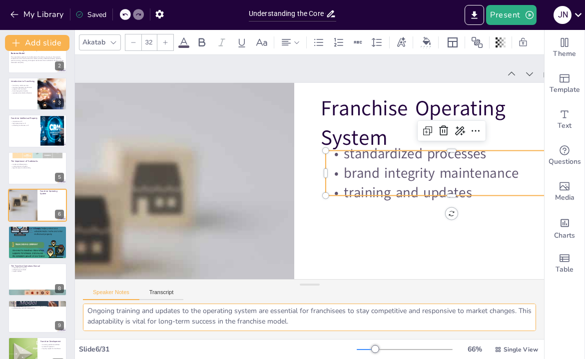
scroll to position [0, 0]
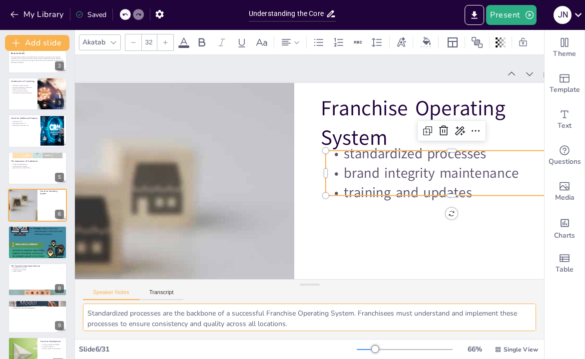
drag, startPoint x: 309, startPoint y: 323, endPoint x: 84, endPoint y: 285, distance: 227.7
click at [84, 285] on div "Speaker Notes Transcript Standardized processes are the backbone of a successfu…" at bounding box center [309, 309] width 469 height 60
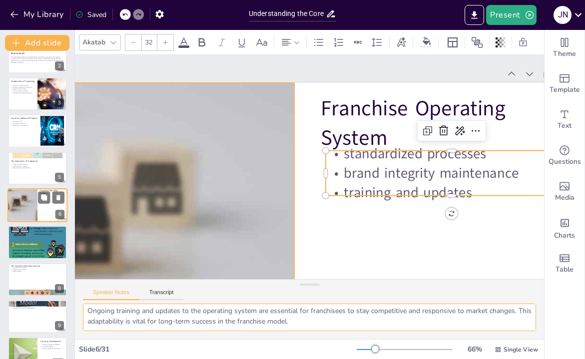
click at [30, 204] on div at bounding box center [23, 205] width 60 height 34
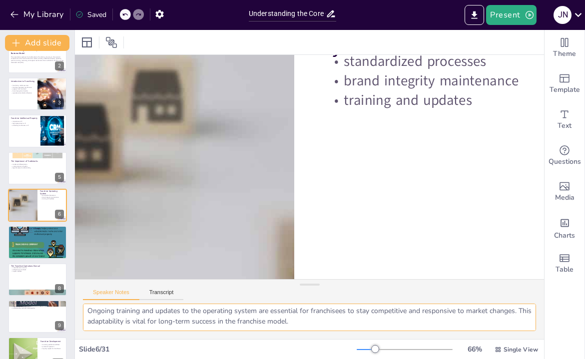
scroll to position [0, 123]
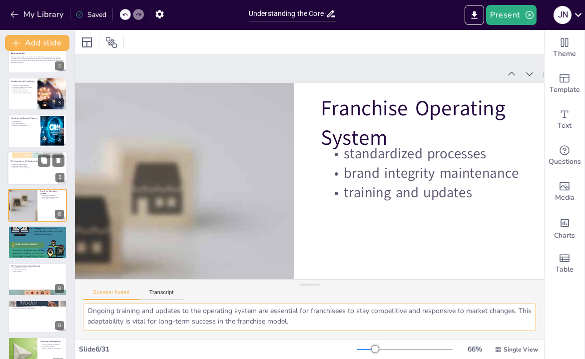
click at [24, 173] on div at bounding box center [37, 168] width 60 height 34
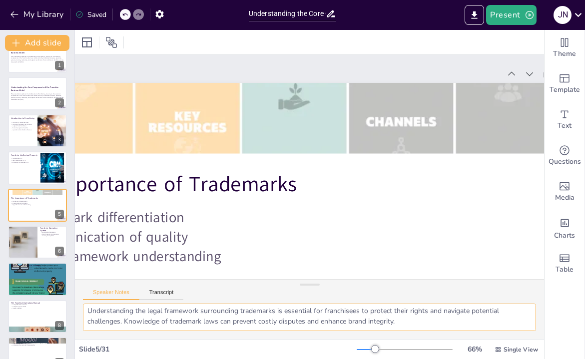
click at [175, 314] on textarea "Trademark differentiation is crucial for establishing a unique brand identity i…" at bounding box center [309, 317] width 453 height 27
click at [409, 320] on textarea "Trademark differentiation is crucial for establishing a unique brand identity i…" at bounding box center [309, 317] width 453 height 27
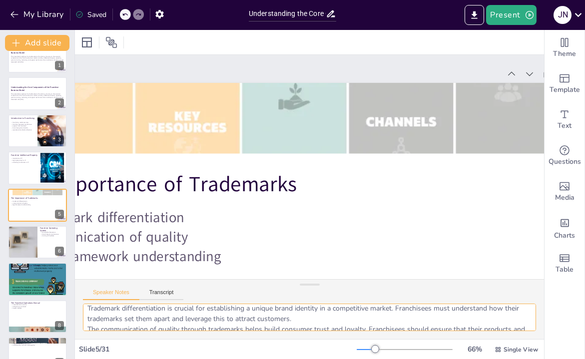
scroll to position [0, 0]
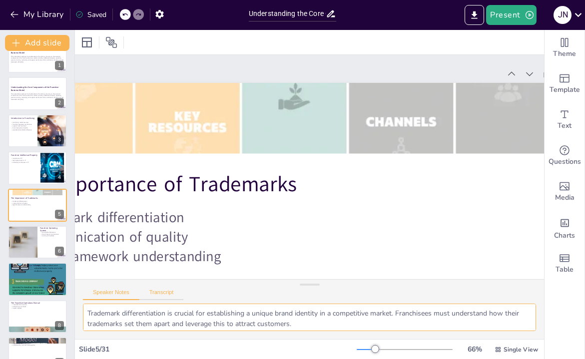
drag, startPoint x: 412, startPoint y: 325, endPoint x: 173, endPoint y: 297, distance: 241.1
click at [173, 297] on div "Speaker Notes Transcript Trademark differentiation is crucial for establishing …" at bounding box center [309, 309] width 469 height 60
click at [35, 250] on div at bounding box center [23, 242] width 60 height 34
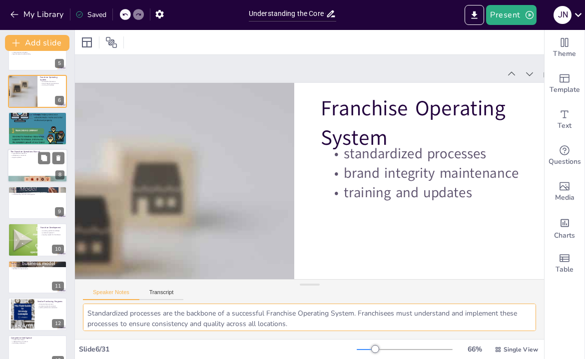
click at [21, 164] on div at bounding box center [37, 166] width 60 height 34
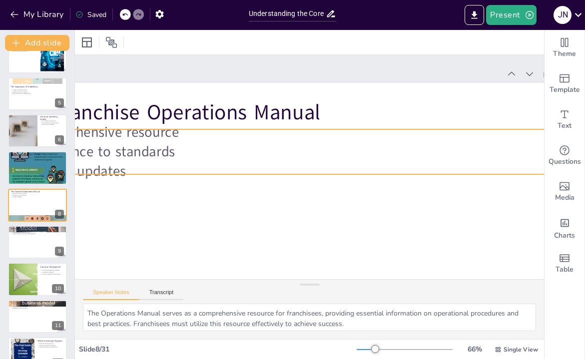
click at [180, 151] on p "adherence to standards" at bounding box center [330, 162] width 300 height 500
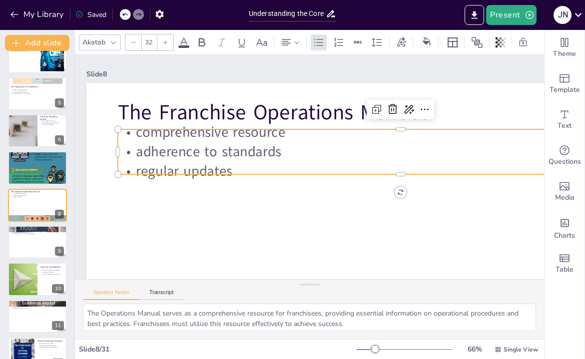
scroll to position [0, 0]
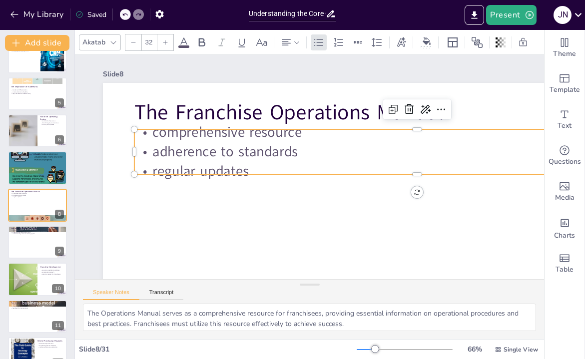
click at [227, 159] on p "adherence to standards" at bounding box center [377, 253] width 300 height 500
click at [248, 171] on p "regular updates" at bounding box center [401, 225] width 500 height 300
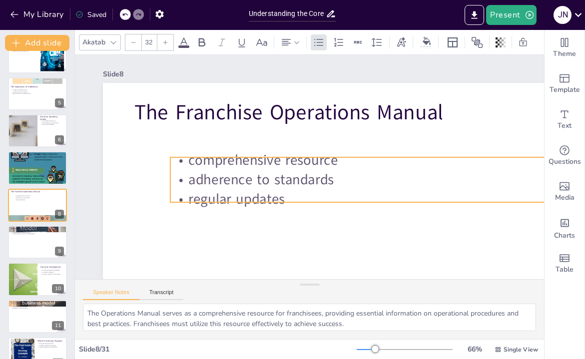
drag, startPoint x: 246, startPoint y: 171, endPoint x: 283, endPoint y: 200, distance: 47.1
click at [284, 201] on p "regular updates" at bounding box center [418, 267] width 500 height 300
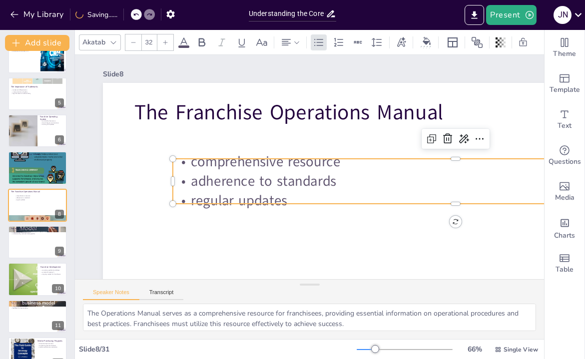
click at [196, 167] on p "comprehensive resource" at bounding box center [455, 177] width 565 height 79
click at [191, 162] on p "comprehensive resource" at bounding box center [455, 177] width 565 height 79
click at [191, 162] on p "comprehensive resource" at bounding box center [439, 235] width 500 height 300
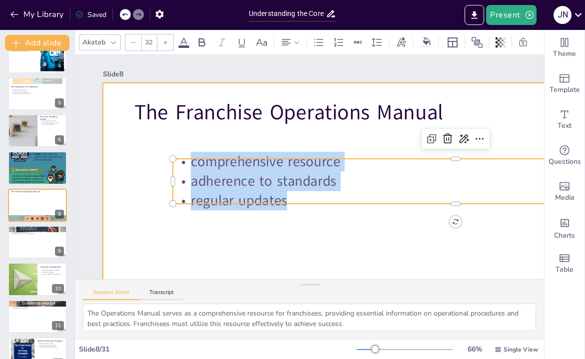
drag, startPoint x: 192, startPoint y: 163, endPoint x: 349, endPoint y: 231, distance: 171.3
click at [349, 231] on div "The Franchise Operations Manual comprehensive resource adherence to standards r…" at bounding box center [370, 295] width 718 height 579
copy div "comprehensive resource adherence to standards regular updates"
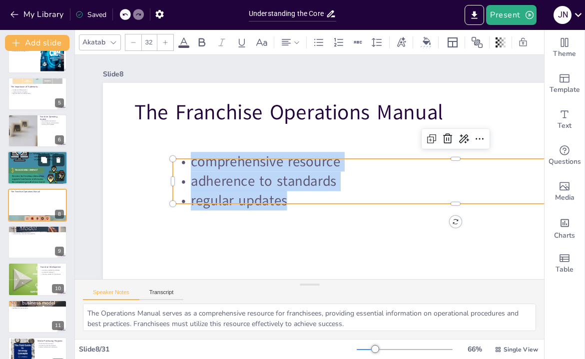
click at [36, 173] on div at bounding box center [37, 168] width 60 height 150
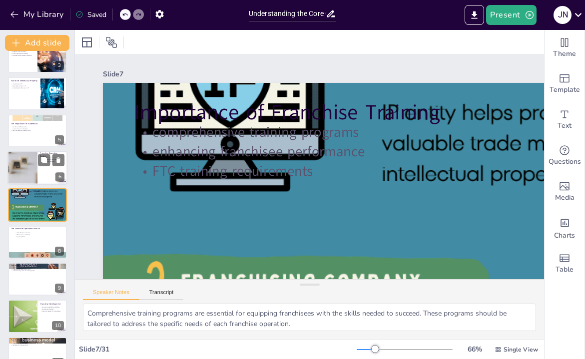
scroll to position [85, 0]
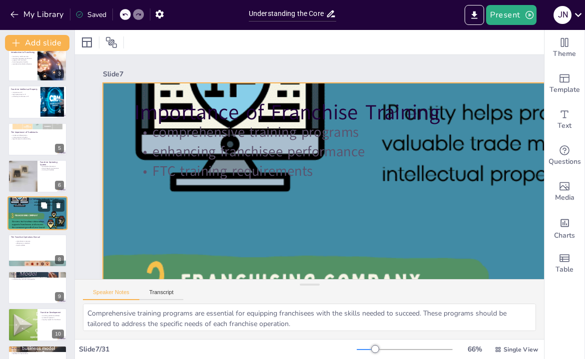
click at [35, 213] on div at bounding box center [37, 213] width 60 height 150
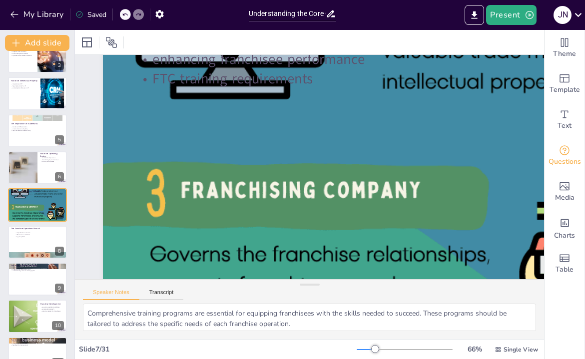
click at [576, 173] on div "Questions" at bounding box center [565, 156] width 40 height 36
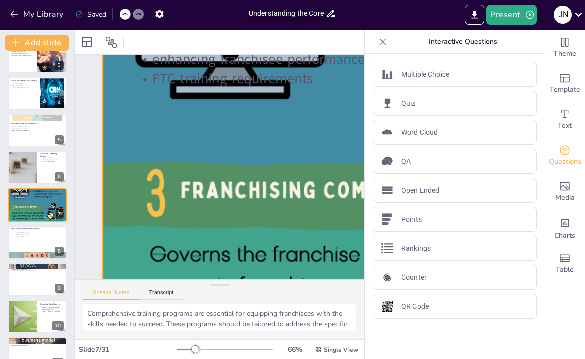
click at [256, 209] on div at bounding box center [23, 187] width 790 height 1629
click at [383, 37] on icon at bounding box center [383, 42] width 10 height 10
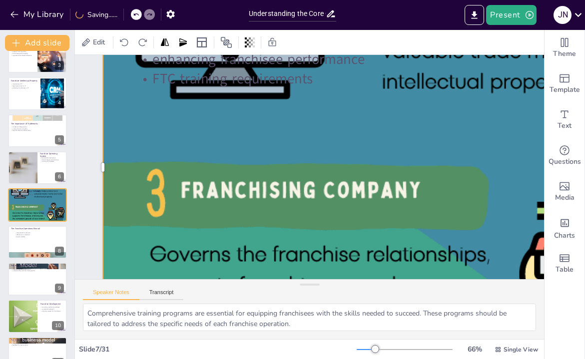
click at [332, 157] on div at bounding box center [381, 248] width 1589 height 1520
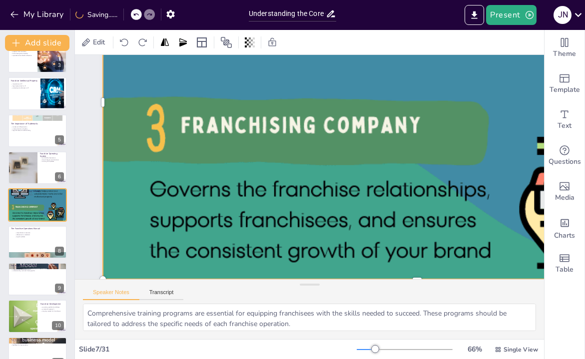
scroll to position [181, 0]
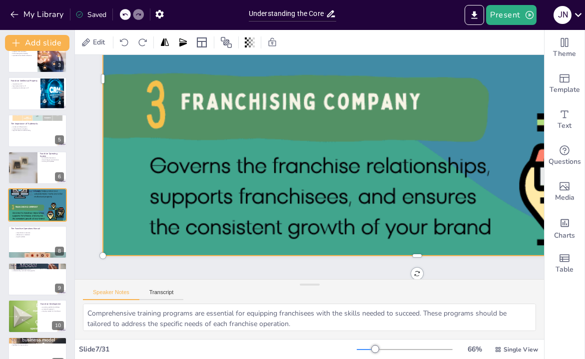
click at [193, 166] on div at bounding box center [202, 256] width 629 height 1572
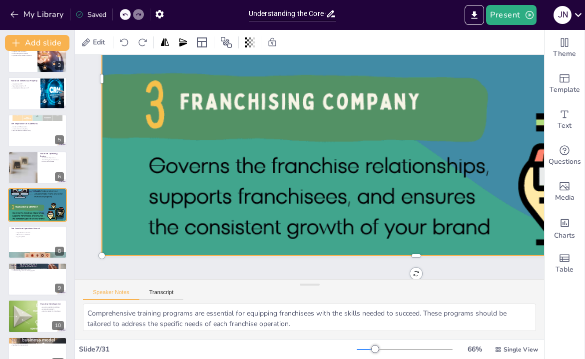
scroll to position [0, 1]
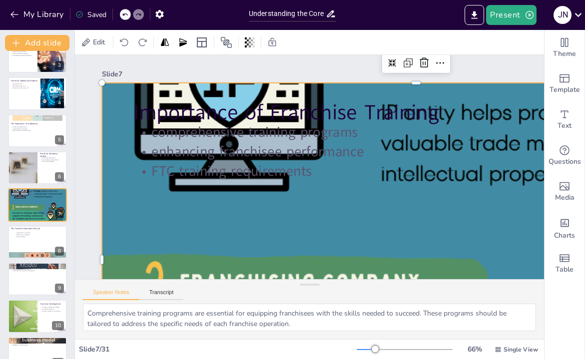
click at [283, 92] on div at bounding box center [217, 274] width 1572 height 629
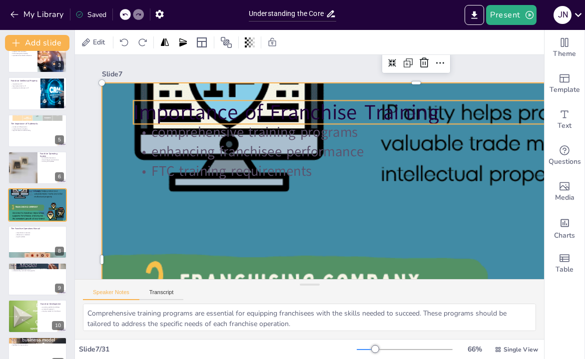
click at [268, 114] on p "Importance of Franchise Training" at bounding box center [341, 283] width 146 height 560
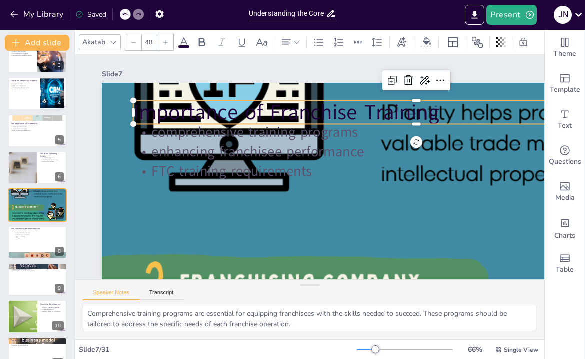
click at [145, 112] on p "Importance of Franchise Training" at bounding box center [425, 135] width 560 height 146
click at [154, 112] on p "Importance of Franchise Training" at bounding box center [427, 148] width 547 height 202
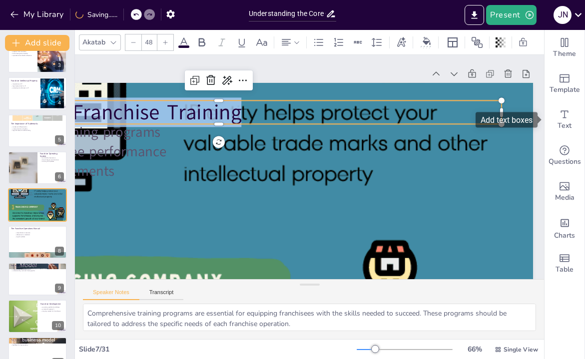
scroll to position [0, 215]
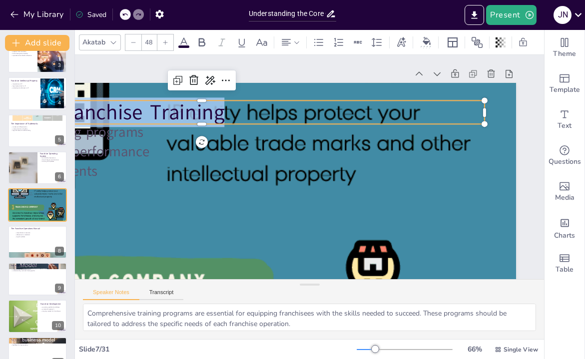
drag, startPoint x: 140, startPoint y: 112, endPoint x: 391, endPoint y: 115, distance: 250.5
click at [391, 115] on p "Importance of Franchise Training" at bounding box center [352, 55] width 88 height 566
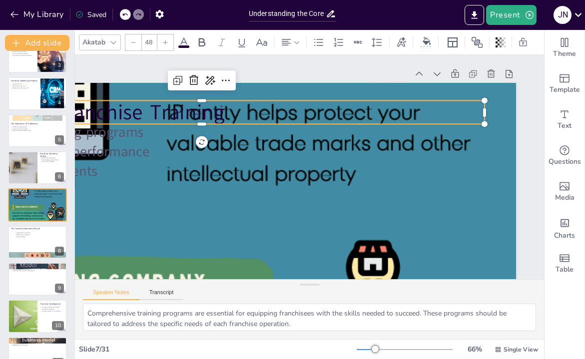
click at [402, 118] on p "Importance of Franchise Training" at bounding box center [233, 73] width 529 height 257
click at [426, 115] on p "Importance of Franchise Training" at bounding box center [233, 73] width 529 height 257
click at [390, 100] on div at bounding box center [183, 146] width 520 height 238
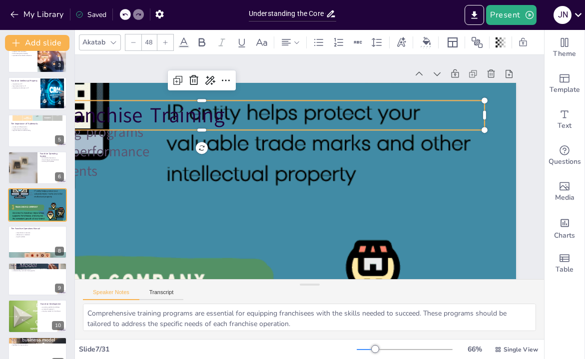
drag, startPoint x: 384, startPoint y: 101, endPoint x: 377, endPoint y: 106, distance: 9.0
click at [377, 106] on p "Importance of Franchise Training" at bounding box center [190, 163] width 529 height 257
click at [354, 128] on p "Importance of Franchise Training" at bounding box center [223, 85] width 547 height 202
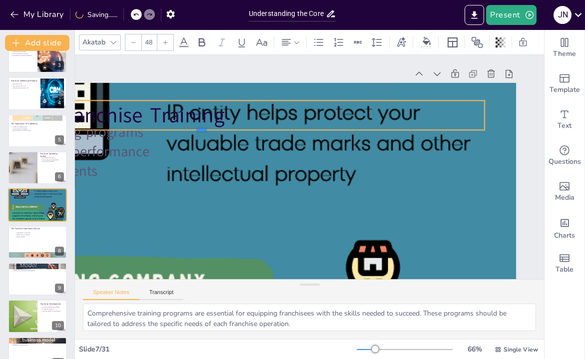
click at [282, 131] on div at bounding box center [225, 93] width 520 height 237
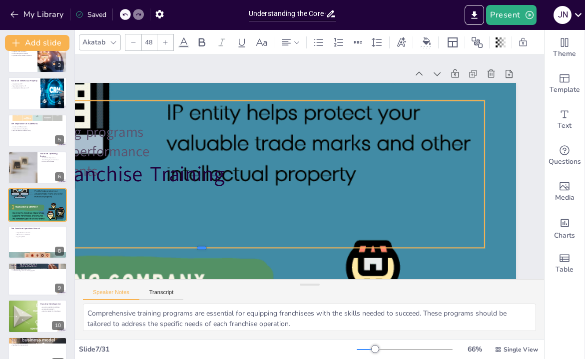
drag, startPoint x: 282, startPoint y: 131, endPoint x: 286, endPoint y: 249, distance: 118.0
click at [286, 249] on div at bounding box center [202, 252] width 566 height 8
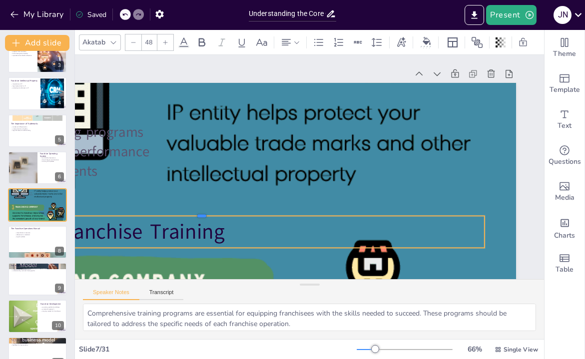
drag, startPoint x: 199, startPoint y: 99, endPoint x: 224, endPoint y: 215, distance: 118.2
click at [224, 215] on div at bounding box center [193, 163] width 520 height 237
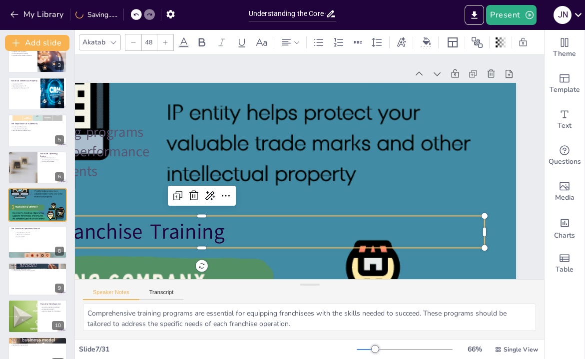
click at [278, 228] on p "Importance of Franchise Training" at bounding box center [350, 286] width 145 height 560
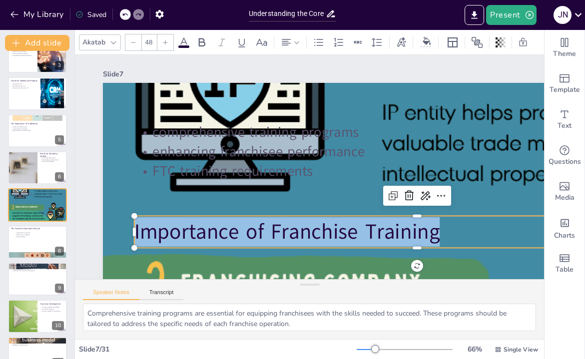
drag, startPoint x: 228, startPoint y: 231, endPoint x: 134, endPoint y: 226, distance: 93.6
click at [142, 226] on p "Importance of Franchise Training" at bounding box center [320, 292] width 356 height 475
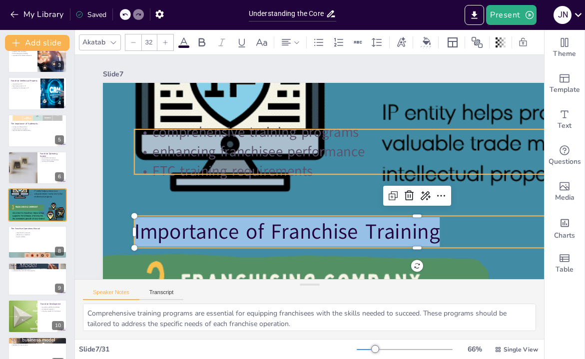
click at [160, 175] on div "comprehensive training programs enhancing franchisee performance FTC training r…" at bounding box center [322, 25] width 656 height 717
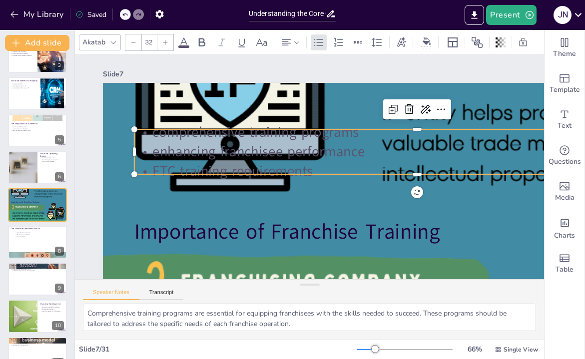
click at [153, 136] on p "comprehensive training programs" at bounding box center [420, 143] width 565 height 79
click at [153, 136] on p "comprehensive training programs" at bounding box center [422, 155] width 558 height 137
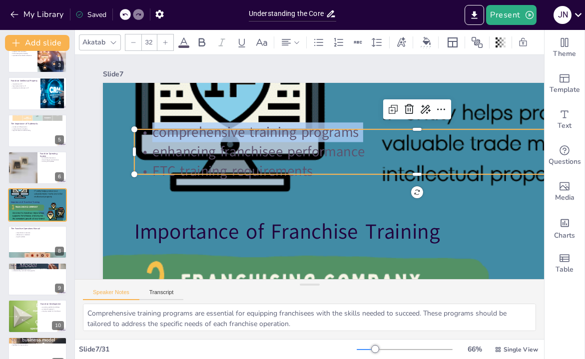
click at [153, 136] on p "comprehensive training programs" at bounding box center [420, 143] width 565 height 78
click at [196, 136] on p "comprehensive training programs" at bounding box center [413, 213] width 434 height 393
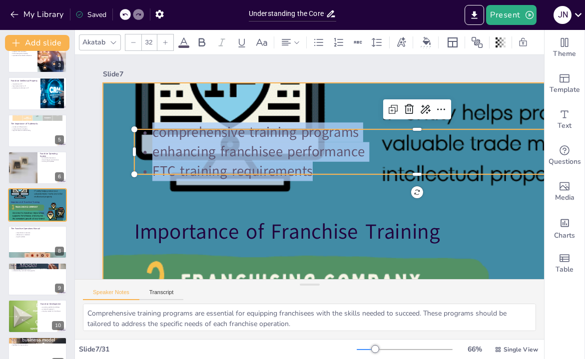
drag, startPoint x: 153, startPoint y: 134, endPoint x: 328, endPoint y: 200, distance: 187.0
click at [328, 200] on div "Importance of Franchise Training comprehensive training programs enhancing fran…" at bounding box center [407, 270] width 662 height 417
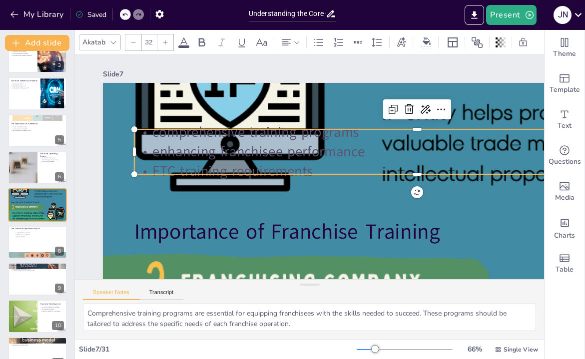
click at [498, 160] on p "enhancing franchisee performance" at bounding box center [416, 185] width 544 height 193
click at [498, 160] on p "enhancing franchisee performance" at bounding box center [418, 174] width 558 height 136
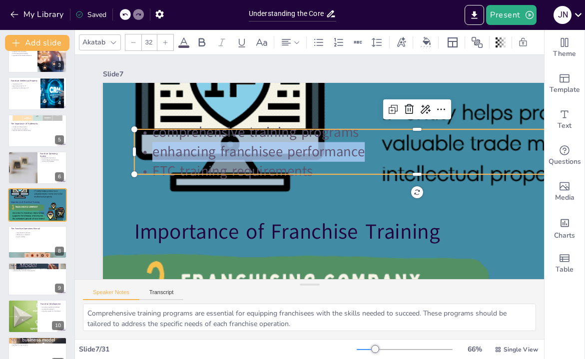
click at [498, 160] on p "enhancing franchisee performance" at bounding box center [417, 151] width 566 height 19
click at [498, 160] on p "enhancing franchisee performance" at bounding box center [416, 185] width 544 height 193
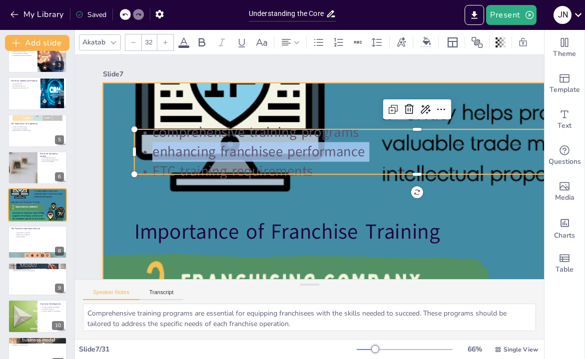
click at [483, 211] on div at bounding box center [417, 260] width 629 height 1572
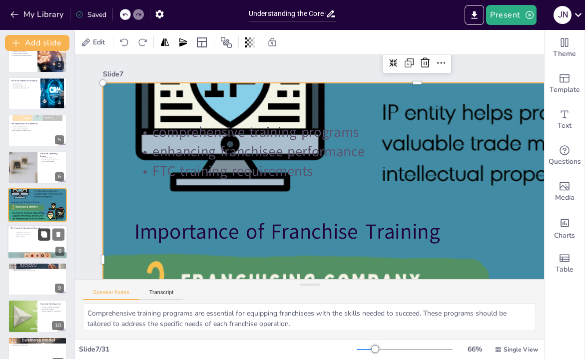
click at [38, 240] on button at bounding box center [44, 234] width 12 height 12
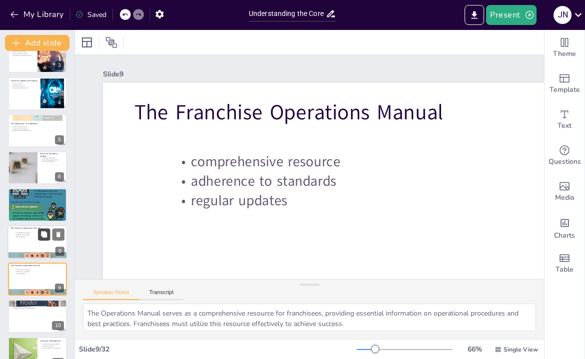
scroll to position [92, 0]
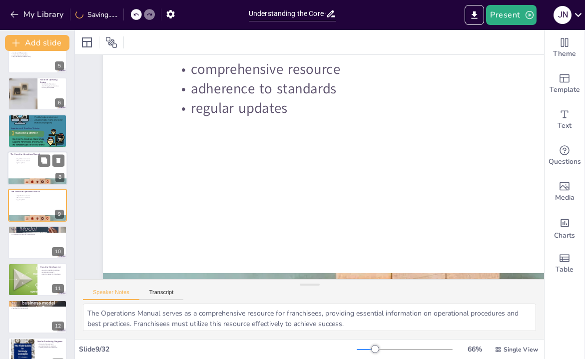
click at [33, 163] on div at bounding box center [37, 168] width 60 height 34
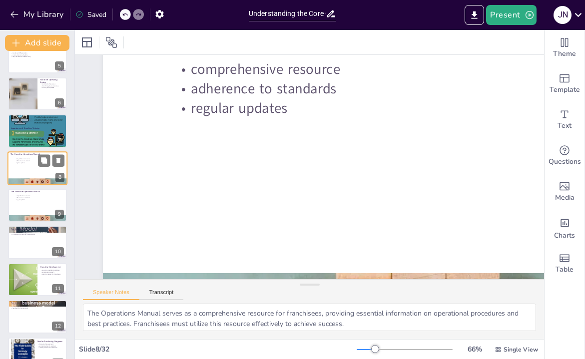
scroll to position [0, 0]
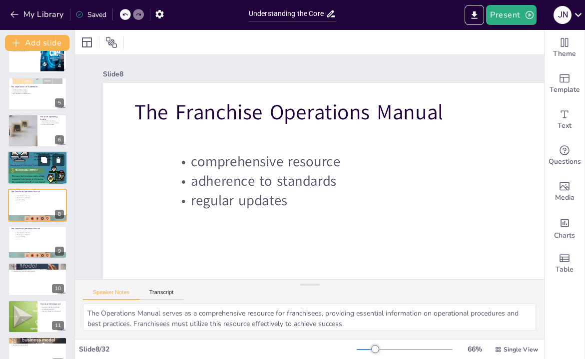
click at [26, 175] on div at bounding box center [37, 168] width 60 height 150
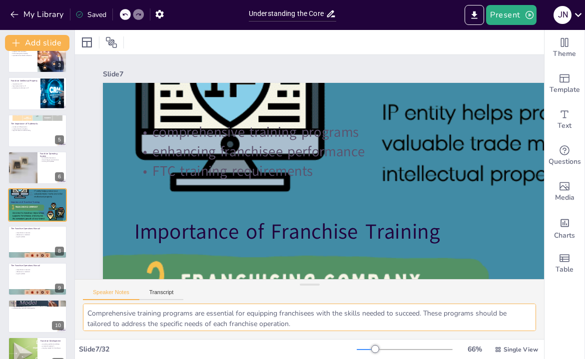
scroll to position [44, 0]
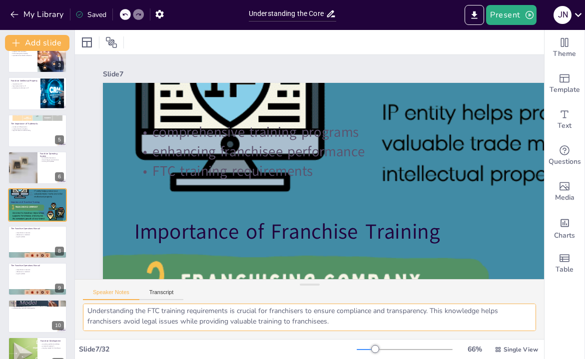
drag, startPoint x: 87, startPoint y: 314, endPoint x: 202, endPoint y: 363, distance: 125.0
click at [202, 359] on html "My Library Saved Understanding the Core Components of the Franchise Business Mo…" at bounding box center [292, 179] width 585 height 359
click at [30, 240] on div at bounding box center [37, 242] width 60 height 34
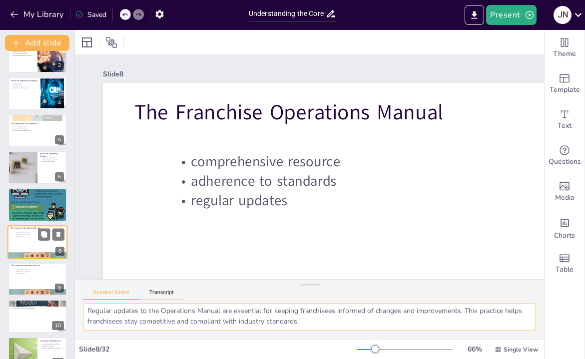
scroll to position [130, 0]
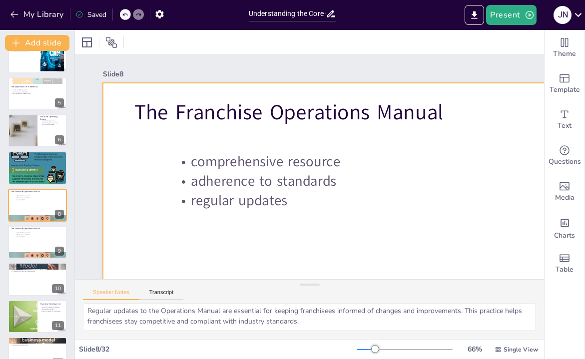
click at [293, 118] on p "The Franchise Operations Manual" at bounding box center [394, 252] width 203 height 547
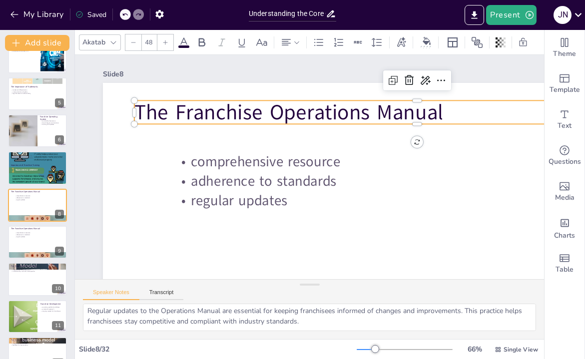
click at [443, 108] on p "The Franchise Operations Manual" at bounding box center [430, 173] width 505 height 308
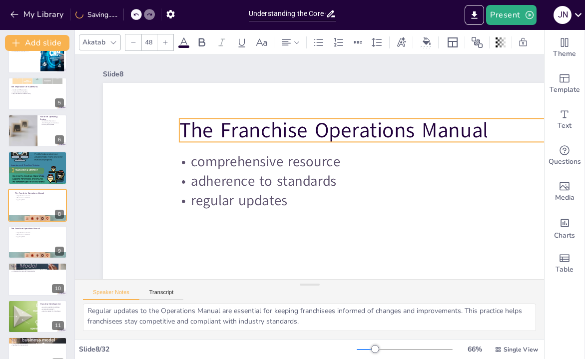
drag, startPoint x: 443, startPoint y: 113, endPoint x: 486, endPoint y: 130, distance: 46.4
click at [486, 130] on p "The Franchise Operations Manual" at bounding box center [465, 179] width 547 height 202
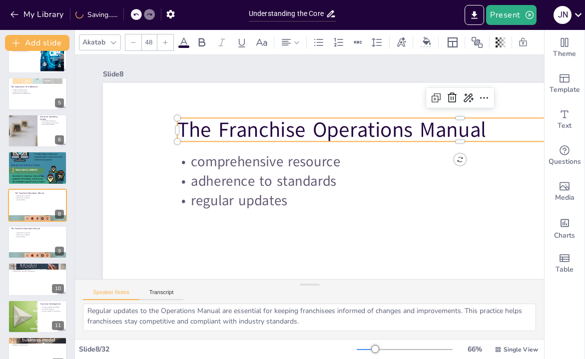
click at [206, 131] on p "The Franchise Operations Manual" at bounding box center [465, 162] width 560 height 146
click at [185, 127] on p "The Franchise Operations Manual" at bounding box center [465, 162] width 560 height 146
click at [191, 130] on p "The Franchise Operations Manual" at bounding box center [464, 178] width 547 height 203
click at [198, 129] on p "The Franchise Operations Manual" at bounding box center [462, 194] width 529 height 257
click at [362, 129] on p "The Franchise Operations Manual" at bounding box center [346, 318] width 29 height 566
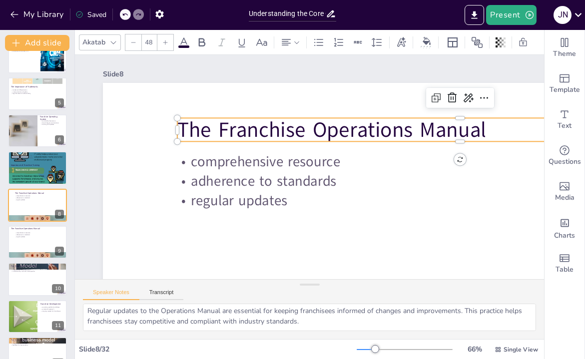
click at [380, 162] on p "The Franchise Operations Manual" at bounding box center [170, 235] width 560 height 146
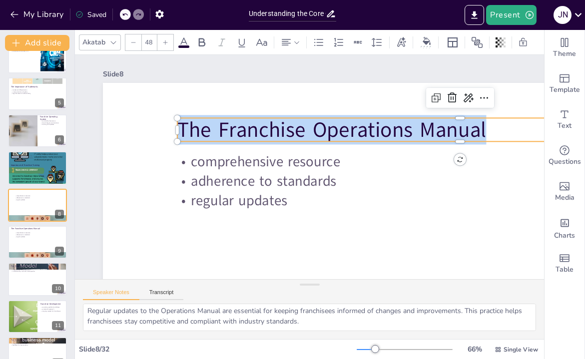
click at [380, 129] on p "The Franchise Operations Manual" at bounding box center [438, 254] width 400 height 440
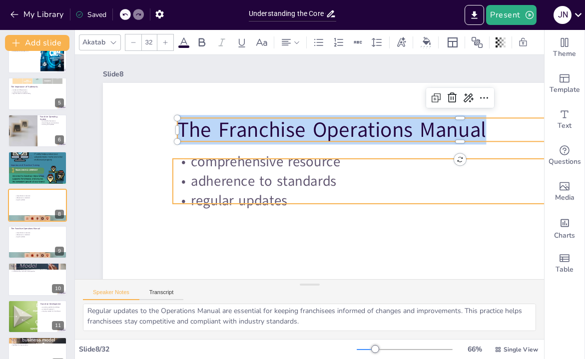
click at [215, 163] on p "adherence to standards" at bounding box center [164, 153] width 566 height 20
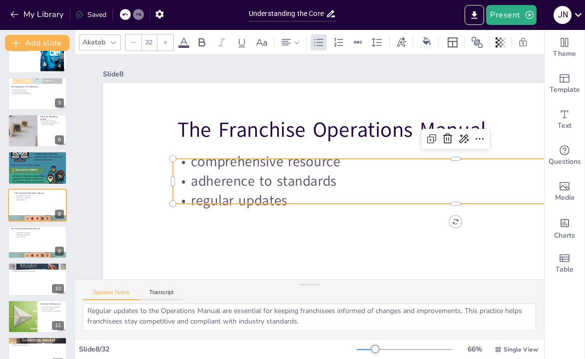
click at [195, 167] on p "comprehensive resource" at bounding box center [241, 296] width 300 height 500
click at [263, 167] on p "comprehensive resource" at bounding box center [359, 304] width 193 height 544
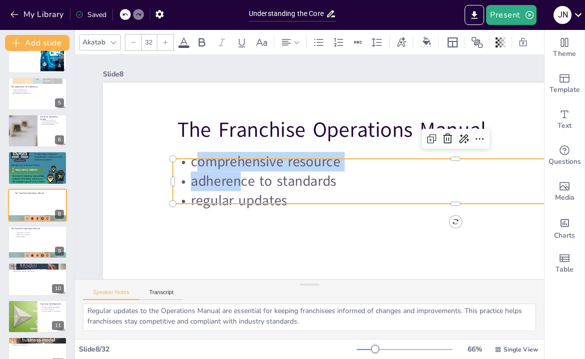
drag, startPoint x: 194, startPoint y: 164, endPoint x: 271, endPoint y: 207, distance: 88.0
click at [271, 207] on div "The Franchise Operations Manual comprehensive resource adherence to standards r…" at bounding box center [383, 288] width 707 height 530
click at [271, 207] on div at bounding box center [456, 208] width 566 height 8
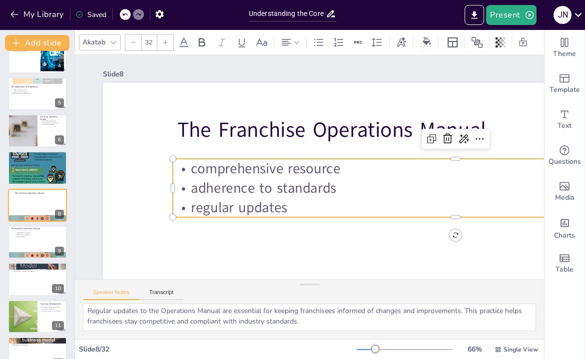
click at [192, 170] on p "comprehensive resource" at bounding box center [262, 305] width 193 height 544
click at [231, 170] on p "comprehensive resource" at bounding box center [381, 294] width 300 height 500
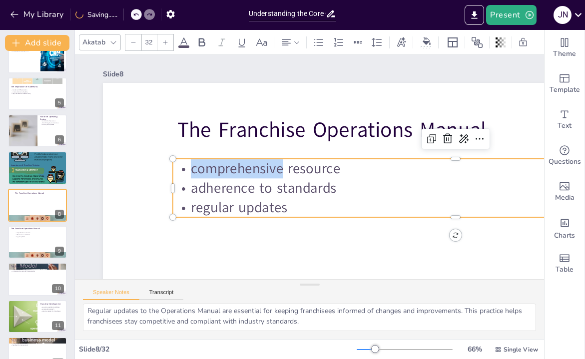
click at [220, 170] on p "comprehensive resource" at bounding box center [394, 285] width 348 height 469
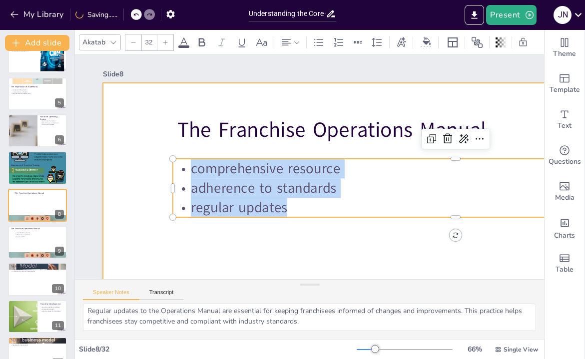
drag, startPoint x: 192, startPoint y: 170, endPoint x: 321, endPoint y: 241, distance: 146.5
click at [321, 241] on div "The Franchise Operations Manual comprehensive resource adherence to standards r…" at bounding box center [407, 270] width 662 height 417
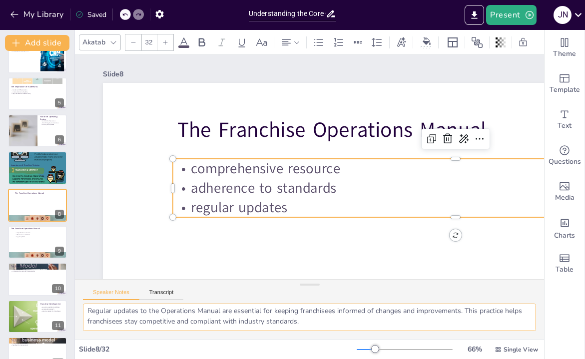
click at [228, 325] on textarea "The Operations Manual serves as a comprehensive resource for franchisees, provi…" at bounding box center [309, 317] width 453 height 27
drag, startPoint x: 87, startPoint y: 307, endPoint x: 135, endPoint y: 393, distance: 98.5
click at [135, 359] on html "My Library Saved Understanding the Core Components of the Franchise Business Mo…" at bounding box center [292, 179] width 585 height 359
click at [153, 320] on textarea "The Operations Manual serves as a comprehensive resource for franchisees, provi…" at bounding box center [309, 317] width 453 height 27
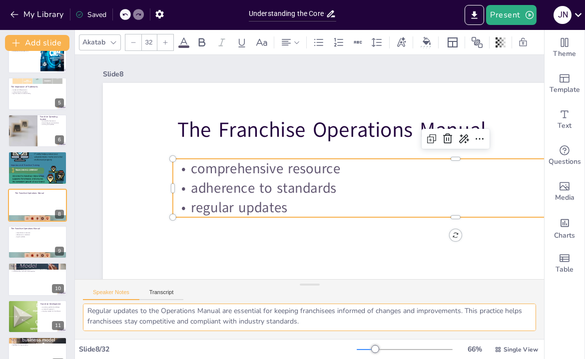
click at [151, 320] on textarea "The Operations Manual serves as a comprehensive resource for franchisees, provi…" at bounding box center [309, 317] width 453 height 27
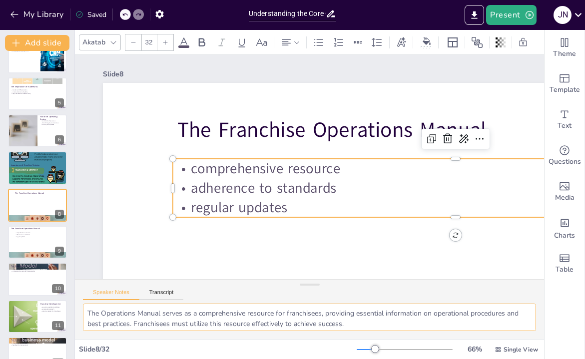
scroll to position [44, 0]
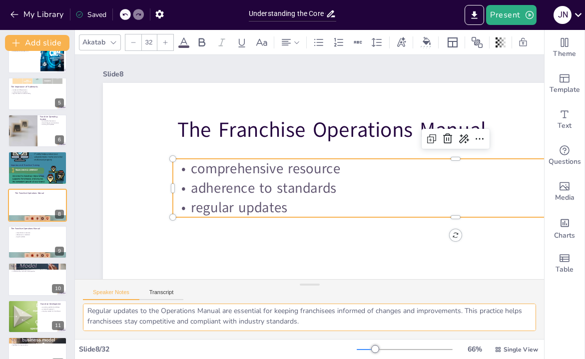
drag, startPoint x: 87, startPoint y: 311, endPoint x: 122, endPoint y: 359, distance: 59.1
click at [122, 359] on html "My Library Saved Understanding the Core Components of the Franchise Business Mo…" at bounding box center [292, 179] width 585 height 359
click at [35, 244] on div at bounding box center [37, 242] width 60 height 34
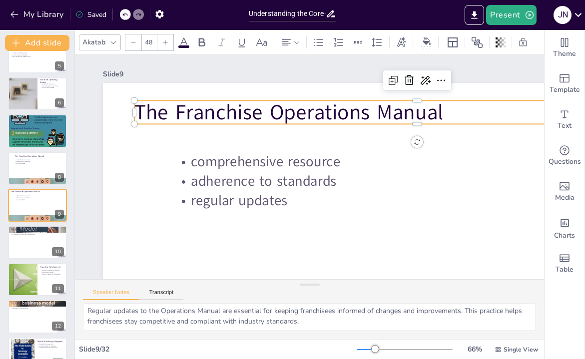
click at [257, 121] on p "The Franchise Operations Manual" at bounding box center [417, 222] width 356 height 475
click at [445, 113] on p "The Franchise Operations Manual" at bounding box center [428, 148] width 547 height 203
click at [379, 113] on p "The Franchise Operations Manual" at bounding box center [364, 275] width 29 height 566
click at [191, 111] on p "The Franchise Operations Manual" at bounding box center [428, 186] width 475 height 356
click at [146, 111] on p "The Franchise Operations Manual" at bounding box center [426, 136] width 560 height 146
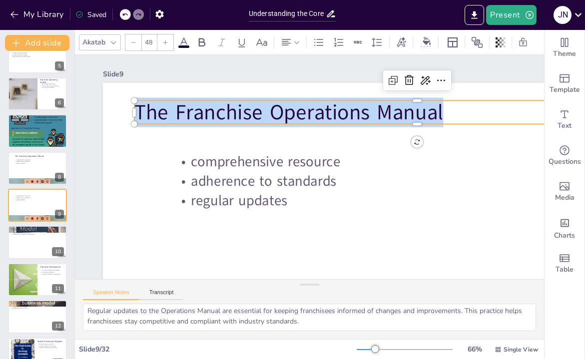
drag, startPoint x: 139, startPoint y: 112, endPoint x: 452, endPoint y: 122, distance: 313.1
click at [452, 122] on p "The Franchise Operations Manual" at bounding box center [430, 173] width 505 height 308
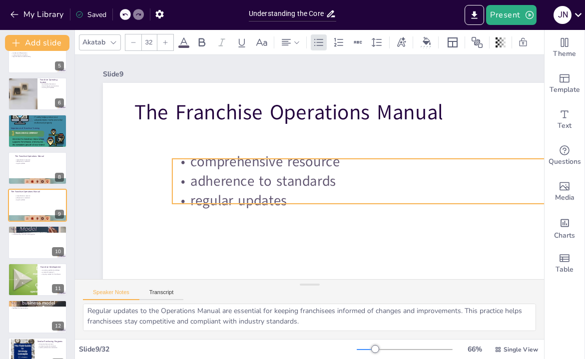
click at [337, 205] on p "regular updates" at bounding box center [407, 280] width 469 height 348
click at [196, 165] on p "comprehensive resource" at bounding box center [430, 248] width 469 height 348
click at [193, 164] on p "comprehensive resource" at bounding box center [453, 192] width 558 height 137
click at [225, 164] on p "comprehensive resource" at bounding box center [399, 281] width 348 height 469
click at [194, 164] on p "comprehensive resource" at bounding box center [438, 235] width 500 height 300
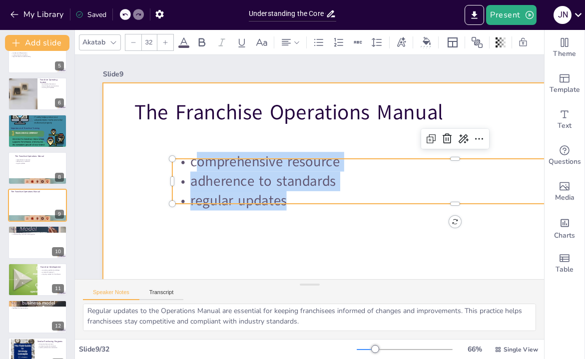
drag, startPoint x: 194, startPoint y: 164, endPoint x: 267, endPoint y: 218, distance: 90.8
click at [267, 218] on div "The Franchise Operations Manual comprehensive resource adherence to standards r…" at bounding box center [383, 288] width 707 height 531
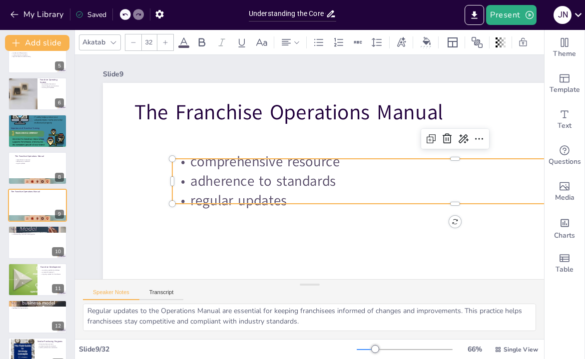
click at [216, 165] on p "comprehensive resource" at bounding box center [450, 206] width 544 height 193
click at [94, 310] on textarea "The Operations Manual serves as a comprehensive resource for franchisees, provi…" at bounding box center [309, 317] width 453 height 27
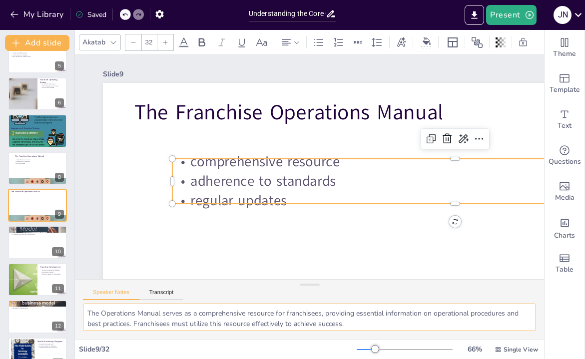
scroll to position [44, 0]
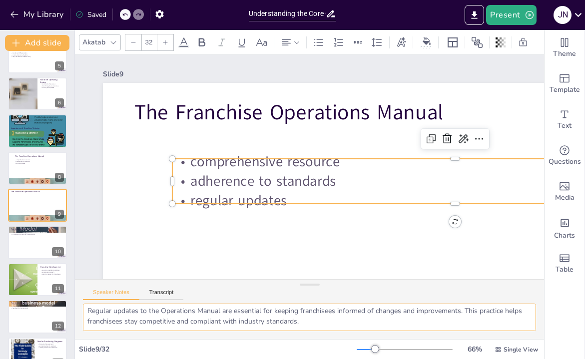
drag, startPoint x: 88, startPoint y: 312, endPoint x: 218, endPoint y: 364, distance: 140.3
click at [218, 359] on html "My Library Saved Understanding the Core Components of the Franchise Business Mo…" at bounding box center [292, 179] width 585 height 359
click at [21, 249] on div at bounding box center [37, 243] width 60 height 34
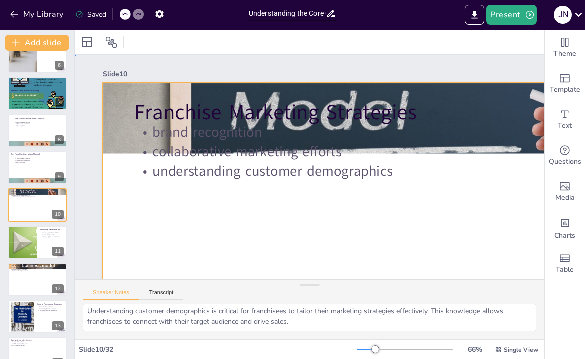
click at [186, 221] on div at bounding box center [395, 280] width 689 height 477
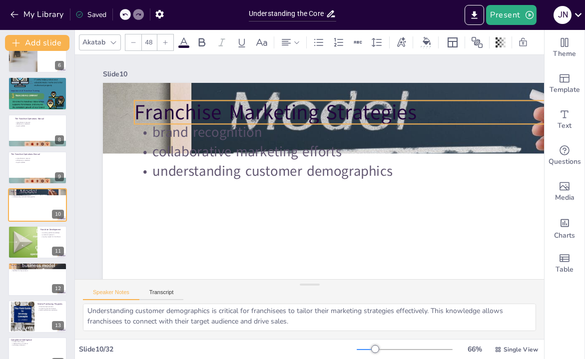
click at [277, 118] on p "Franchise Marketing Strategies" at bounding box center [422, 124] width 566 height 88
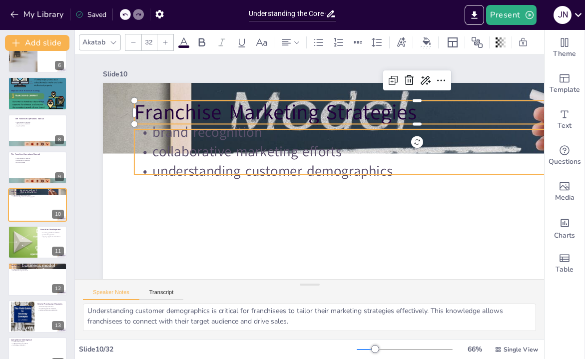
click at [256, 141] on p "brand recognition" at bounding box center [416, 202] width 469 height 348
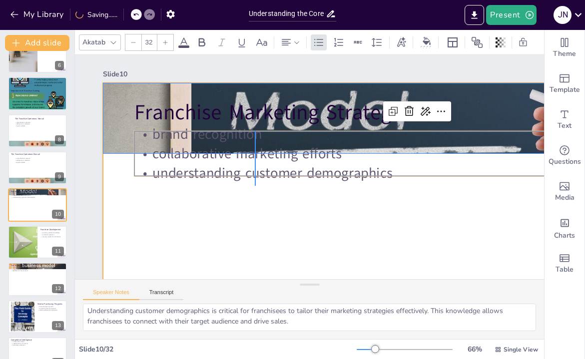
drag, startPoint x: 255, startPoint y: 131, endPoint x: 255, endPoint y: 184, distance: 53.0
click at [256, 184] on div "Franchise Marketing Strategies brand recognition collaborative marketing effort…" at bounding box center [440, 205] width 369 height 509
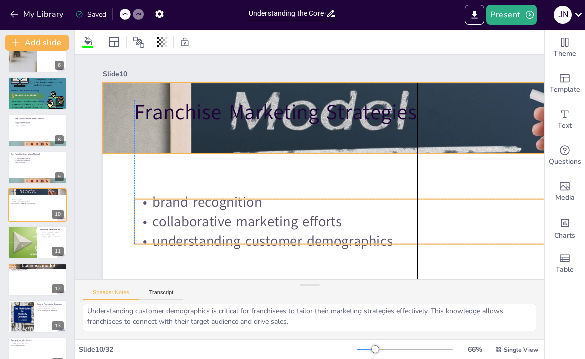
drag, startPoint x: 269, startPoint y: 177, endPoint x: 265, endPoint y: 245, distance: 68.1
click at [265, 245] on p "understanding customer demographics" at bounding box center [326, 297] width 393 height 434
click at [248, 229] on p "collaborative marketing efforts" at bounding box center [316, 288] width 300 height 500
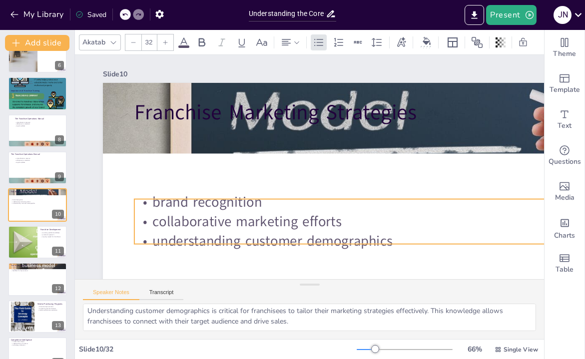
click at [154, 203] on p "brand recognition" at bounding box center [375, 258] width 469 height 348
click at [213, 203] on p "brand recognition" at bounding box center [310, 280] width 194 height 544
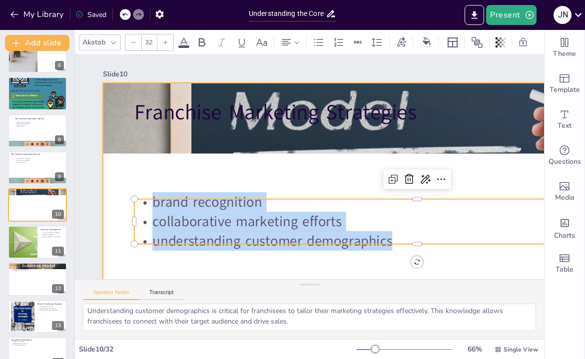
drag, startPoint x: 154, startPoint y: 203, endPoint x: 306, endPoint y: 262, distance: 163.5
click at [306, 262] on div "Franchise Marketing Strategies brand recognition collaborative marketing effort…" at bounding box center [255, 298] width 531 height 707
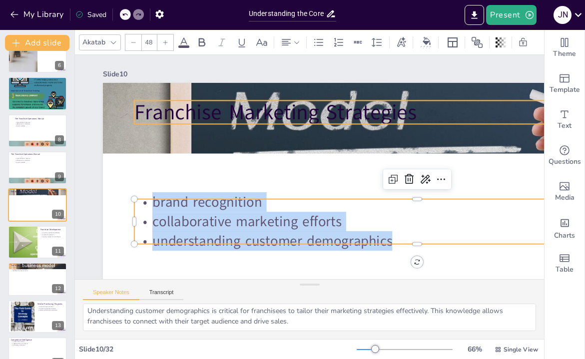
click at [248, 116] on p "Franchise Marketing Strategies" at bounding box center [244, 66] width 88 height 566
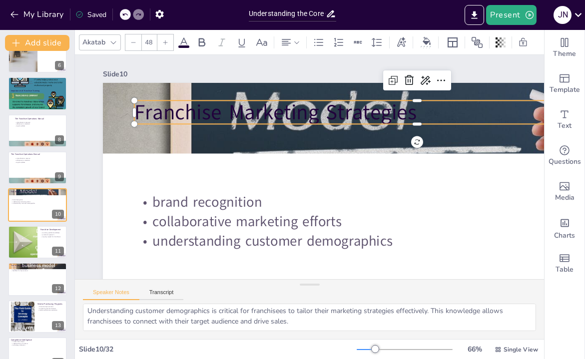
click at [255, 114] on p "Franchise Marketing Strategies" at bounding box center [417, 112] width 566 height 29
click at [255, 114] on p "Franchise Marketing Strategies" at bounding box center [428, 148] width 547 height 203
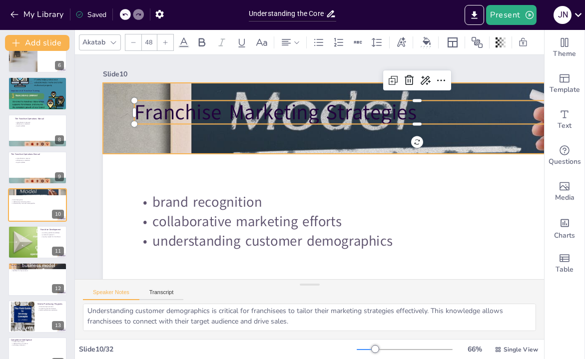
drag, startPoint x: 414, startPoint y: 112, endPoint x: 112, endPoint y: 112, distance: 301.5
click at [112, 112] on div "brand recognition collaborative marketing efforts understanding customer demogr…" at bounding box center [176, 214] width 620 height 721
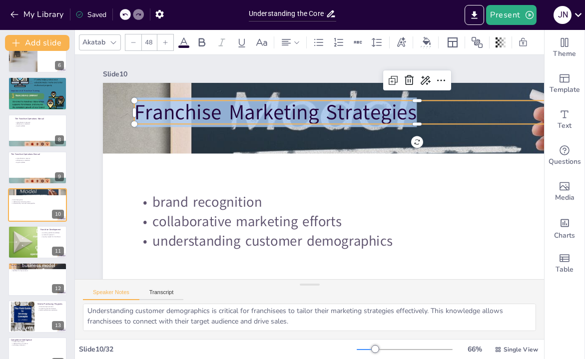
drag, startPoint x: 420, startPoint y: 115, endPoint x: 137, endPoint y: 108, distance: 283.0
click at [137, 207] on p "Franchise Marketing Strategies" at bounding box center [202, 221] width 566 height 29
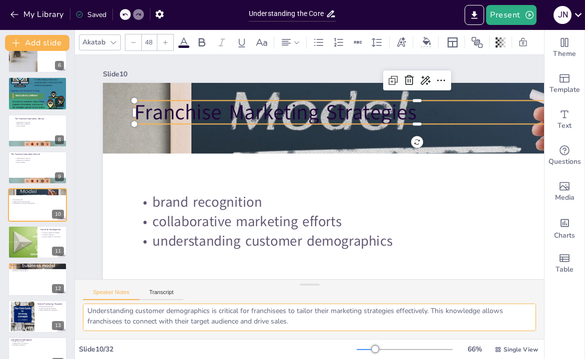
click at [147, 319] on textarea "Brand recognition is a key goal of franchise marketing strategies, as it helps …" at bounding box center [309, 317] width 453 height 27
drag, startPoint x: 89, startPoint y: 310, endPoint x: 132, endPoint y: 362, distance: 67.4
click at [132, 359] on html "My Library Saved Understanding the Core Components of the Franchise Business Mo…" at bounding box center [292, 179] width 585 height 359
click at [289, 327] on textarea "Brand recognition is a key goal of franchise marketing strategies, as it helps …" at bounding box center [309, 317] width 453 height 27
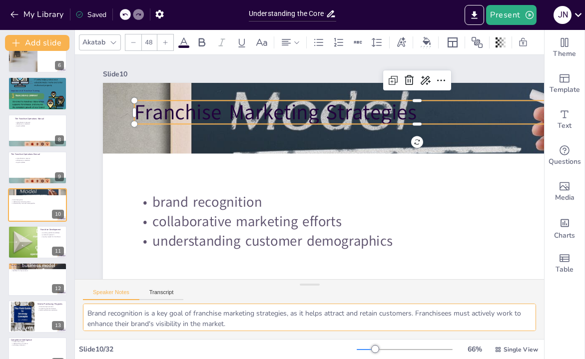
scroll to position [44, 0]
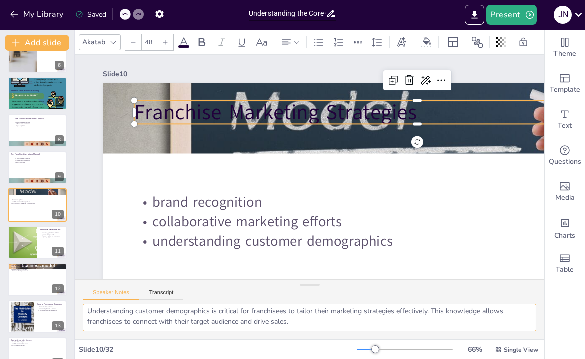
drag, startPoint x: 87, startPoint y: 313, endPoint x: 132, endPoint y: 380, distance: 81.1
click at [132, 359] on html "My Library Saved Understanding the Core Components of the Franchise Business Mo…" at bounding box center [292, 179] width 585 height 359
click at [32, 254] on div at bounding box center [22, 242] width 67 height 34
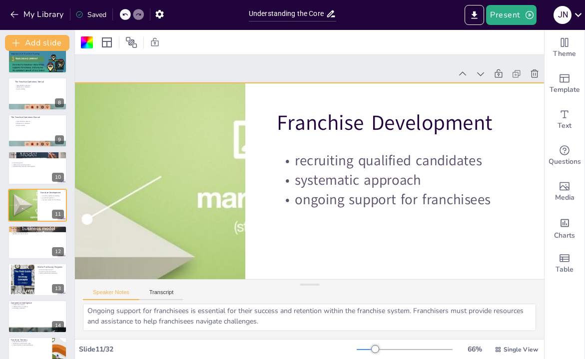
scroll to position [0, 172]
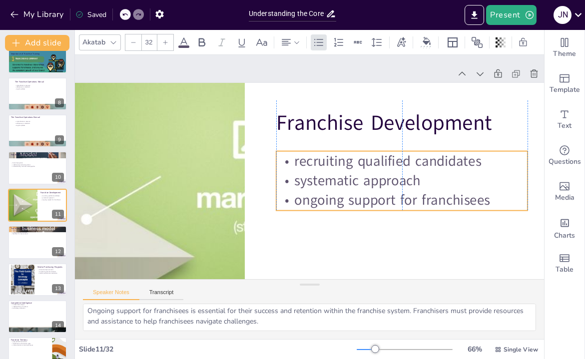
click at [321, 164] on p "recruiting qualified candidates" at bounding box center [375, 232] width 183 height 200
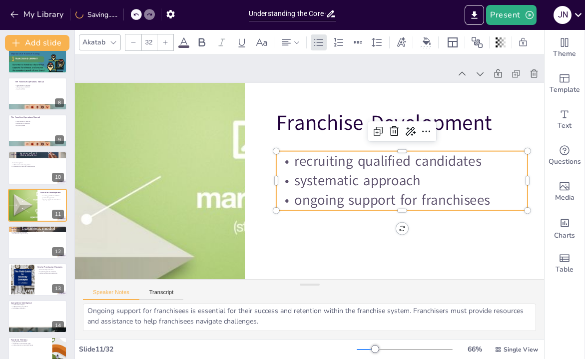
click at [298, 161] on p "recruiting qualified candidates" at bounding box center [382, 224] width 200 height 183
click at [293, 161] on p "recruiting qualified candidates" at bounding box center [368, 238] width 163 height 215
click at [377, 198] on p "ongoing support for franchisees" at bounding box center [317, 265] width 120 height 238
click at [485, 199] on p "ongoing support for franchisees" at bounding box center [387, 227] width 245 height 96
click at [472, 199] on p "ongoing support for franchisees" at bounding box center [364, 248] width 215 height 164
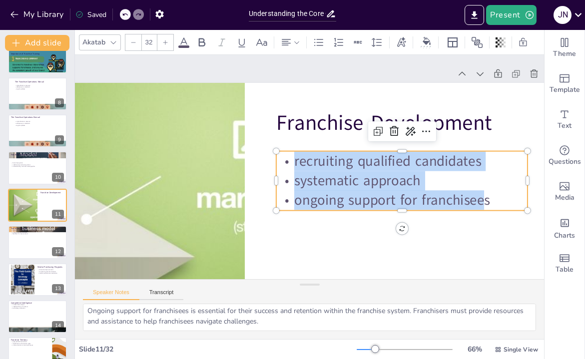
drag, startPoint x: 485, startPoint y: 199, endPoint x: 287, endPoint y: 157, distance: 202.4
click at [287, 157] on div "recruiting qualified candidates systematic approach ongoing support for franchi…" at bounding box center [335, 256] width 156 height 253
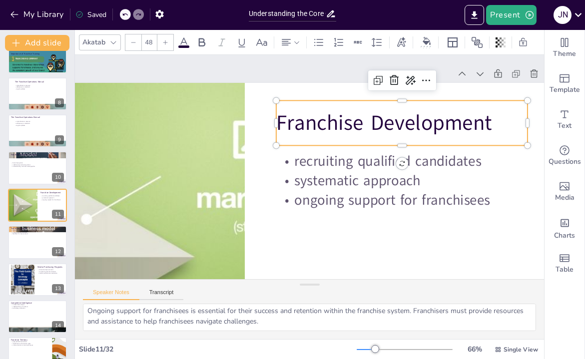
click at [319, 125] on p "Franchise Development" at bounding box center [411, 153] width 248 height 105
click at [293, 124] on p "Franchise Development" at bounding box center [207, 169] width 242 height 129
click at [293, 124] on p "Franchise Development" at bounding box center [219, 118] width 171 height 221
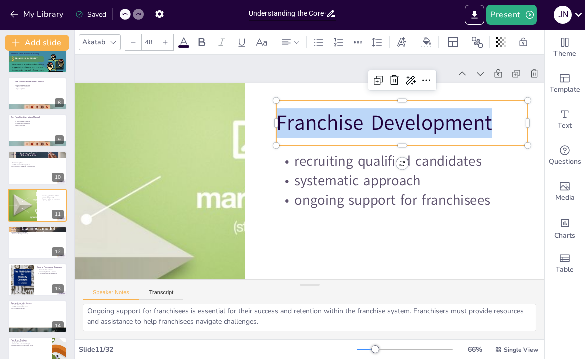
drag, startPoint x: 280, startPoint y: 123, endPoint x: 498, endPoint y: 124, distance: 218.0
click at [498, 124] on p "Franchise Development" at bounding box center [405, 132] width 253 height 55
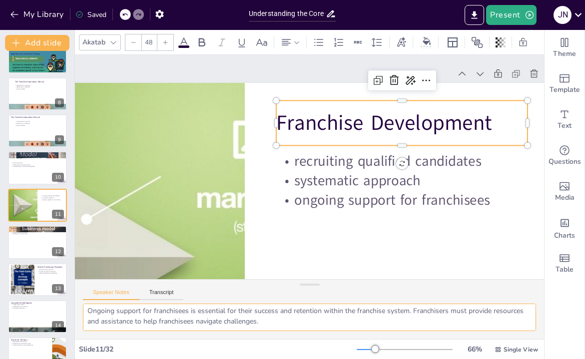
click at [239, 320] on textarea "Recruiting qualified candidates is a fundamental aspect of franchise developmen…" at bounding box center [309, 317] width 453 height 27
click at [91, 310] on textarea "Recruiting qualified candidates is a fundamental aspect of franchise developmen…" at bounding box center [309, 317] width 453 height 27
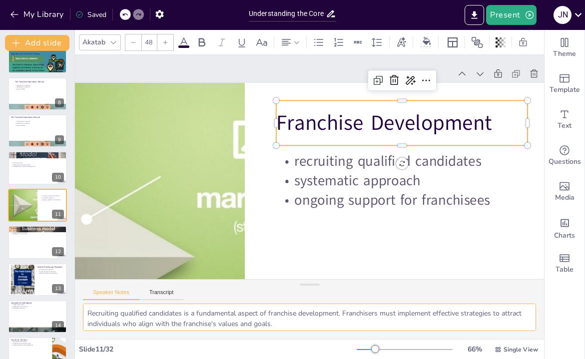
scroll to position [44, 0]
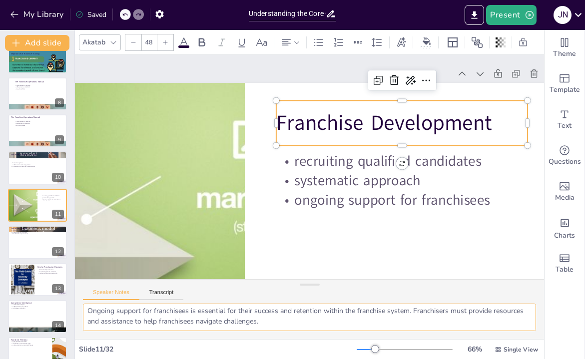
drag, startPoint x: 87, startPoint y: 312, endPoint x: 162, endPoint y: 356, distance: 87.6
click at [162, 356] on div "Akatab 48 Slide 1 Understanding the Core Components of the Franchise Business M…" at bounding box center [309, 194] width 469 height 329
click at [281, 321] on textarea "Recruiting qualified candidates is a fundamental aspect of franchise developmen…" at bounding box center [309, 317] width 453 height 27
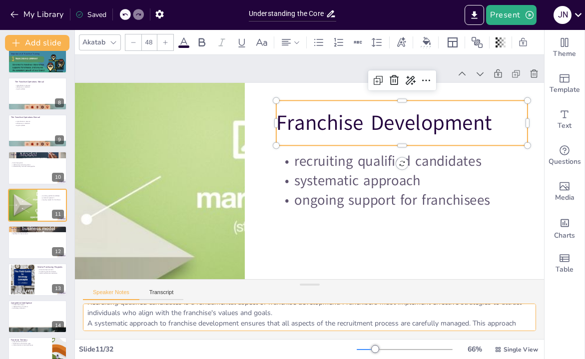
scroll to position [0, 0]
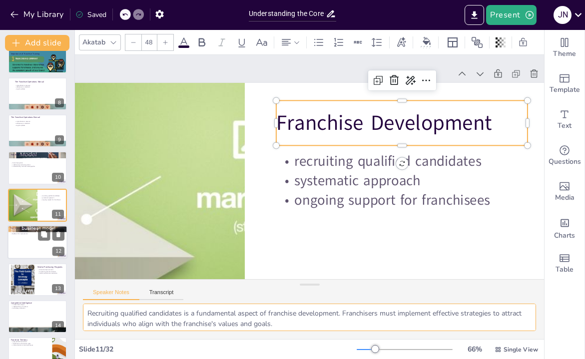
click at [22, 246] on div at bounding box center [37, 242] width 60 height 34
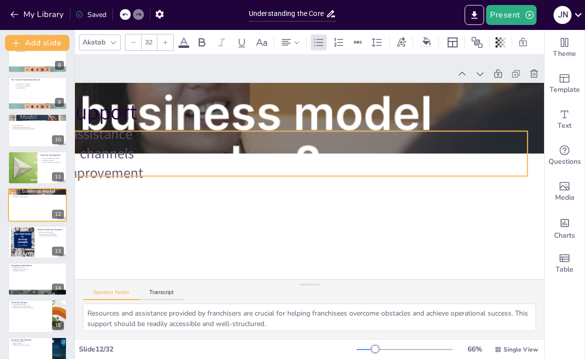
click at [250, 150] on p "communication channels" at bounding box center [289, 230] width 78 height 565
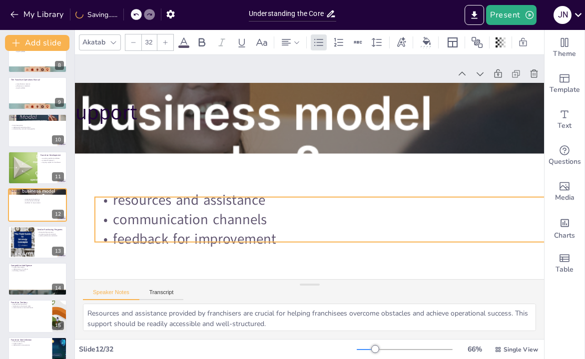
drag, startPoint x: 121, startPoint y: 132, endPoint x: 254, endPoint y: 198, distance: 148.5
click at [254, 198] on p "resources and assistance" at bounding box center [307, 243] width 248 height 525
click at [197, 215] on p "communication channels" at bounding box center [268, 92] width 525 height 248
click at [267, 203] on p "resources and assistance" at bounding box center [276, 236] width 19 height 566
click at [114, 144] on p "resources and assistance" at bounding box center [242, 133] width 566 height 19
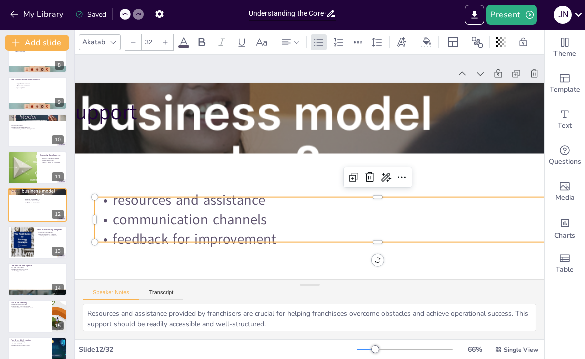
click at [121, 203] on p "resources and assistance" at bounding box center [338, 236] width 434 height 393
click at [332, 202] on p "resources and assistance" at bounding box center [342, 99] width 20 height 566
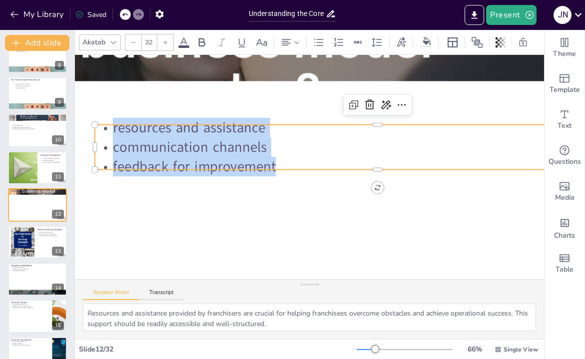
scroll to position [157, 172]
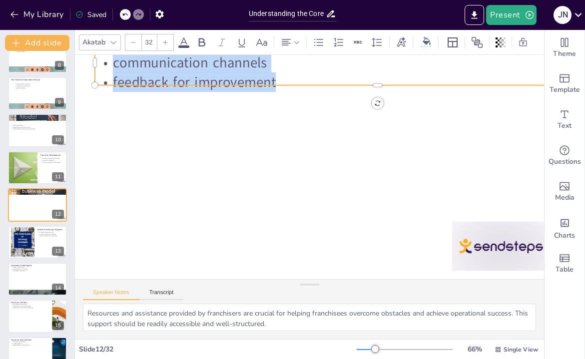
drag, startPoint x: 114, startPoint y: 201, endPoint x: 271, endPoint y: 303, distance: 187.2
click at [271, 303] on div "Slide 1 Understanding the Core Components of the Franchise Business Model This …" at bounding box center [309, 197] width 469 height 284
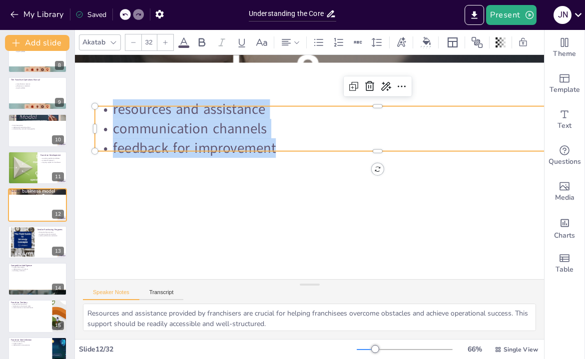
scroll to position [0, 172]
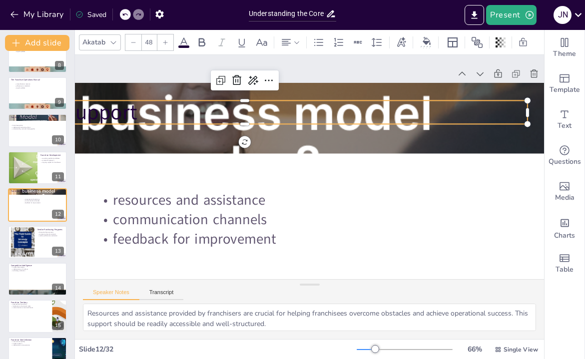
click at [150, 109] on p "Franchiser Support" at bounding box center [245, 112] width 566 height 29
click at [153, 119] on p "Franchiser Support" at bounding box center [280, 87] width 505 height 308
click at [153, 119] on p "Franchiser Support" at bounding box center [272, 91] width 529 height 257
click at [131, 98] on div at bounding box center [231, 111] width 555 height 125
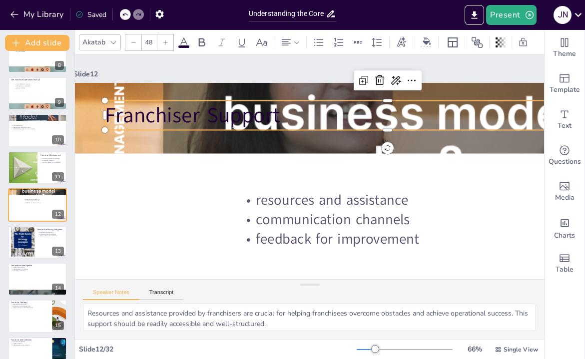
scroll to position [0, 19]
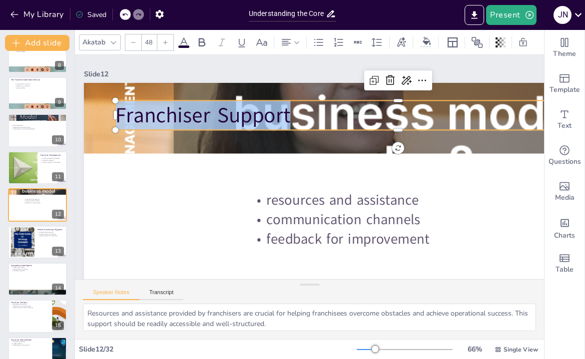
drag, startPoint x: 311, startPoint y: 120, endPoint x: 120, endPoint y: 107, distance: 191.4
click at [127, 107] on p "Franchiser Support" at bounding box center [407, 135] width 560 height 146
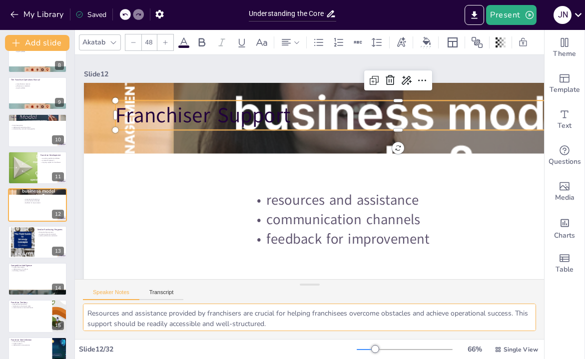
click at [209, 319] on textarea "Resources and assistance provided by franchisers are crucial for helping franch…" at bounding box center [309, 317] width 453 height 27
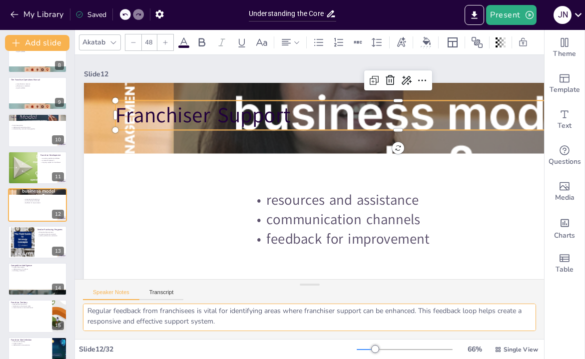
drag, startPoint x: 88, startPoint y: 310, endPoint x: 192, endPoint y: 370, distance: 119.8
click at [192, 359] on html "My Library Saved Understanding the Core Components of the Franchise Business Mo…" at bounding box center [292, 179] width 585 height 359
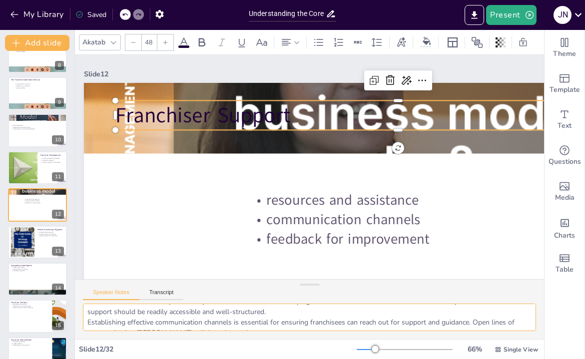
scroll to position [0, 0]
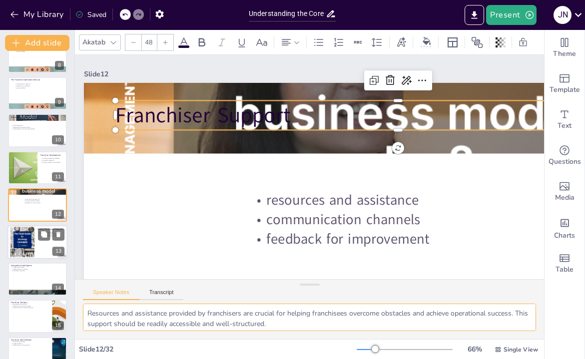
click at [30, 251] on div at bounding box center [22, 242] width 24 height 31
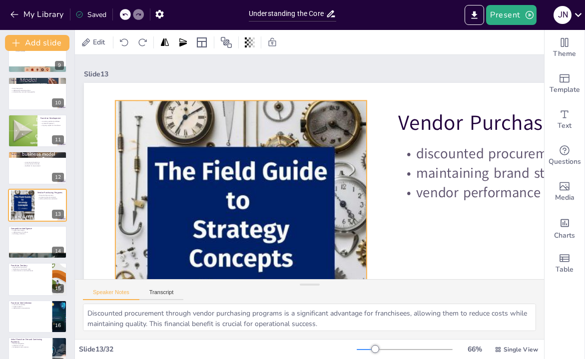
click at [232, 203] on div at bounding box center [197, 143] width 399 height 362
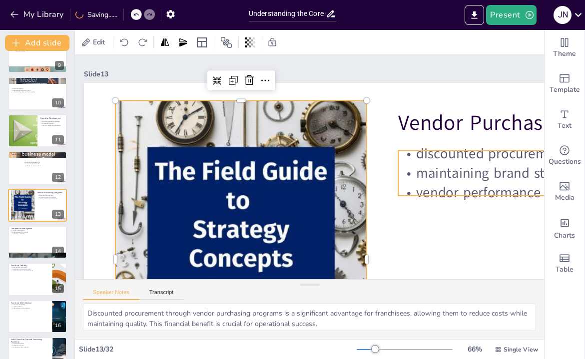
click at [454, 216] on p "maintaining brand standards" at bounding box center [492, 307] width 240 height 182
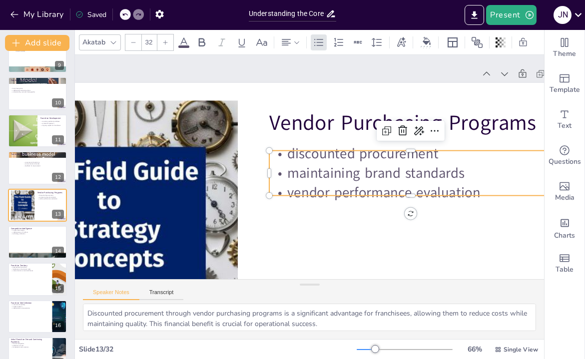
scroll to position [0, 160]
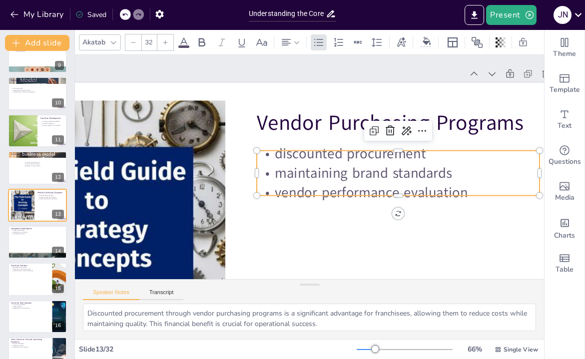
click at [468, 186] on p "vendor performance evaluation" at bounding box center [385, 219] width 275 height 106
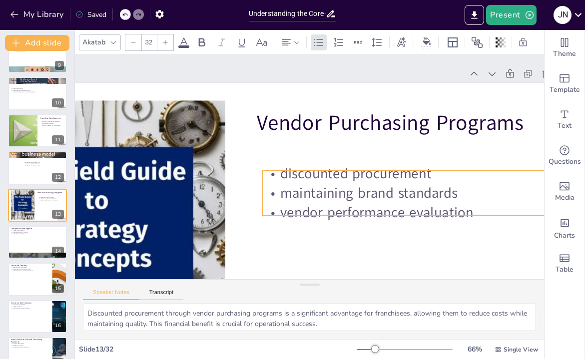
drag, startPoint x: 470, startPoint y: 194, endPoint x: 468, endPoint y: 214, distance: 20.1
click at [299, 214] on p "vendor performance evaluation" at bounding box center [274, 265] width 49 height 283
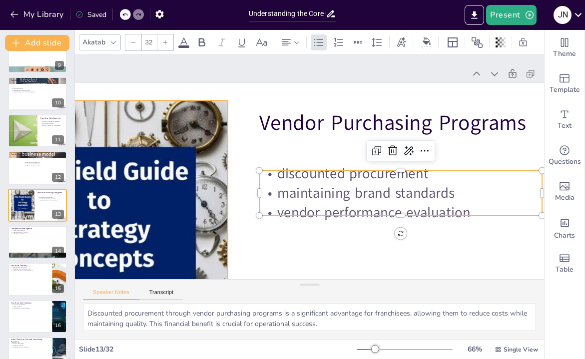
scroll to position [0, 215]
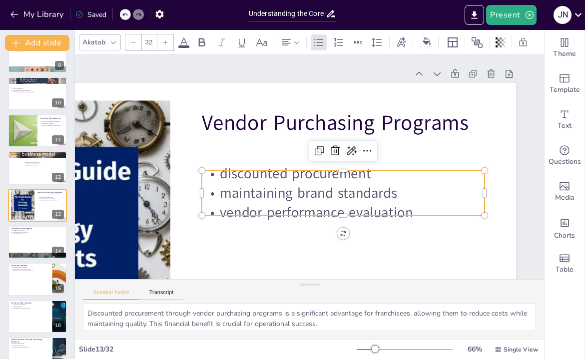
click at [230, 201] on p "maintaining brand standards" at bounding box center [337, 199] width 281 height 78
click at [224, 177] on p "discounted procurement" at bounding box center [339, 183] width 275 height 106
click at [233, 177] on p "discounted procurement" at bounding box center [324, 198] width 182 height 240
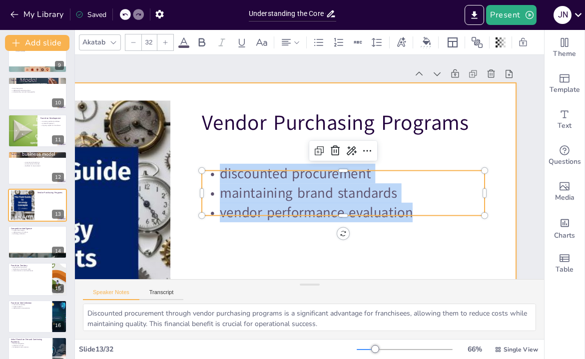
drag, startPoint x: 223, startPoint y: 175, endPoint x: 425, endPoint y: 231, distance: 209.0
click at [425, 231] on div "Vendor Purchasing Programs discounted procurement maintaining brand standards v…" at bounding box center [169, 149] width 684 height 704
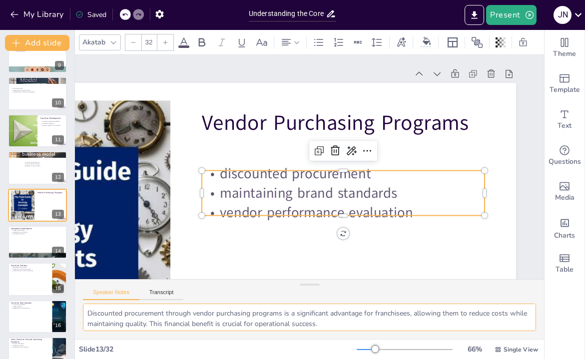
click at [111, 314] on textarea "Discounted procurement through vendor purchasing programs is a significant adva…" at bounding box center [309, 317] width 453 height 27
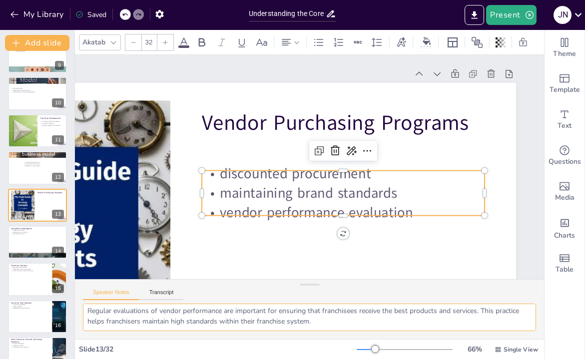
drag, startPoint x: 85, startPoint y: 311, endPoint x: 126, endPoint y: 382, distance: 82.0
click at [126, 359] on html "My Library Saved Understanding the Core Components of the Franchise Business Mo…" at bounding box center [292, 179] width 585 height 359
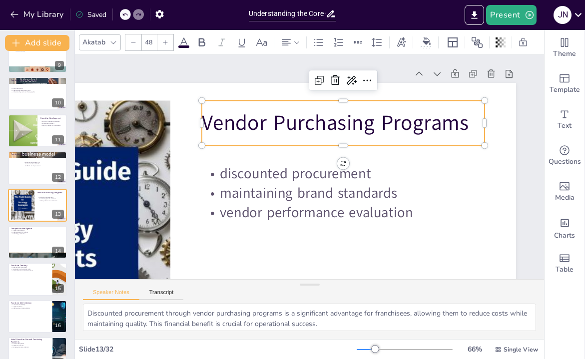
click at [279, 131] on p "Vendor Purchasing Programs" at bounding box center [355, 135] width 278 height 115
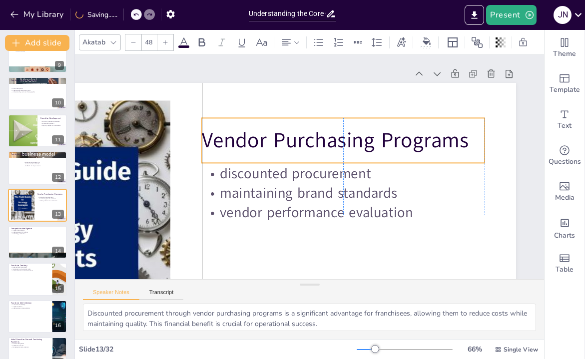
drag, startPoint x: 470, startPoint y: 122, endPoint x: 466, endPoint y: 136, distance: 15.0
click at [466, 136] on p "Vendor Purchasing Programs" at bounding box center [352, 169] width 230 height 211
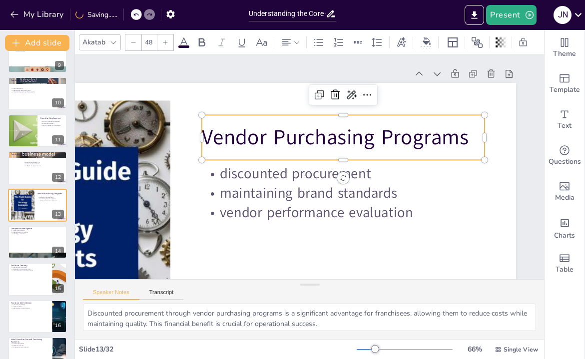
click at [466, 136] on p "Vendor Purchasing Programs" at bounding box center [351, 149] width 278 height 115
click at [409, 136] on p "Vendor Purchasing Programs" at bounding box center [314, 212] width 190 height 246
click at [421, 138] on p "Vendor Purchasing Programs" at bounding box center [350, 186] width 142 height 270
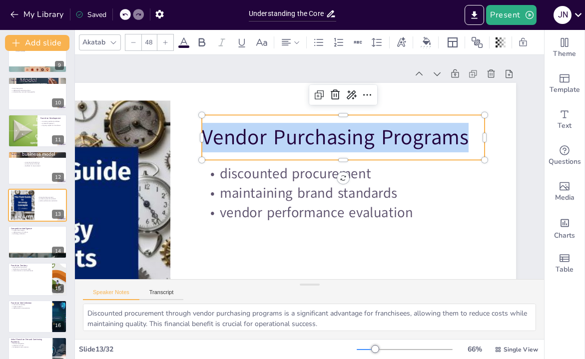
drag, startPoint x: 466, startPoint y: 138, endPoint x: 206, endPoint y: 130, distance: 260.1
click at [269, 130] on p "Vendor Purchasing Programs" at bounding box center [352, 182] width 167 height 260
click at [43, 235] on icon at bounding box center [44, 234] width 6 height 6
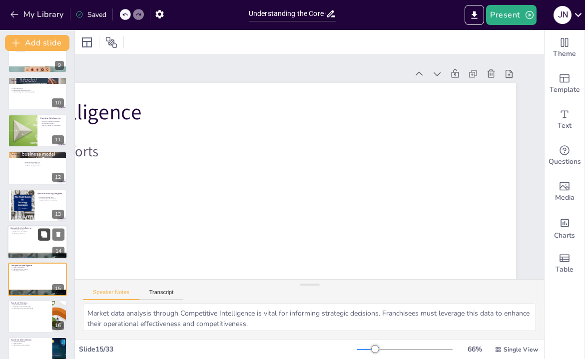
scroll to position [92, 215]
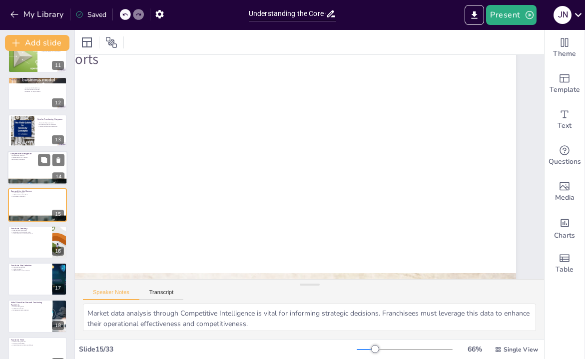
click at [42, 170] on div at bounding box center [37, 168] width 60 height 34
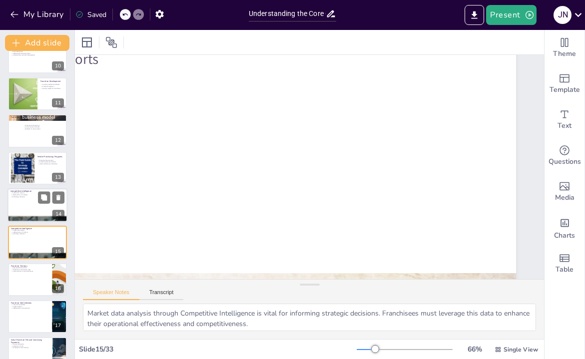
scroll to position [0, 215]
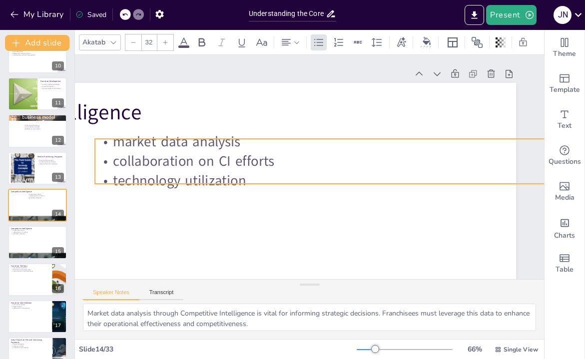
drag, startPoint x: 241, startPoint y: 177, endPoint x: 477, endPoint y: 207, distance: 237.9
click at [477, 207] on p "technology utilization" at bounding box center [366, 207] width 525 height 248
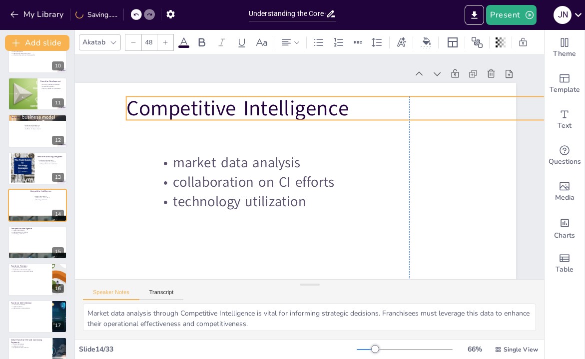
drag, startPoint x: 110, startPoint y: 104, endPoint x: 320, endPoint y: 100, distance: 209.5
click at [320, 100] on p "Competitive Intelligence" at bounding box center [422, 141] width 547 height 203
click at [335, 108] on p "Competitive Intelligence" at bounding box center [410, 224] width 308 height 505
click at [341, 109] on p "Competitive Intelligence" at bounding box center [310, 282] width 308 height 505
click at [341, 109] on p "Competitive Intelligence" at bounding box center [194, 180] width 529 height 256
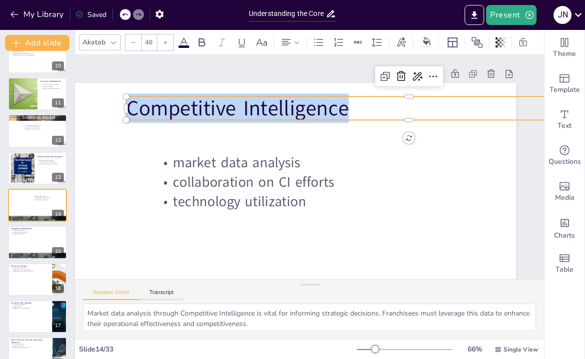
drag, startPoint x: 352, startPoint y: 109, endPoint x: 130, endPoint y: 104, distance: 222.0
click at [132, 104] on p "Competitive Intelligence" at bounding box center [415, 119] width 566 height 88
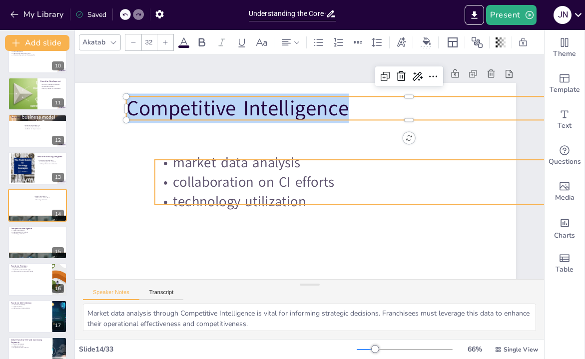
click at [215, 177] on p "collaboration on CI efforts" at bounding box center [420, 233] width 525 height 248
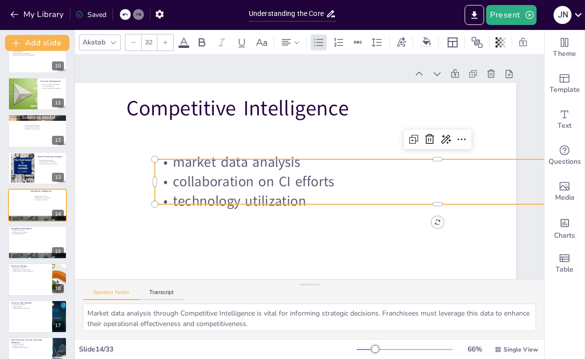
click at [176, 162] on p "market data analysis" at bounding box center [433, 202] width 544 height 194
click at [176, 162] on p "market data analysis" at bounding box center [437, 175] width 565 height 78
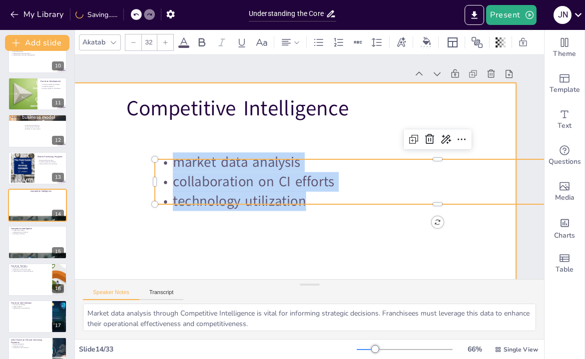
drag, startPoint x: 176, startPoint y: 162, endPoint x: 308, endPoint y: 215, distance: 142.9
click at [308, 215] on div "Competitive Intelligence market data analysis collaboration on CI efforts techn…" at bounding box center [206, 70] width 417 height 662
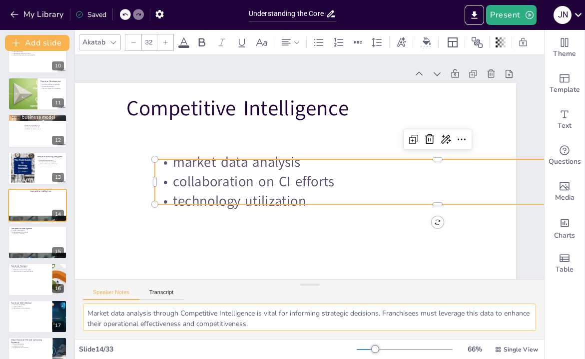
click at [100, 314] on textarea "Market data analysis through Competitive Intelligence is vital for informing st…" at bounding box center [309, 317] width 453 height 27
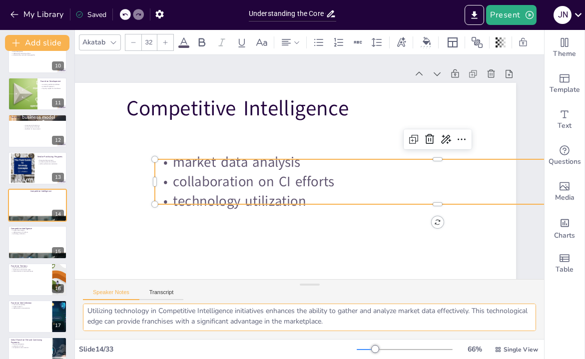
drag, startPoint x: 88, startPoint y: 312, endPoint x: 166, endPoint y: 372, distance: 98.1
click at [166, 359] on html "My Library Saved Understanding the Core Components of the Franchise Business Mo…" at bounding box center [292, 179] width 585 height 359
click at [24, 226] on div "Competitive Intelligence market data analysis collaboration on CI efforts techn…" at bounding box center [37, 226] width 60 height 0
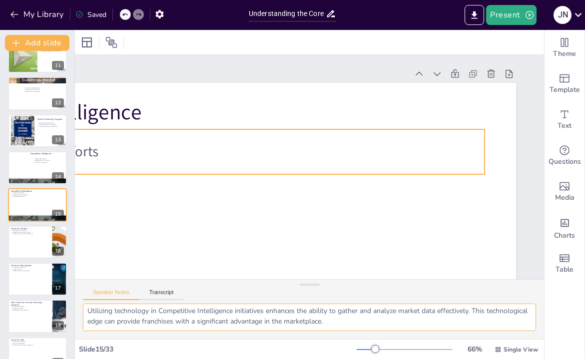
scroll to position [0, 0]
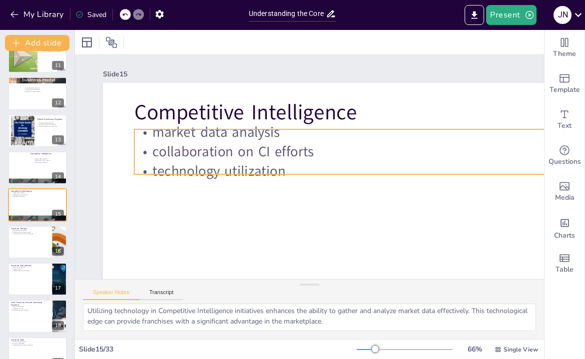
click at [262, 161] on p "technology utilization" at bounding box center [225, 100] width 469 height 348
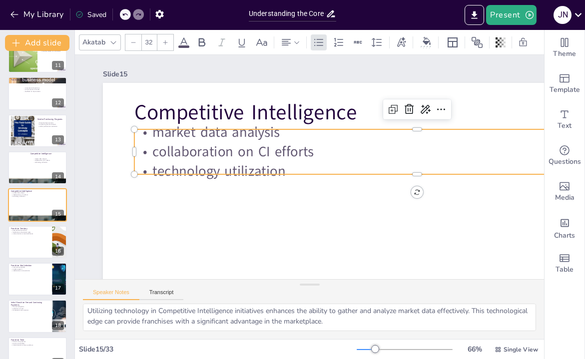
click at [150, 139] on p "market data analysis" at bounding box center [417, 131] width 566 height 19
click at [224, 139] on p "market data analysis" at bounding box center [263, 63] width 79 height 565
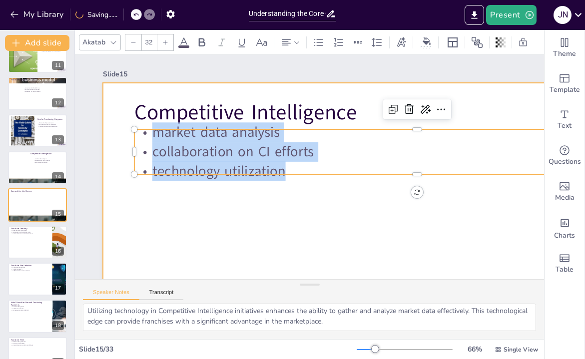
drag, startPoint x: 150, startPoint y: 133, endPoint x: 293, endPoint y: 197, distance: 156.9
click at [293, 197] on div "Competitive Intelligence market data analysis collaboration on CI efforts techn…" at bounding box center [298, 309] width 656 height 717
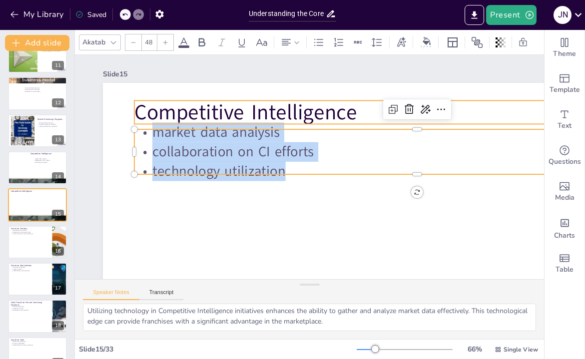
click at [155, 113] on p "Competitive Intelligence" at bounding box center [428, 148] width 547 height 202
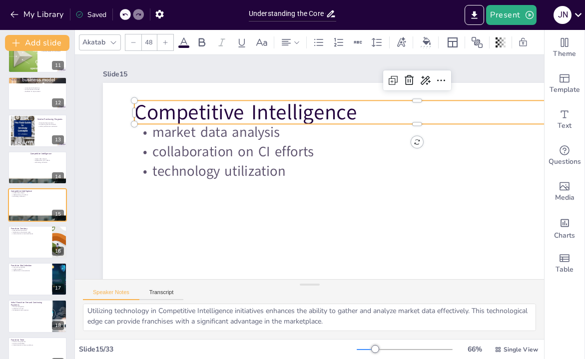
click at [317, 109] on p "Competitive Intelligence" at bounding box center [422, 124] width 566 height 88
click at [317, 109] on p "Competitive Intelligence" at bounding box center [403, 243] width 257 height 529
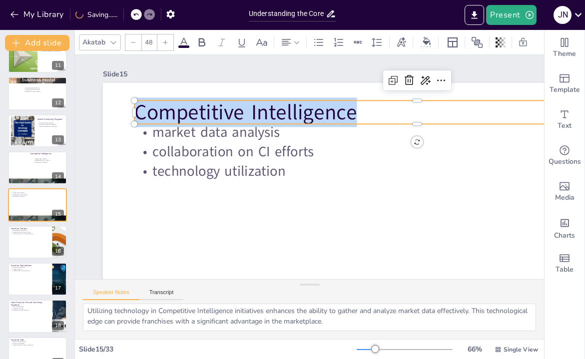
drag, startPoint x: 358, startPoint y: 111, endPoint x: 92, endPoint y: 115, distance: 266.5
click at [92, 115] on div "Slide 1 Understanding the Core Components of the Franchise Business Model This …" at bounding box center [281, 297] width 627 height 781
click at [34, 165] on div at bounding box center [37, 168] width 60 height 34
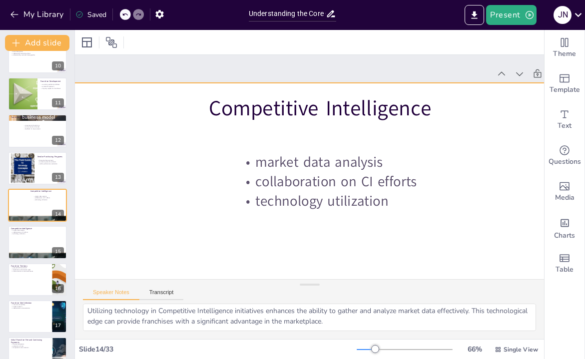
scroll to position [0, 163]
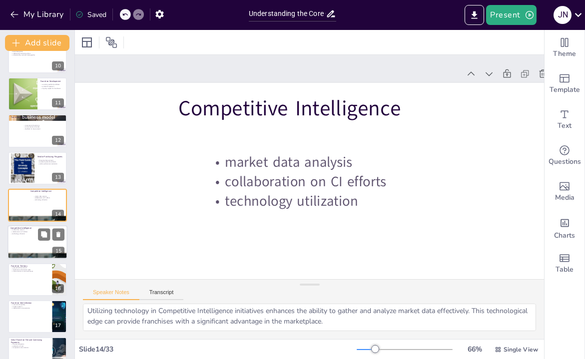
click at [21, 244] on div at bounding box center [37, 243] width 60 height 34
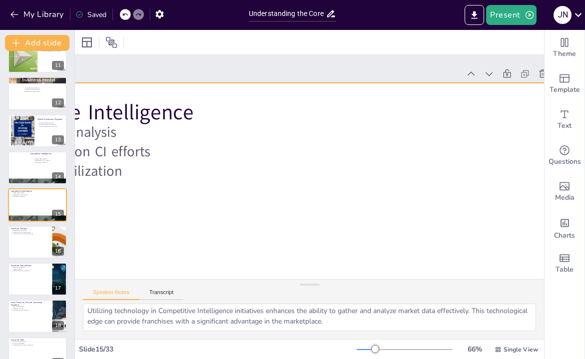
scroll to position [0, 0]
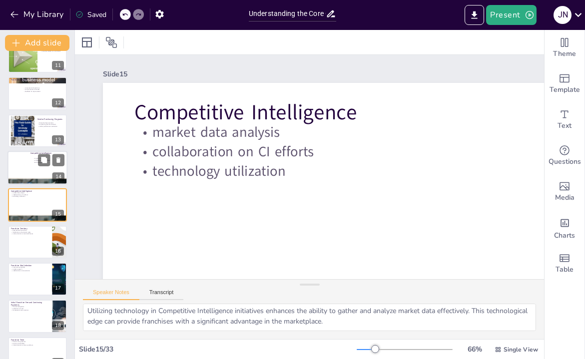
click at [26, 164] on div at bounding box center [37, 168] width 60 height 34
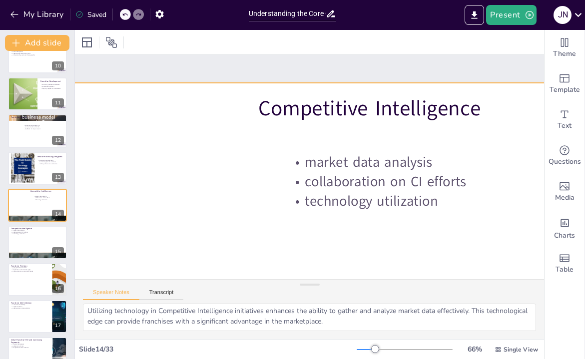
scroll to position [0, 86]
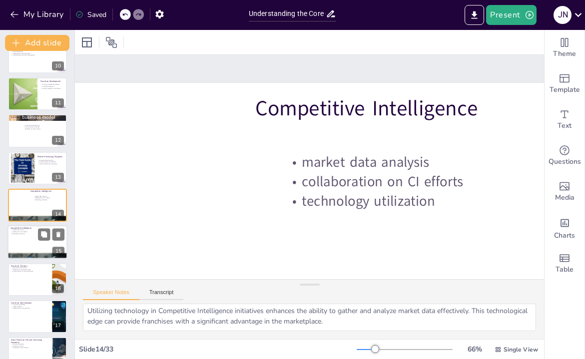
click at [15, 242] on div at bounding box center [37, 243] width 60 height 34
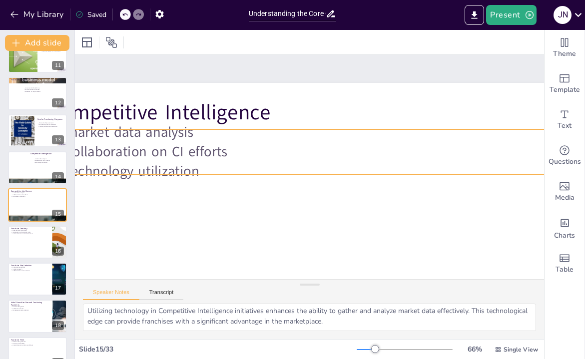
scroll to position [0, 0]
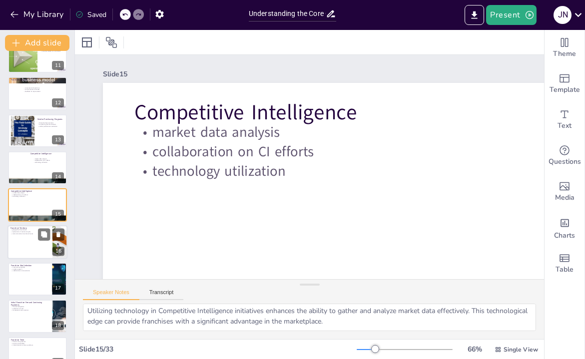
click at [24, 247] on div at bounding box center [37, 242] width 60 height 34
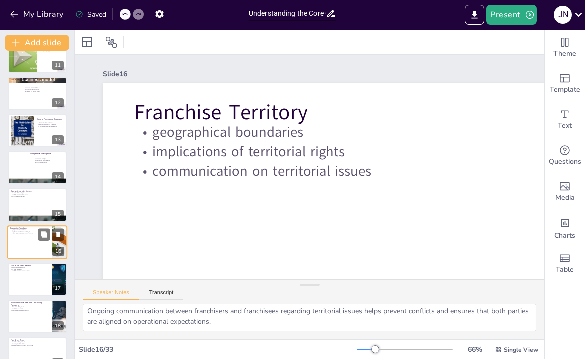
scroll to position [428, 0]
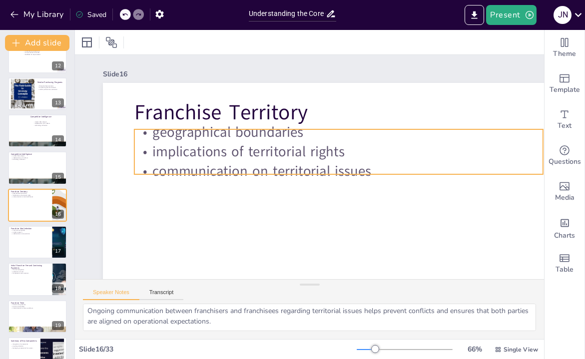
click at [264, 153] on p "implications of territorial rights" at bounding box center [335, 187] width 184 height 381
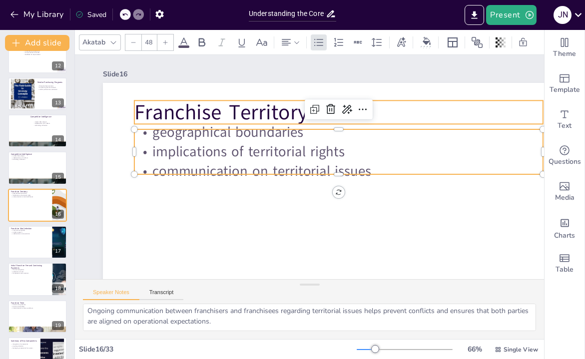
click at [257, 107] on p "Franchise Territory" at bounding box center [372, 165] width 230 height 369
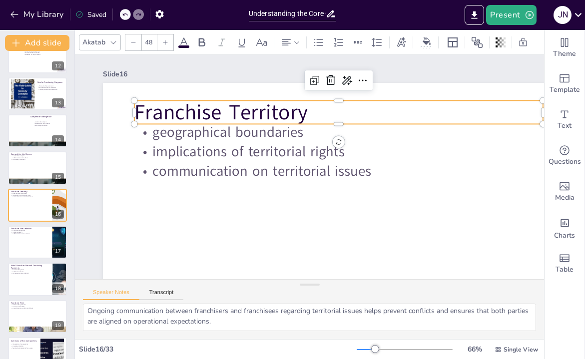
click at [350, 116] on p "Franchise Territory" at bounding box center [364, 196] width 29 height 409
click at [257, 116] on p "Franchise Territory" at bounding box center [371, 165] width 229 height 369
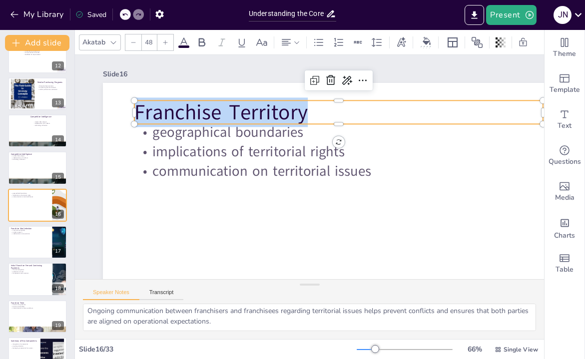
drag, startPoint x: 314, startPoint y: 114, endPoint x: 100, endPoint y: 114, distance: 214.5
click at [100, 114] on div "Slide 1 Understanding the Core Components of the Franchise Business Model This …" at bounding box center [324, 300] width 742 height 764
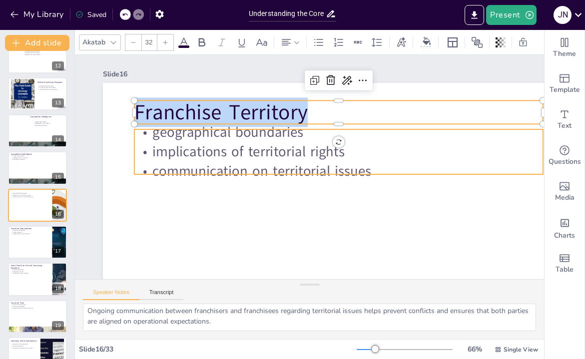
click at [176, 154] on p "implications of territorial rights" at bounding box center [342, 168] width 364 height 221
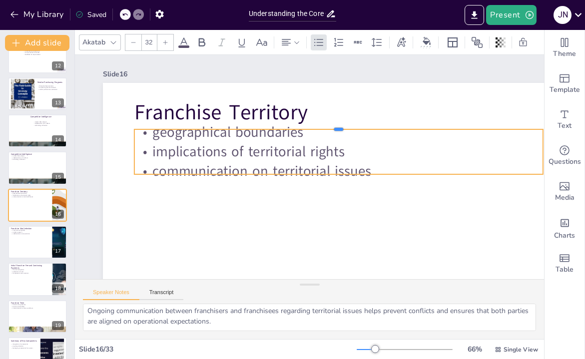
click at [273, 127] on div at bounding box center [359, 177] width 173 height 377
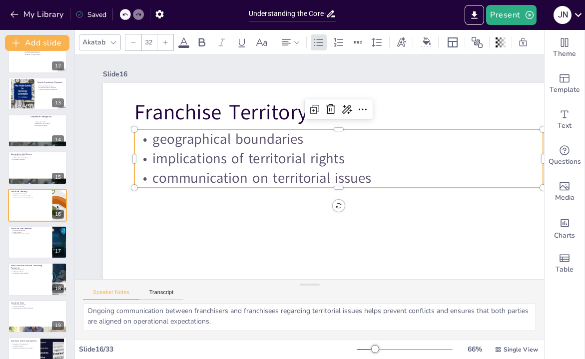
click at [164, 139] on p "geographical boundaries" at bounding box center [308, 127] width 288 height 317
click at [154, 139] on p "geographical boundaries" at bounding box center [345, 149] width 395 height 145
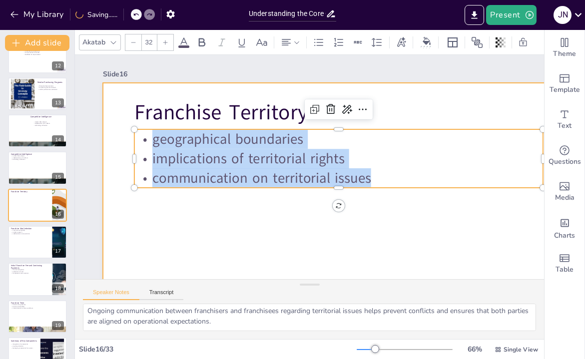
drag, startPoint x: 152, startPoint y: 140, endPoint x: 334, endPoint y: 197, distance: 190.7
click at [334, 197] on div "Franchise Territory geographical boundaries implications of territorial rights …" at bounding box center [383, 288] width 707 height 530
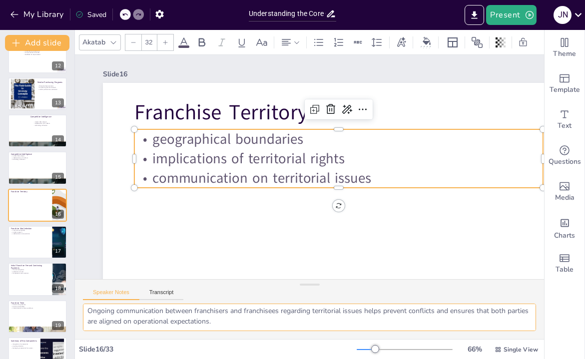
click at [89, 314] on textarea "Geographical boundaries are a key aspect of defining a franchise territory. Fra…" at bounding box center [309, 317] width 453 height 27
drag, startPoint x: 88, startPoint y: 313, endPoint x: 129, endPoint y: 372, distance: 72.2
click at [129, 359] on html "My Library Saved Understanding the Core Components of the Franchise Business Mo…" at bounding box center [292, 179] width 585 height 359
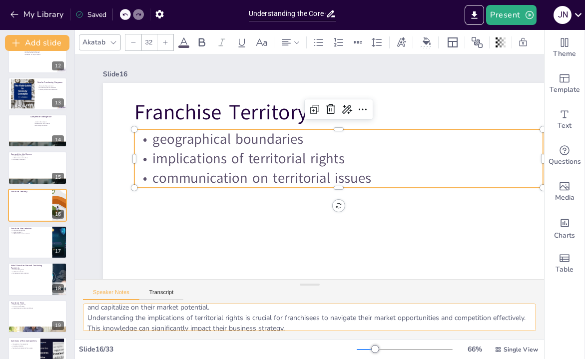
scroll to position [0, 0]
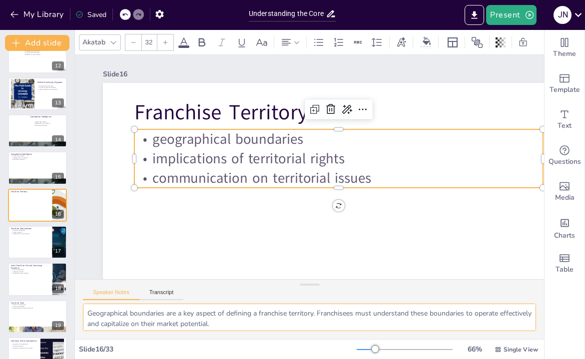
click at [88, 312] on textarea "Geographical boundaries are a key aspect of defining a franchise territory. Fra…" at bounding box center [309, 317] width 453 height 27
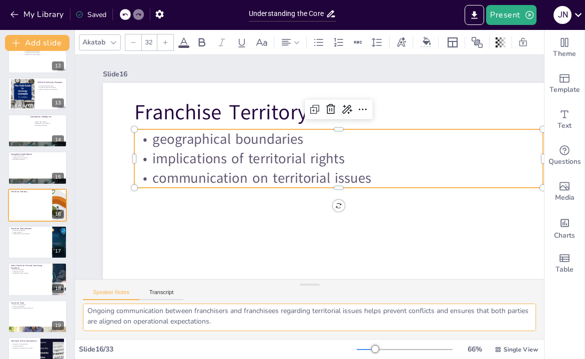
drag, startPoint x: 88, startPoint y: 312, endPoint x: 148, endPoint y: 393, distance: 101.1
click at [148, 359] on html "My Library Saved Understanding the Core Components of the Franchise Business Mo…" at bounding box center [292, 179] width 585 height 359
click at [25, 250] on div at bounding box center [37, 242] width 60 height 34
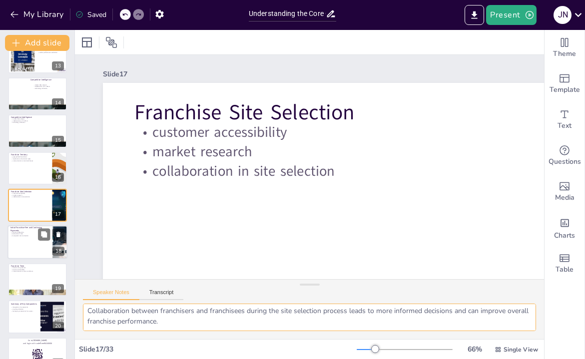
click at [25, 240] on div at bounding box center [37, 243] width 60 height 34
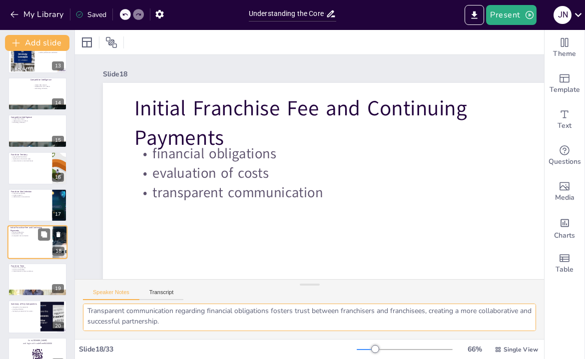
scroll to position [502, 0]
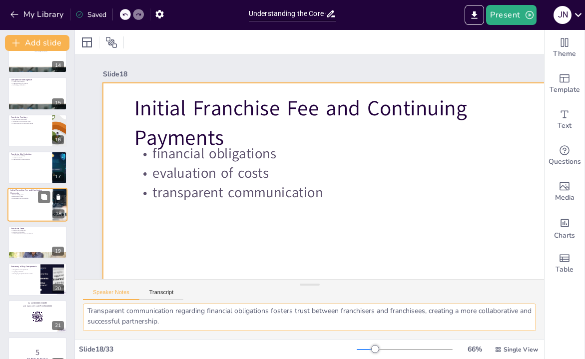
click at [29, 200] on div at bounding box center [37, 205] width 60 height 34
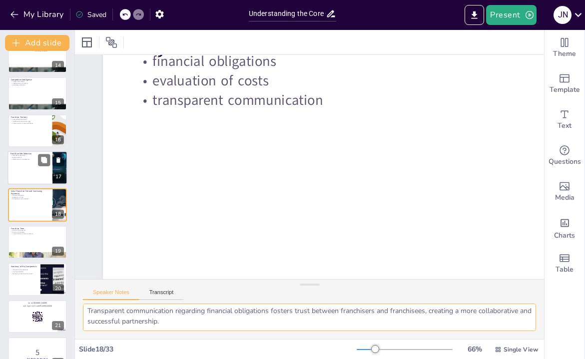
click at [25, 174] on div at bounding box center [37, 168] width 60 height 34
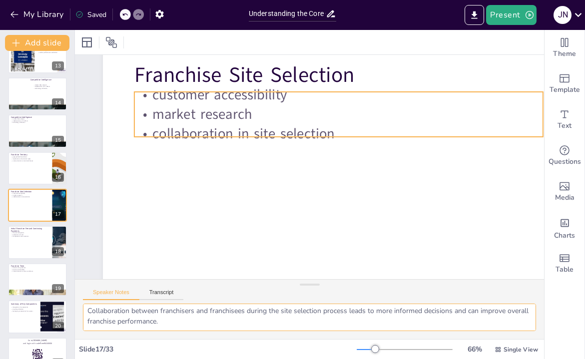
scroll to position [0, 0]
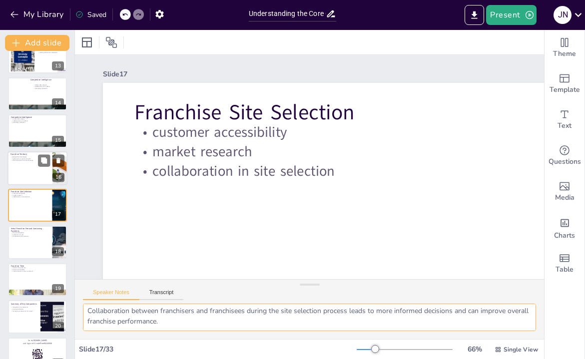
click at [31, 170] on div at bounding box center [37, 168] width 60 height 34
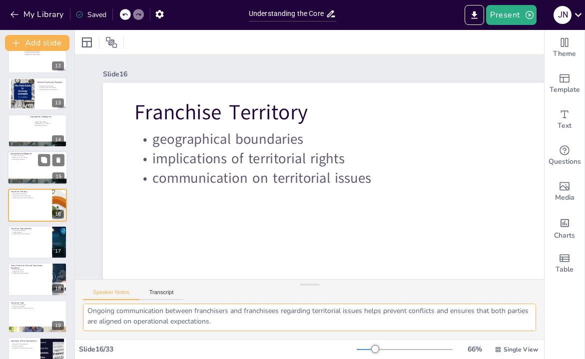
click at [29, 170] on div at bounding box center [37, 168] width 60 height 34
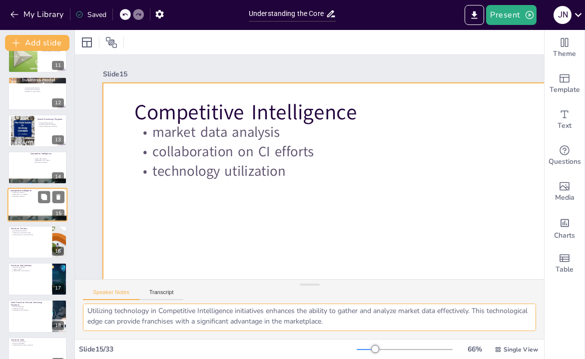
click at [24, 213] on div at bounding box center [37, 205] width 60 height 34
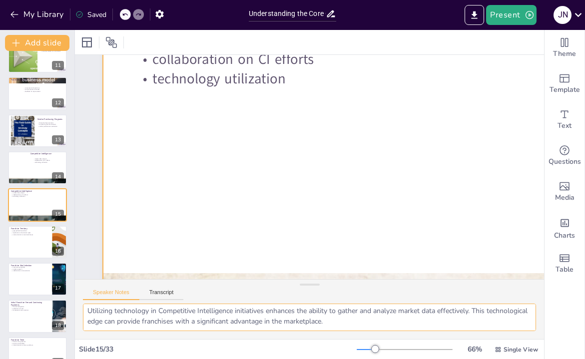
scroll to position [0, 0]
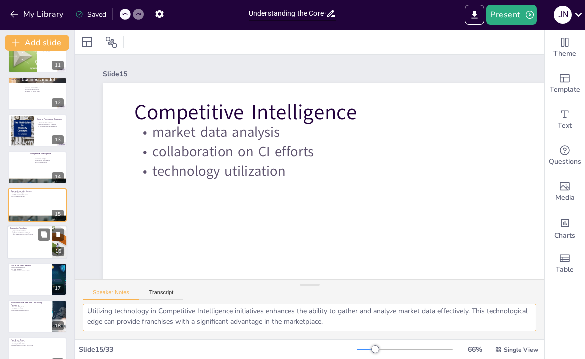
click at [31, 242] on div at bounding box center [37, 242] width 60 height 34
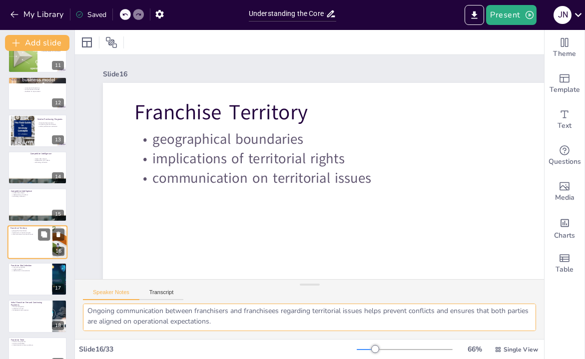
scroll to position [428, 0]
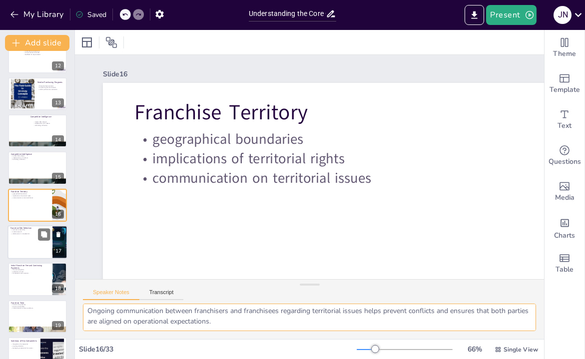
click at [22, 238] on div at bounding box center [37, 242] width 60 height 34
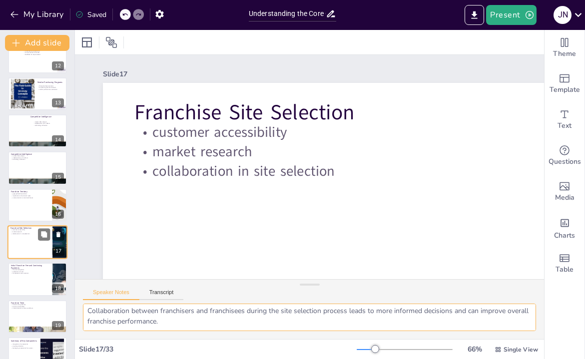
scroll to position [465, 0]
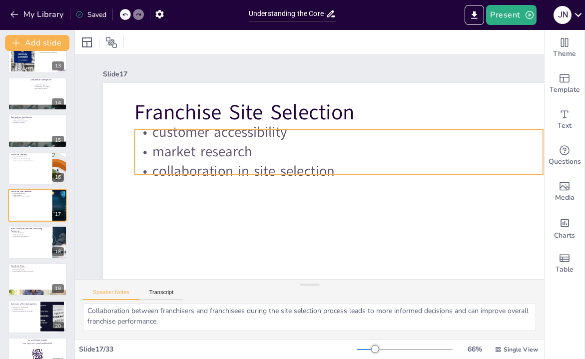
click at [319, 151] on p "market research" at bounding box center [341, 161] width 395 height 145
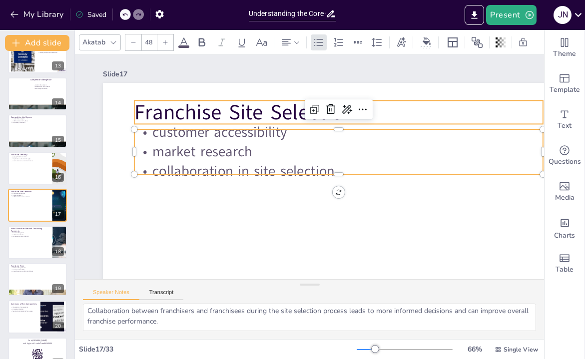
click at [249, 118] on p "Franchise Site Selection" at bounding box center [349, 120] width 406 height 114
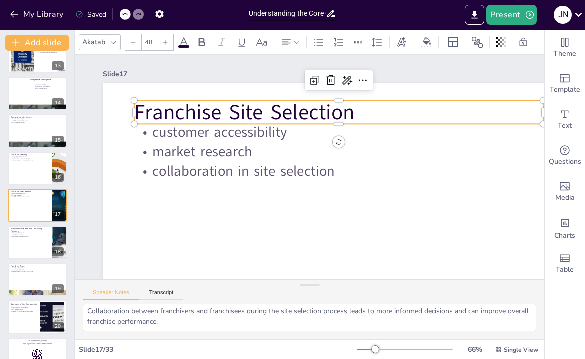
click at [346, 112] on p "Franchise Site Selection" at bounding box center [354, 124] width 398 height 154
click at [355, 114] on p "Franchise Site Selection" at bounding box center [349, 119] width 406 height 113
click at [355, 114] on p "Franchise Site Selection" at bounding box center [358, 128] width 385 height 193
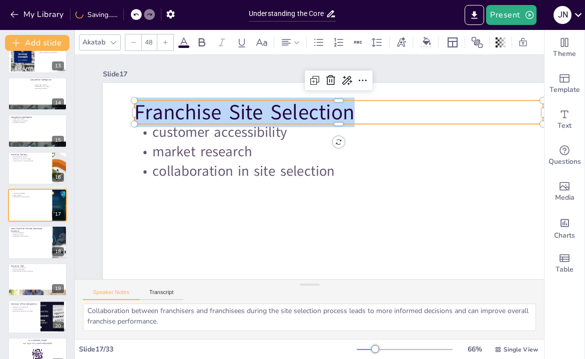
drag, startPoint x: 355, startPoint y: 114, endPoint x: 131, endPoint y: 118, distance: 224.0
click at [131, 118] on div "customer accessibility market research collaboration in site selection Franchis…" at bounding box center [383, 288] width 707 height 531
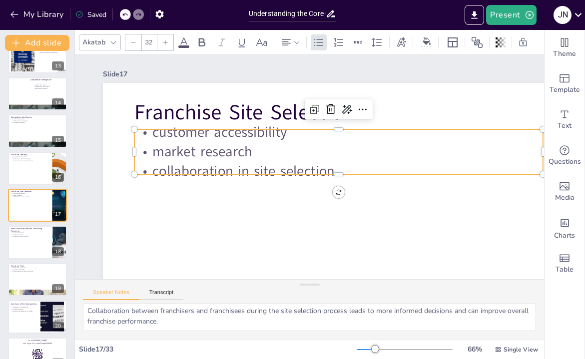
click at [184, 154] on p "market research" at bounding box center [282, 185] width 408 height 62
click at [211, 138] on p "customer accessibility" at bounding box center [355, 165] width 288 height 317
click at [160, 135] on p "customer accessibility" at bounding box center [350, 147] width 381 height 184
click at [157, 135] on p "customer accessibility" at bounding box center [331, 127] width 404 height 104
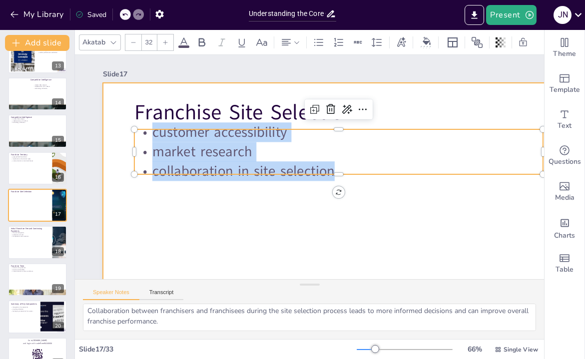
drag, startPoint x: 153, startPoint y: 133, endPoint x: 356, endPoint y: 195, distance: 212.4
click at [356, 195] on div "Franchise Site Selection customer accessibility market research collaboration i…" at bounding box center [229, 284] width 418 height 662
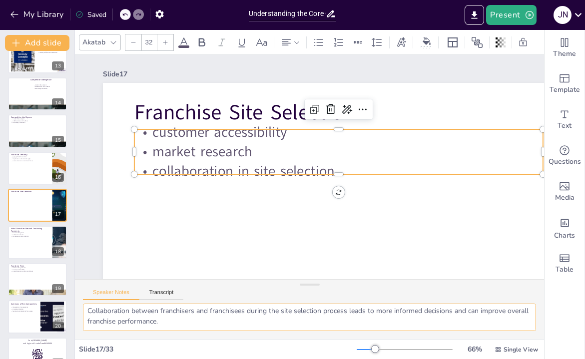
click at [118, 315] on textarea "Customer accessibility is a primary consideration in franchise site selection. …" at bounding box center [309, 317] width 453 height 27
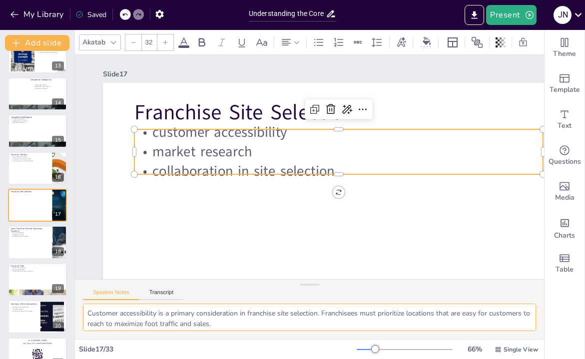
scroll to position [44, 0]
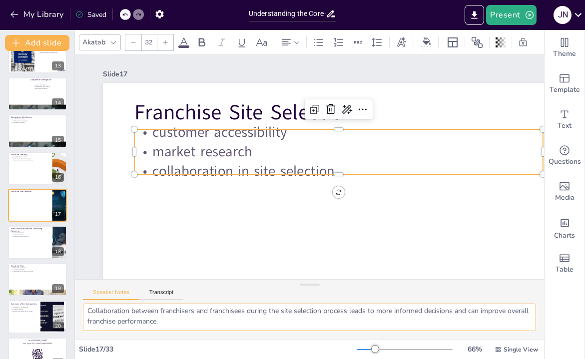
drag, startPoint x: 88, startPoint y: 313, endPoint x: 142, endPoint y: 375, distance: 82.9
click at [142, 359] on html "My Library Saved Understanding the Core Components of the Franchise Business Mo…" at bounding box center [292, 179] width 585 height 359
click at [35, 255] on div at bounding box center [37, 243] width 60 height 34
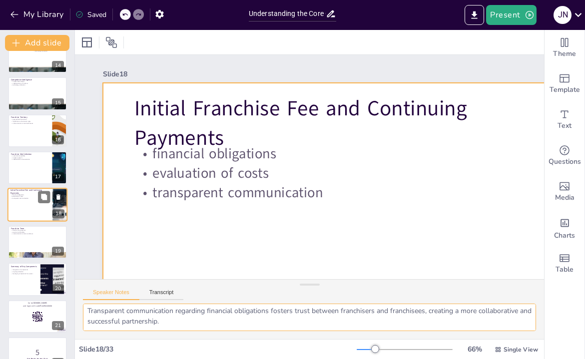
click at [17, 207] on div at bounding box center [37, 205] width 60 height 34
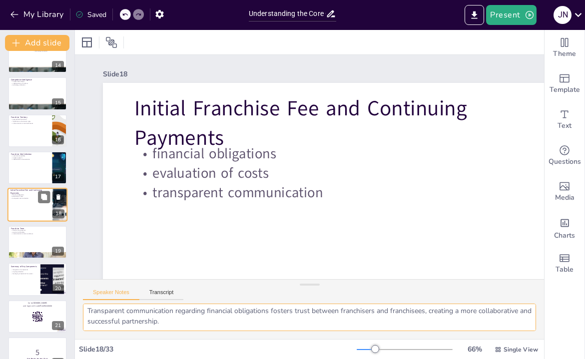
scroll to position [92, 0]
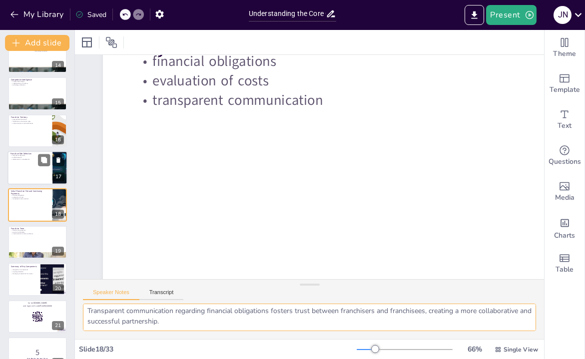
click at [9, 158] on div at bounding box center [37, 168] width 60 height 34
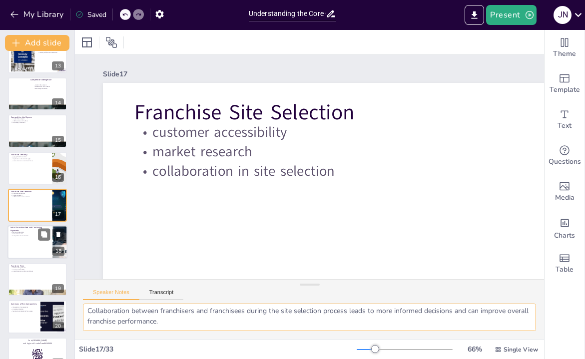
click at [27, 253] on div at bounding box center [37, 243] width 60 height 34
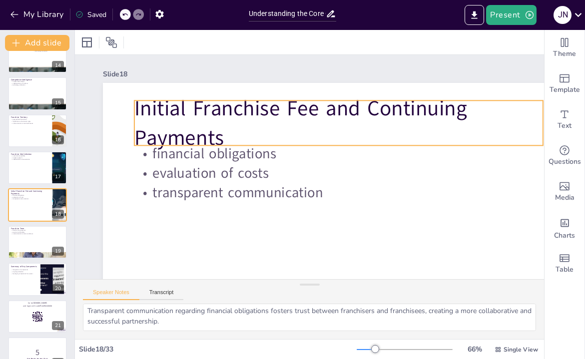
click at [203, 106] on p "Initial Franchise Fee and Continuing Payments" at bounding box center [361, 159] width 317 height 343
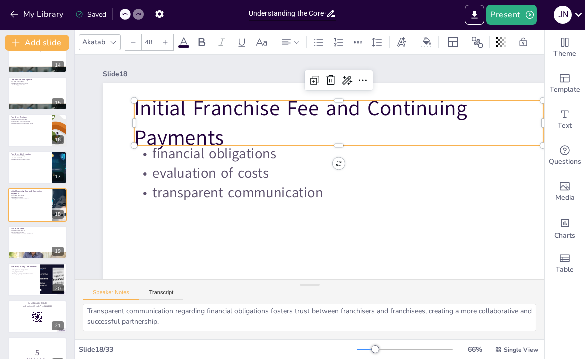
click at [288, 137] on p "Initial Franchise Fee and Continuing Payments" at bounding box center [359, 187] width 142 height 412
click at [222, 137] on p "Initial Franchise Fee and Continuing Payments" at bounding box center [338, 123] width 409 height 58
click at [218, 137] on p "Initial Franchise Fee and Continuing Payments" at bounding box center [347, 130] width 412 height 142
click at [252, 137] on p "Initial Franchise Fee and Continuing Payments" at bounding box center [362, 175] width 220 height 397
click at [218, 137] on p "Initial Franchise Fee and Continuing Payments" at bounding box center [343, 126] width 412 height 101
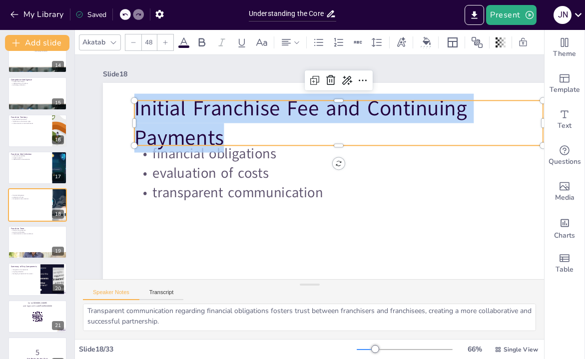
drag, startPoint x: 223, startPoint y: 137, endPoint x: 135, endPoint y: 94, distance: 97.7
click at [137, 94] on p "Initial Franchise Fee and Continuing Payments" at bounding box center [343, 126] width 412 height 101
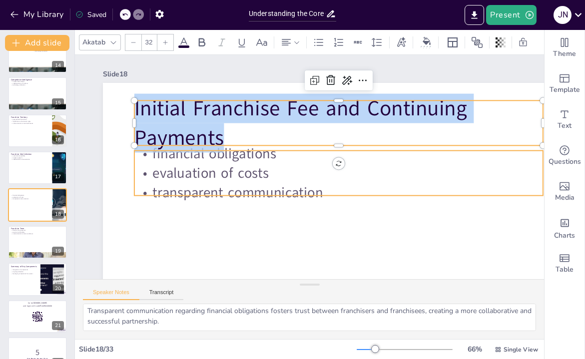
click at [182, 185] on p "transparent communication" at bounding box center [325, 202] width 381 height 184
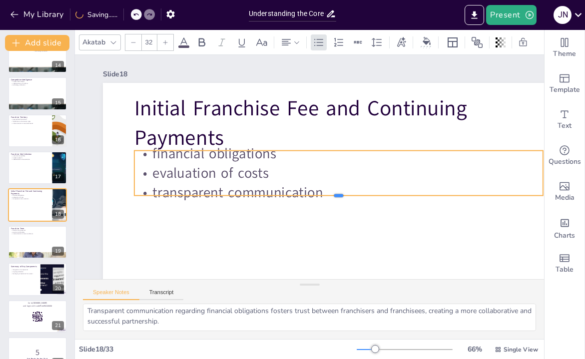
click at [326, 195] on div at bounding box center [318, 209] width 358 height 211
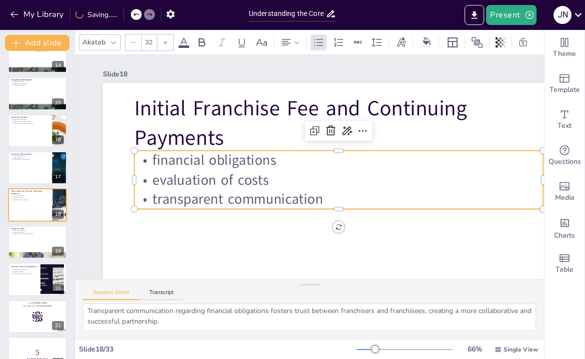
click at [323, 201] on p "transparent communication" at bounding box center [292, 206] width 184 height 381
click at [322, 200] on p "transparent communication" at bounding box center [284, 202] width 104 height 404
click at [322, 200] on p "transparent communication" at bounding box center [319, 209] width 364 height 221
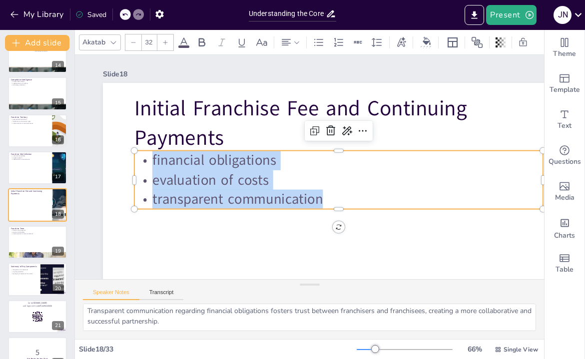
drag, startPoint x: 322, startPoint y: 200, endPoint x: 150, endPoint y: 157, distance: 177.3
click at [232, 157] on div "financial obligations evaluation of costs transparent communication" at bounding box center [303, 199] width 142 height 412
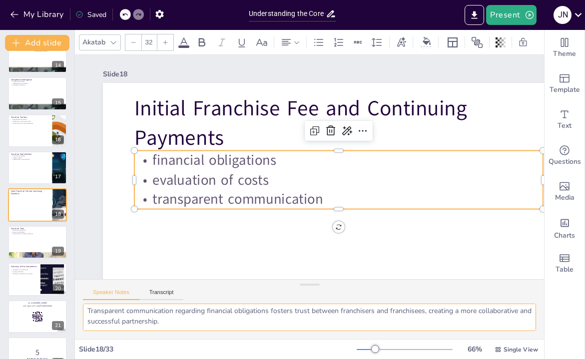
click at [168, 324] on textarea "Understanding financial obligations, including initial fees and continuing paym…" at bounding box center [309, 317] width 453 height 27
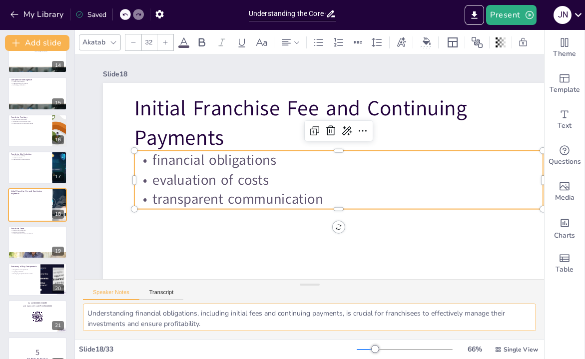
drag, startPoint x: 176, startPoint y: 324, endPoint x: 70, endPoint y: 239, distance: 135.5
click at [70, 239] on div "Document fonts Akatab Recently used Mulish Akatab Popular fonts Lato Montserrat…" at bounding box center [292, 194] width 585 height 329
click at [24, 240] on div at bounding box center [37, 242] width 60 height 34
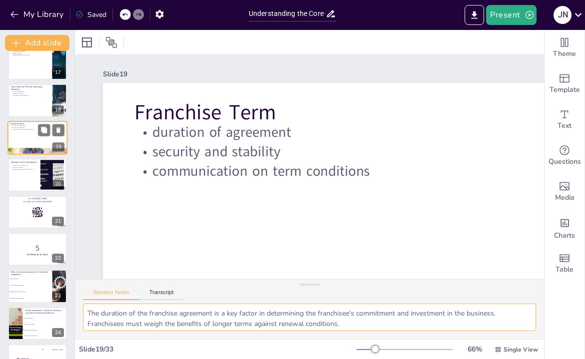
scroll to position [560, 0]
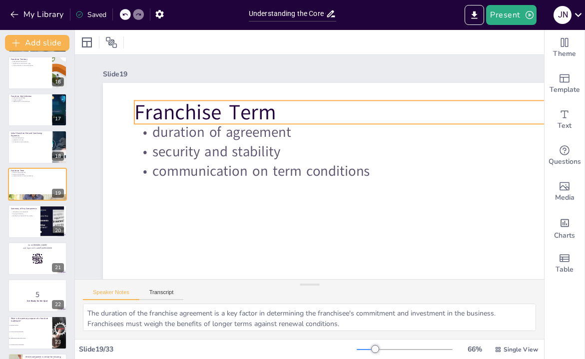
click at [153, 115] on p "Franchise Term" at bounding box center [426, 136] width 560 height 146
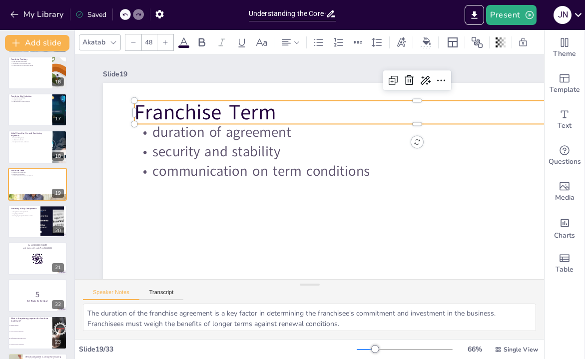
click at [153, 132] on p "Franchise Term" at bounding box center [233, 260] width 529 height 257
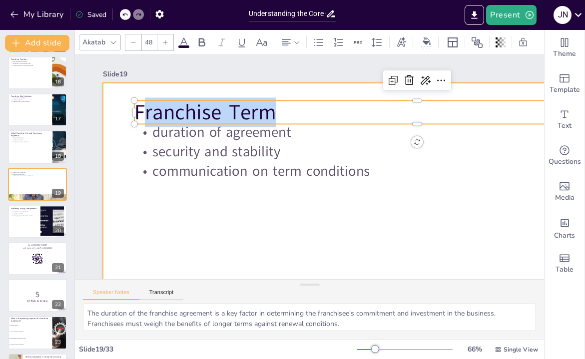
drag, startPoint x: 285, startPoint y: 109, endPoint x: 112, endPoint y: 104, distance: 173.0
click at [112, 104] on div "duration of agreement security and stability communication on term conditions F…" at bounding box center [196, 253] width 477 height 689
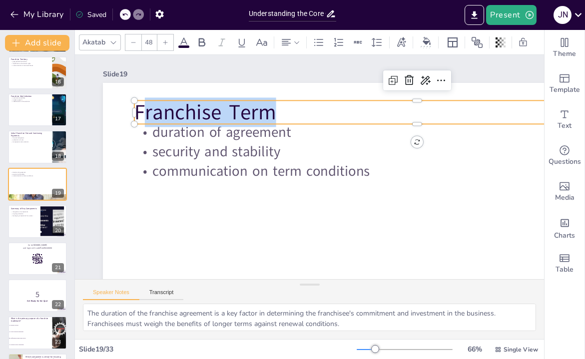
click at [267, 115] on p "Franchise Term" at bounding box center [340, 284] width 146 height 560
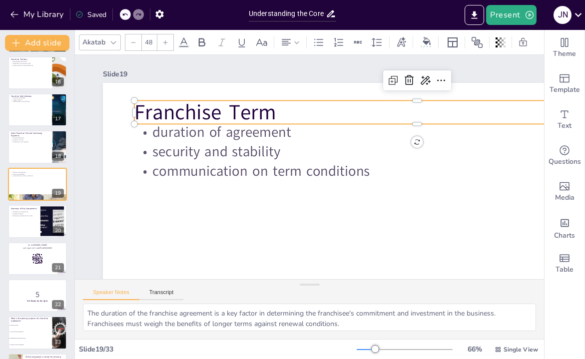
click at [277, 115] on p "Franchise Term" at bounding box center [417, 222] width 356 height 475
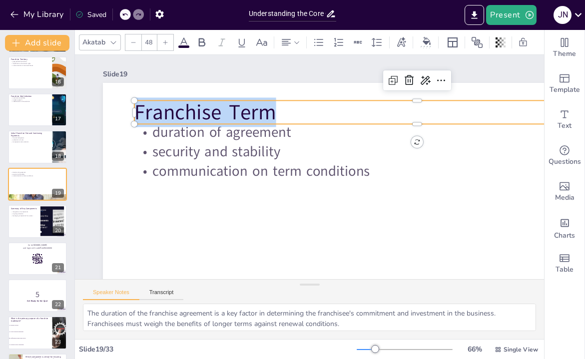
drag, startPoint x: 277, startPoint y: 115, endPoint x: 137, endPoint y: 115, distance: 139.5
click at [137, 115] on p "Franchise Term" at bounding box center [224, 81] width 203 height 547
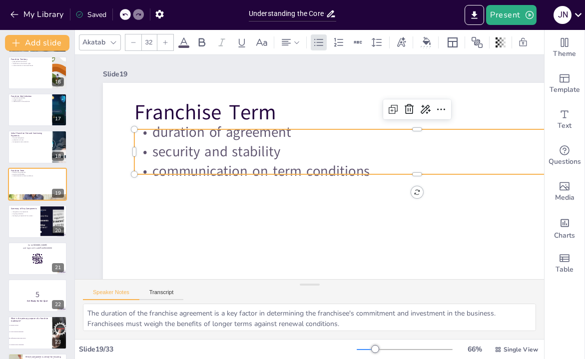
click at [169, 137] on p "duration of agreement" at bounding box center [417, 131] width 566 height 19
click at [160, 135] on p "duration of agreement" at bounding box center [422, 179] width 525 height 248
click at [158, 135] on p "duration of agreement" at bounding box center [423, 166] width 544 height 193
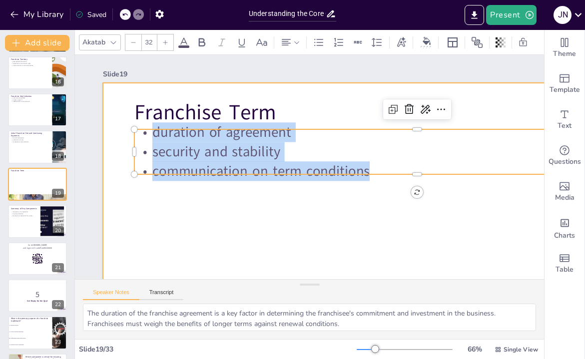
drag, startPoint x: 155, startPoint y: 135, endPoint x: 343, endPoint y: 188, distance: 195.3
click at [343, 188] on div "Franchise Term duration of agreement security and stability communication on te…" at bounding box center [395, 280] width 688 height 476
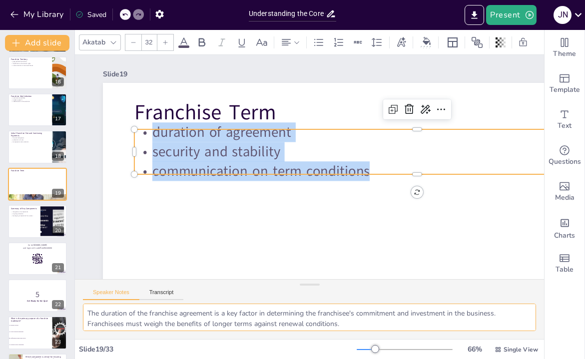
click at [104, 318] on textarea "The duration of the franchise agreement is a key factor in determining the fran…" at bounding box center [309, 317] width 453 height 27
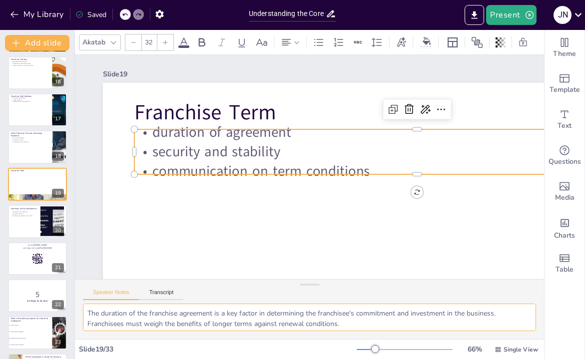
scroll to position [44, 0]
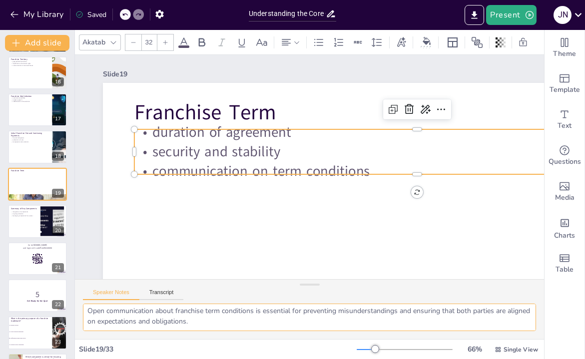
drag, startPoint x: 88, startPoint y: 310, endPoint x: 217, endPoint y: 358, distance: 137.1
click at [217, 358] on div "Akatab 32 Slide 1 Understanding the Core Components of the Franchise Business M…" at bounding box center [309, 194] width 469 height 329
click at [20, 228] on div at bounding box center [37, 221] width 60 height 34
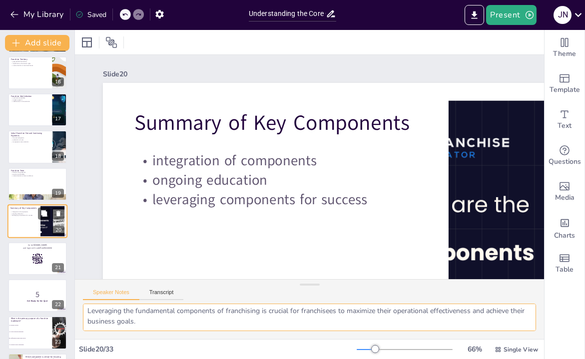
scroll to position [577, 0]
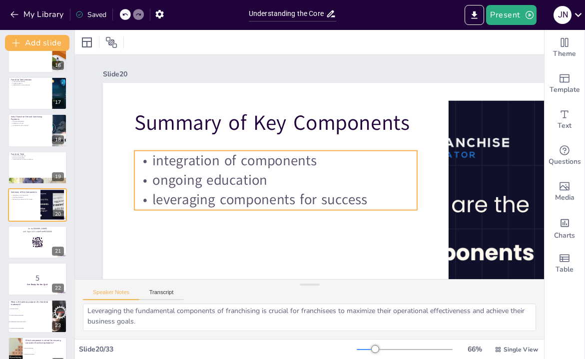
click at [213, 199] on p "leveraging components for success" at bounding box center [269, 192] width 281 height 78
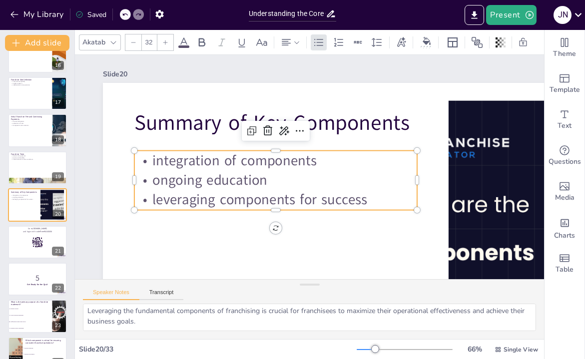
click at [153, 164] on p "integration of components" at bounding box center [279, 150] width 275 height 106
click at [153, 164] on p "integration of components" at bounding box center [276, 157] width 283 height 49
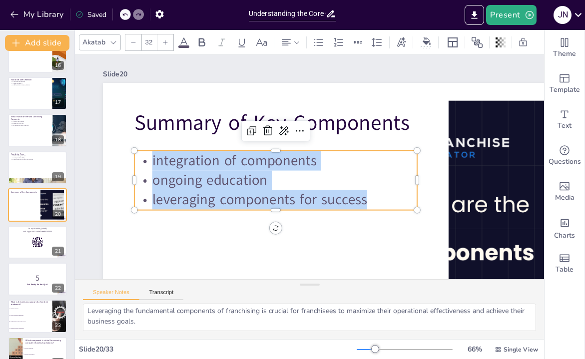
drag, startPoint x: 153, startPoint y: 162, endPoint x: 375, endPoint y: 198, distance: 224.3
click at [375, 198] on div "integration of components ongoing education leveraging components for success" at bounding box center [274, 177] width 287 height 88
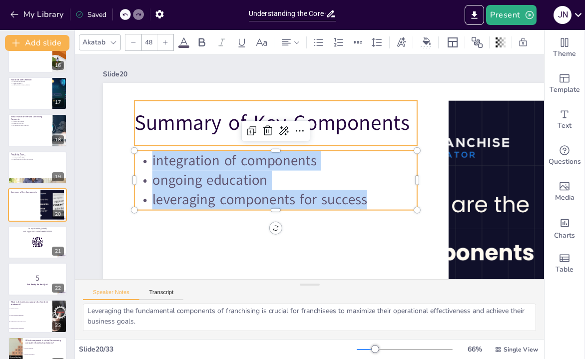
click at [186, 118] on p "Summary of Key Components" at bounding box center [285, 116] width 283 height 87
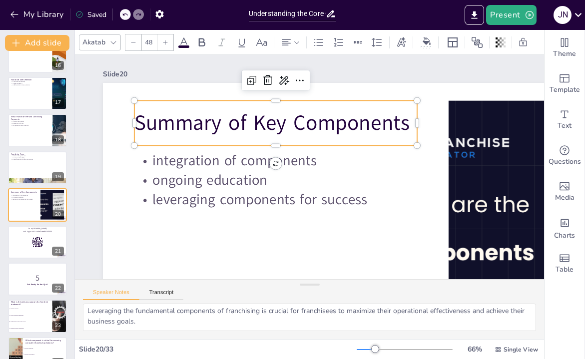
click at [144, 123] on p "Summary of Key Components" at bounding box center [285, 116] width 283 height 87
click at [144, 122] on p "Summary of Key Components" at bounding box center [285, 116] width 283 height 87
click at [139, 122] on p "Summary of Key Components" at bounding box center [280, 119] width 284 height 59
click at [199, 126] on p "Summary of Key Components" at bounding box center [314, 111] width 230 height 211
click at [405, 120] on p "Summary of Key Components" at bounding box center [291, 114] width 278 height 115
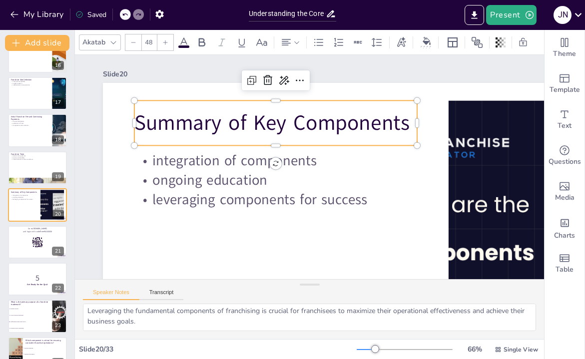
click at [407, 128] on p "Summary of Key Components" at bounding box center [291, 114] width 278 height 115
click at [407, 128] on p "Summary of Key Components" at bounding box center [302, 111] width 260 height 167
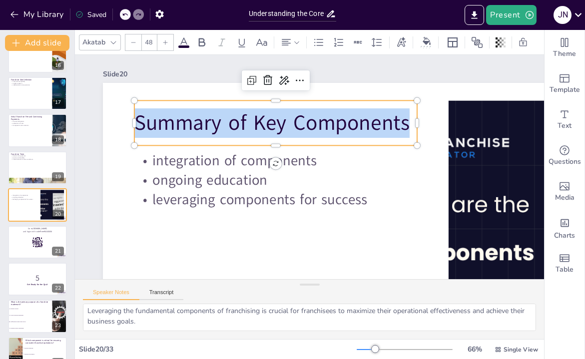
drag, startPoint x: 407, startPoint y: 126, endPoint x: 131, endPoint y: 121, distance: 276.5
click at [131, 121] on div "integration of components ongoing education leveraging components for success S…" at bounding box center [328, 308] width 704 height 683
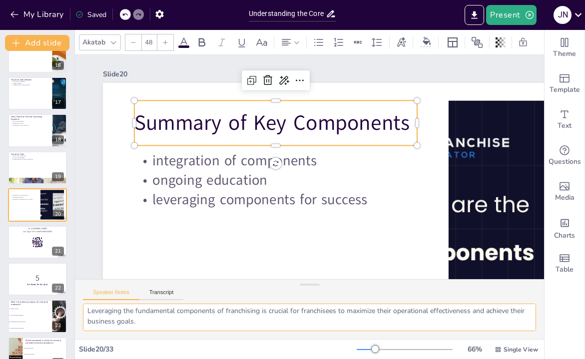
click at [132, 320] on textarea "The integration of key components is vital for the overall success of a franchi…" at bounding box center [309, 317] width 453 height 27
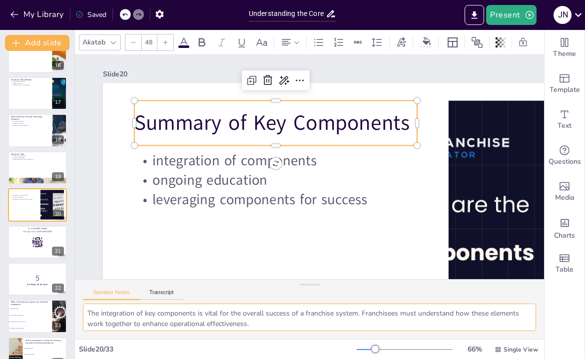
drag, startPoint x: 140, startPoint y: 320, endPoint x: 105, endPoint y: 317, distance: 35.6
click at [105, 317] on textarea "The integration of key components is vital for the overall success of a franchi…" at bounding box center [309, 317] width 453 height 27
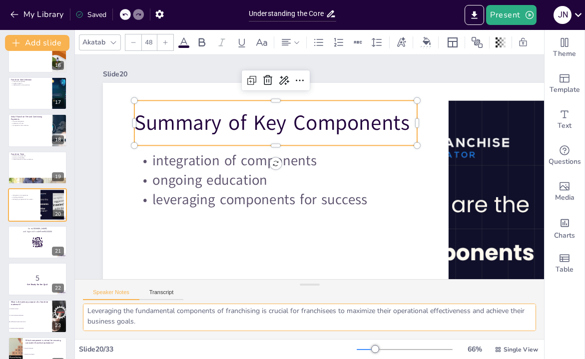
drag, startPoint x: 88, startPoint y: 310, endPoint x: 161, endPoint y: 353, distance: 84.5
click at [161, 353] on div "Akatab 48 Slide 1 Understanding the Core Components of the Franchise Business M…" at bounding box center [309, 194] width 469 height 329
click at [24, 245] on div at bounding box center [37, 242] width 60 height 34
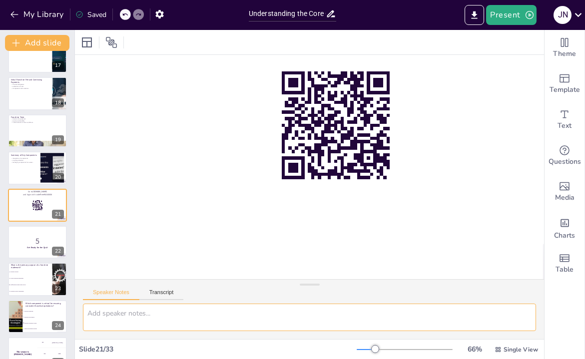
scroll to position [157, 81]
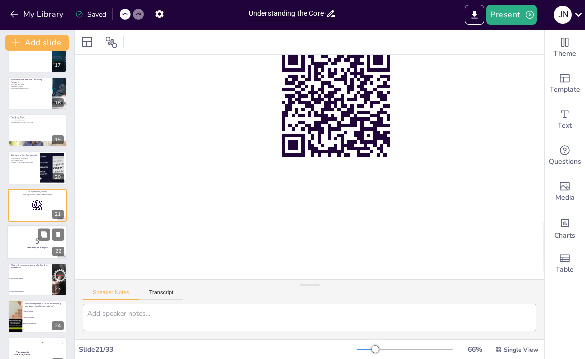
click at [11, 251] on div at bounding box center [37, 242] width 60 height 34
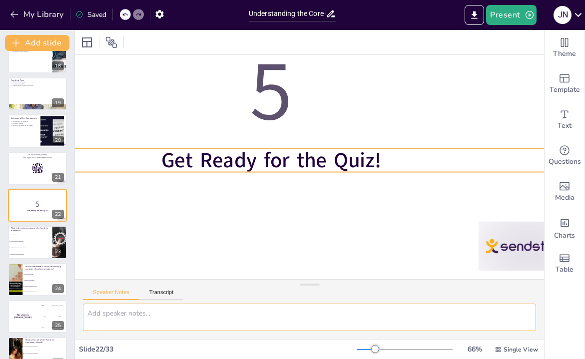
scroll to position [157, 215]
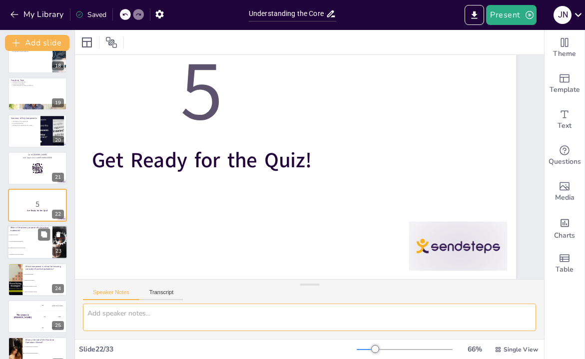
click at [25, 240] on li "To create operational guidelines" at bounding box center [29, 242] width 45 height 6
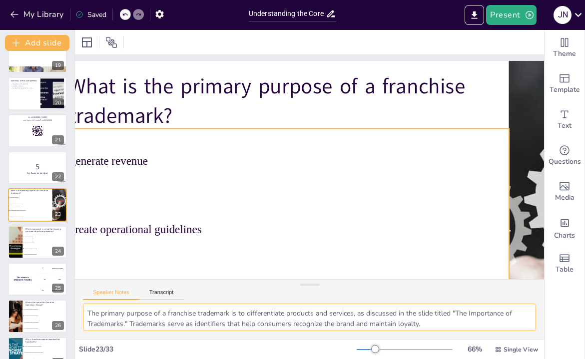
scroll to position [22, 0]
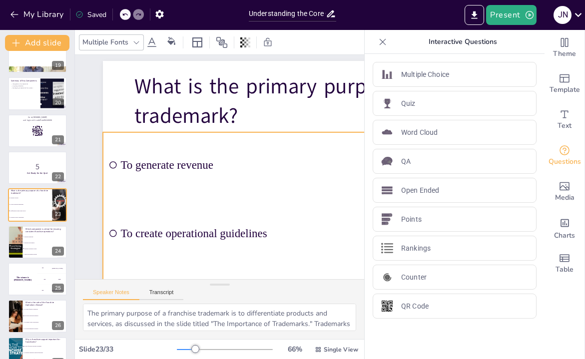
click at [206, 206] on li "To create operational guidelines" at bounding box center [312, 267] width 469 height 208
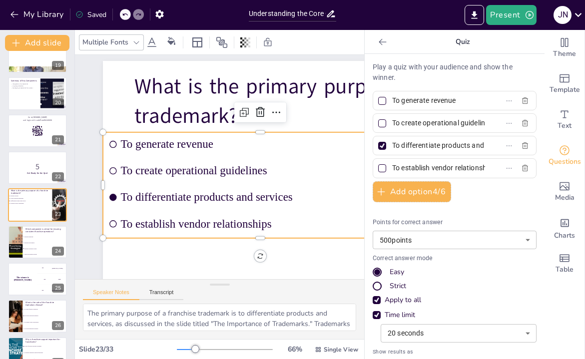
click at [119, 142] on li "To generate revenue" at bounding box center [265, 162] width 297 height 149
click at [119, 142] on li "To generate revenue" at bounding box center [264, 153] width 312 height 89
click at [274, 220] on span "To establish vendor relationships" at bounding box center [265, 223] width 291 height 13
click at [273, 221] on span "To establish vendor relationships" at bounding box center [265, 223] width 291 height 13
click at [200, 235] on li "To establish vendor relationships" at bounding box center [155, 195] width 88 height 312
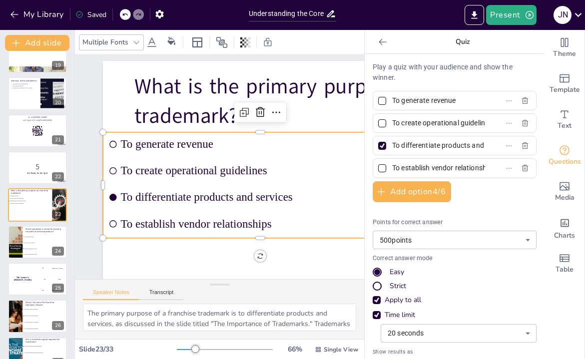
click at [272, 221] on span "To establish vendor relationships" at bounding box center [201, 237] width 182 height 243
click at [272, 221] on span "To establish vendor relationships" at bounding box center [223, 240] width 243 height 182
click at [272, 225] on span "To establish vendor relationships" at bounding box center [253, 231] width 288 height 73
click at [272, 225] on span "To establish vendor relationships" at bounding box center [265, 223] width 291 height 13
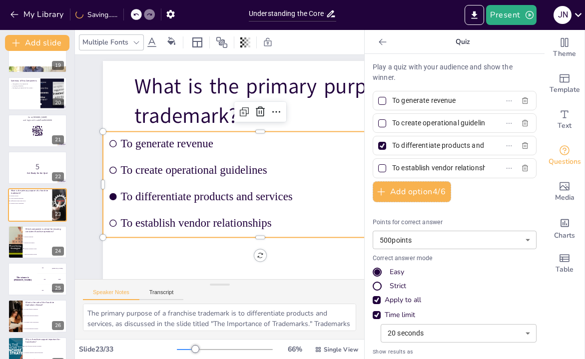
click at [272, 218] on span "To establish vendor relationships" at bounding box center [202, 237] width 182 height 243
click at [117, 141] on li "To generate revenue" at bounding box center [264, 152] width 312 height 88
click at [117, 141] on li "To generate revenue" at bounding box center [264, 152] width 312 height 89
click at [118, 141] on li "To generate revenue" at bounding box center [266, 162] width 297 height 150
click at [194, 141] on li "To generate revenue" at bounding box center [254, 198] width 120 height 306
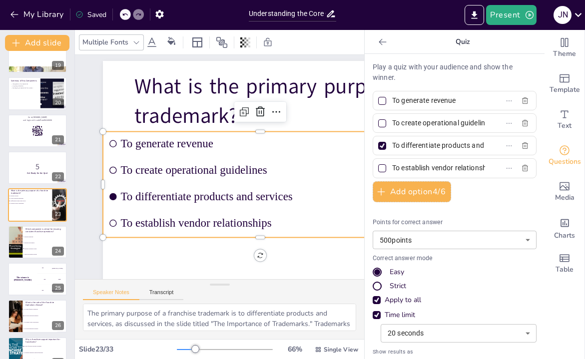
click at [135, 133] on li "To generate revenue" at bounding box center [262, 148] width 315 height 56
click at [135, 133] on li "To generate revenue" at bounding box center [264, 152] width 312 height 88
click at [135, 148] on span "To generate revenue" at bounding box center [270, 153] width 288 height 73
click at [135, 148] on span "To generate revenue" at bounding box center [271, 159] width 281 height 102
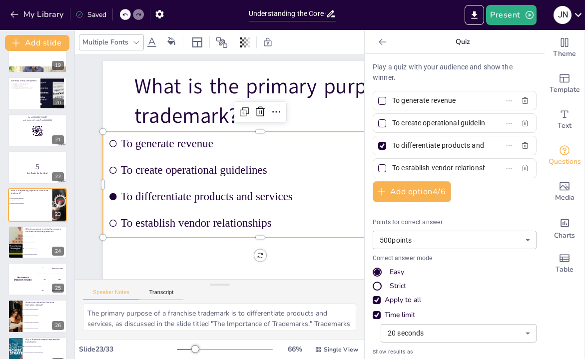
click at [195, 140] on span "To generate revenue" at bounding box center [260, 199] width 130 height 271
click at [129, 144] on span "To generate revenue" at bounding box center [268, 148] width 291 height 43
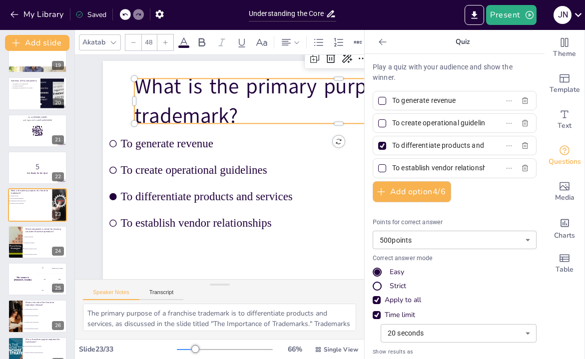
click at [160, 101] on p "What is the primary purpose of a franchise trademark?" at bounding box center [350, 127] width 412 height 142
click at [160, 101] on p "What is the primary purpose of a franchise trademark?" at bounding box center [355, 155] width 397 height 220
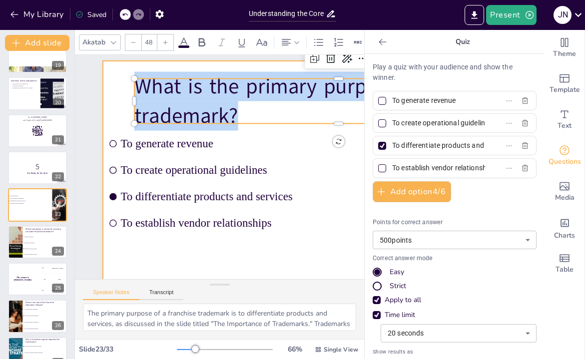
drag, startPoint x: 242, startPoint y: 114, endPoint x: 103, endPoint y: 74, distance: 144.3
click at [103, 74] on div "To generate revenue To create operational guidelines To differentiate products …" at bounding box center [398, 277] width 689 height 477
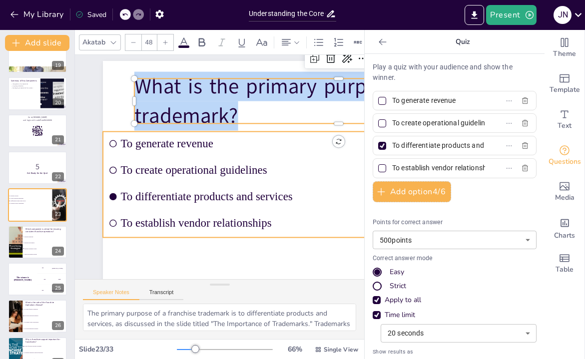
click at [186, 174] on span "To create operational guidelines" at bounding box center [265, 179] width 288 height 73
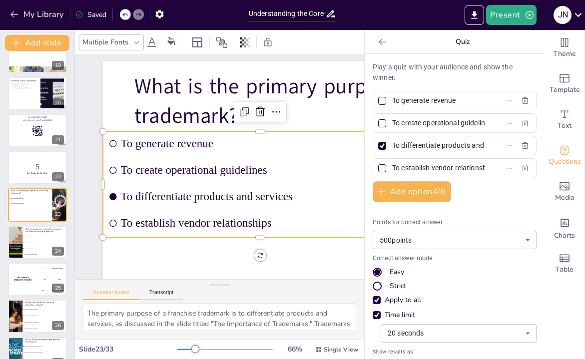
click at [186, 174] on span "To create operational guidelines" at bounding box center [258, 192] width 259 height 157
click at [186, 174] on span "To create operational guidelines" at bounding box center [260, 188] width 271 height 130
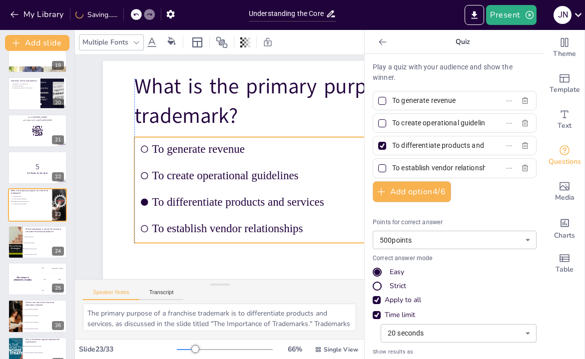
drag, startPoint x: 279, startPoint y: 211, endPoint x: 308, endPoint y: 215, distance: 28.7
click at [199, 216] on li "To establish vendor relationships" at bounding box center [139, 216] width 120 height 306
click at [189, 145] on span "To generate revenue" at bounding box center [280, 219] width 182 height 243
click at [156, 145] on span "To generate revenue" at bounding box center [297, 148] width 291 height 13
click at [163, 145] on span "To generate revenue" at bounding box center [298, 182] width 271 height 130
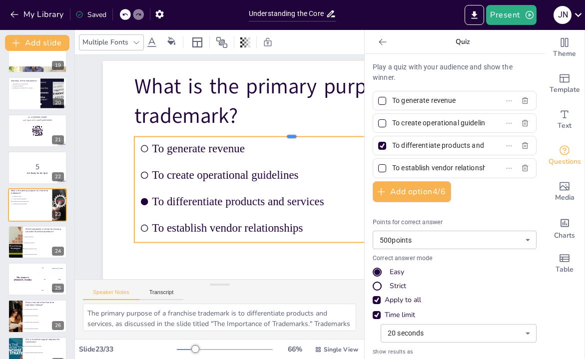
click at [194, 135] on div at bounding box center [289, 204] width 191 height 259
click at [157, 137] on li "To generate revenue" at bounding box center [207, 240] width 150 height 297
click at [173, 326] on textarea "The primary purpose of a franchise trademark is to differentiate products and s…" at bounding box center [219, 317] width 273 height 27
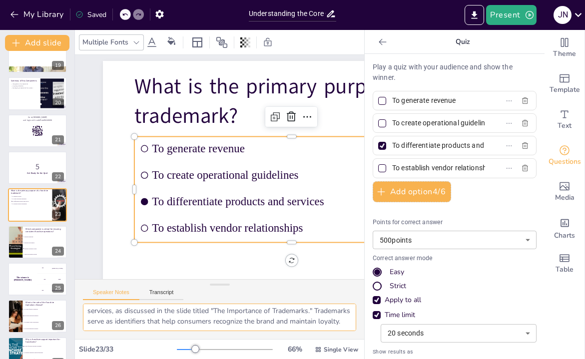
drag, startPoint x: 87, startPoint y: 315, endPoint x: 196, endPoint y: 393, distance: 134.3
click at [196, 359] on html "My Library Saved Understanding the Core Components of the Franchise Business Mo…" at bounding box center [292, 179] width 585 height 359
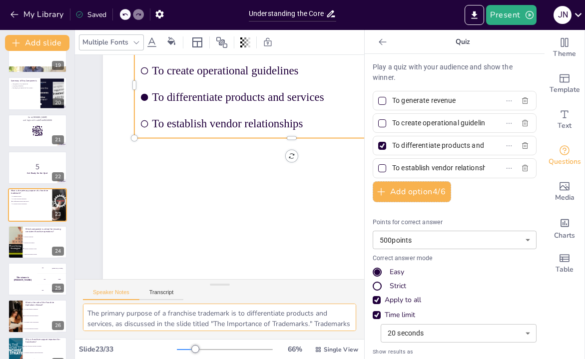
scroll to position [157, 0]
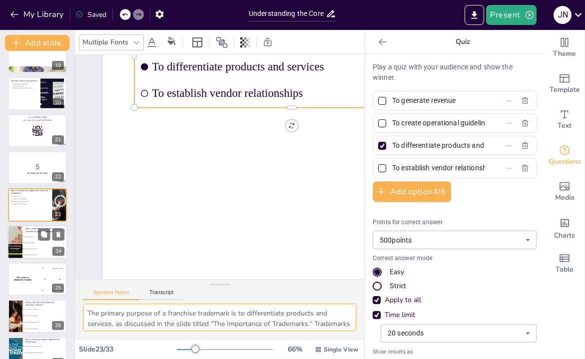
click at [34, 243] on li "Franchise development" at bounding box center [44, 243] width 45 height 6
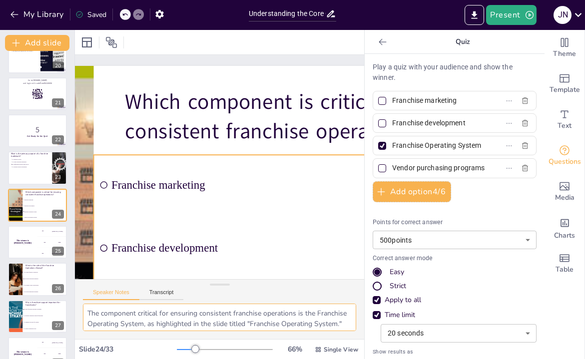
scroll to position [17, 167]
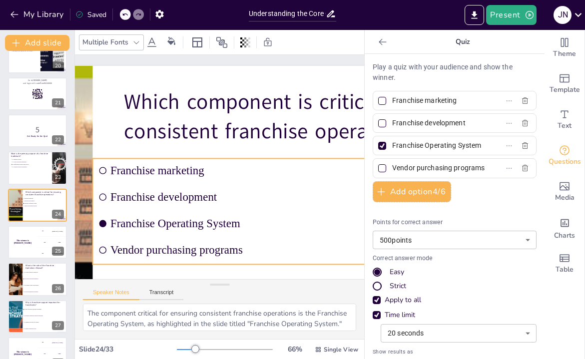
click at [195, 205] on ul "Franchise marketing Franchise development Franchise Operating System Vendor pur…" at bounding box center [235, 219] width 332 height 198
click at [223, 216] on li "Franchise Operating System" at bounding box center [231, 230] width 306 height 120
click at [223, 216] on li "Franchise Operating System" at bounding box center [249, 224] width 314 height 24
click at [236, 227] on span "Franchise Operating System" at bounding box center [249, 226] width 291 height 43
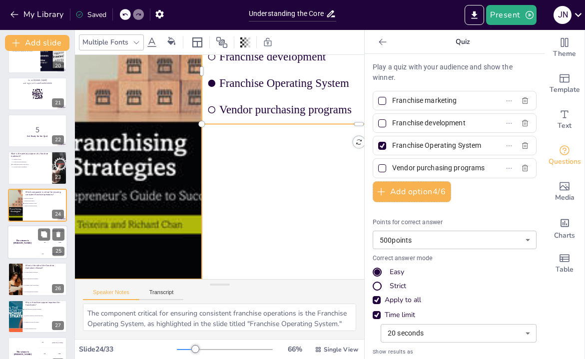
scroll to position [157, 58]
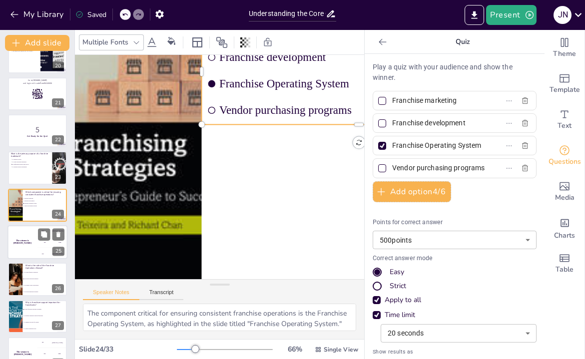
click at [16, 249] on div "The winner is Niels 🏆" at bounding box center [22, 242] width 30 height 34
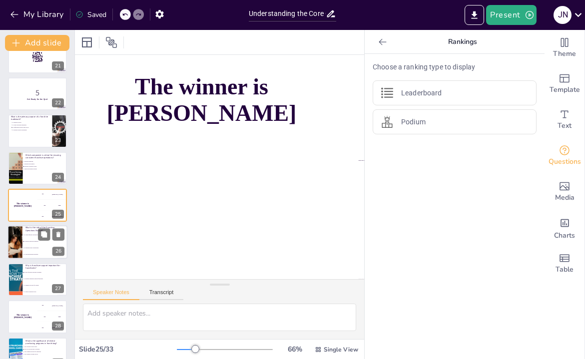
click at [23, 252] on li "To develop marketing strategies" at bounding box center [44, 255] width 45 height 6
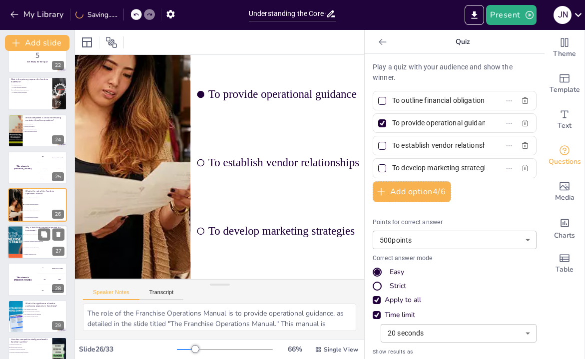
scroll to position [157, 69]
click at [31, 235] on span "It helps franchisees navigate challenges" at bounding box center [45, 234] width 43 height 1
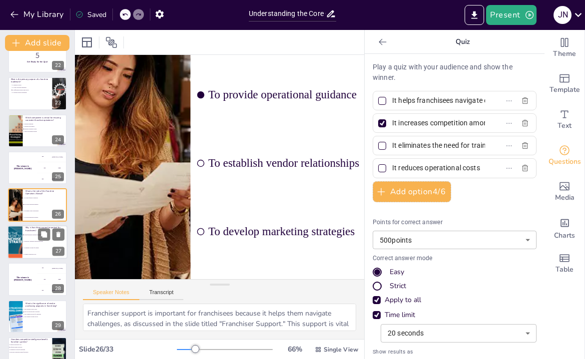
scroll to position [0, 69]
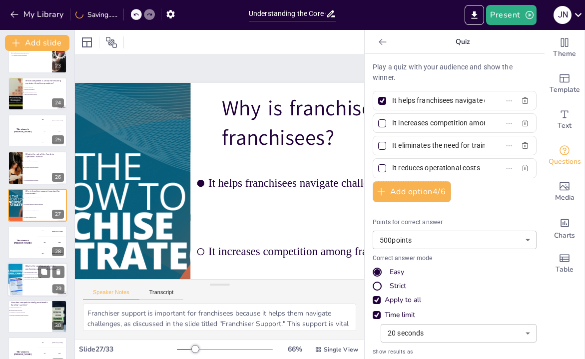
click at [22, 283] on div at bounding box center [15, 280] width 45 height 34
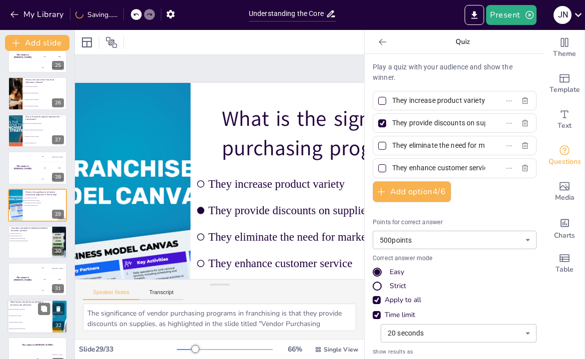
scroll to position [930, 0]
